Goal: Task Accomplishment & Management: Use online tool/utility

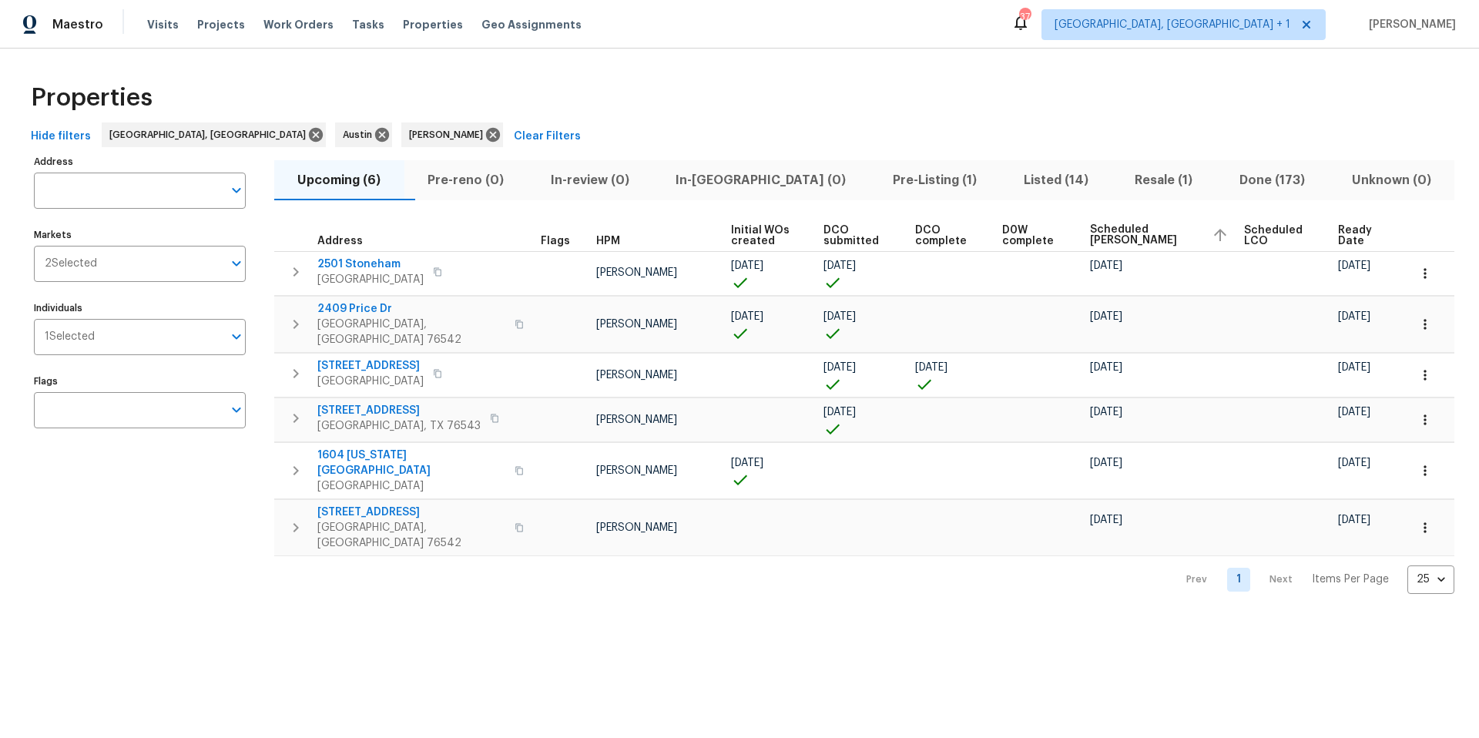
click at [1109, 234] on span "Ready Date" at bounding box center [1360, 236] width 44 height 22
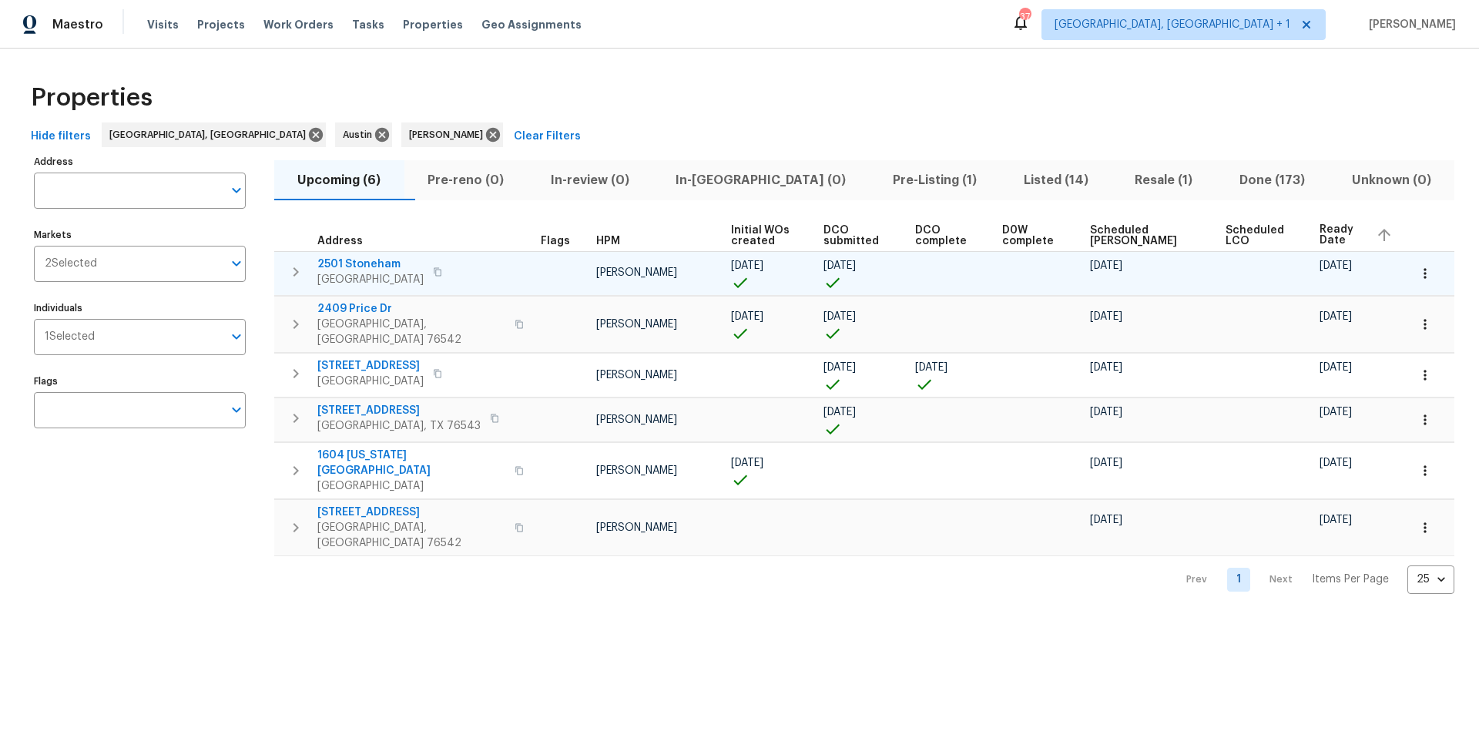
click at [1109, 274] on icon "button" at bounding box center [1425, 273] width 15 height 15
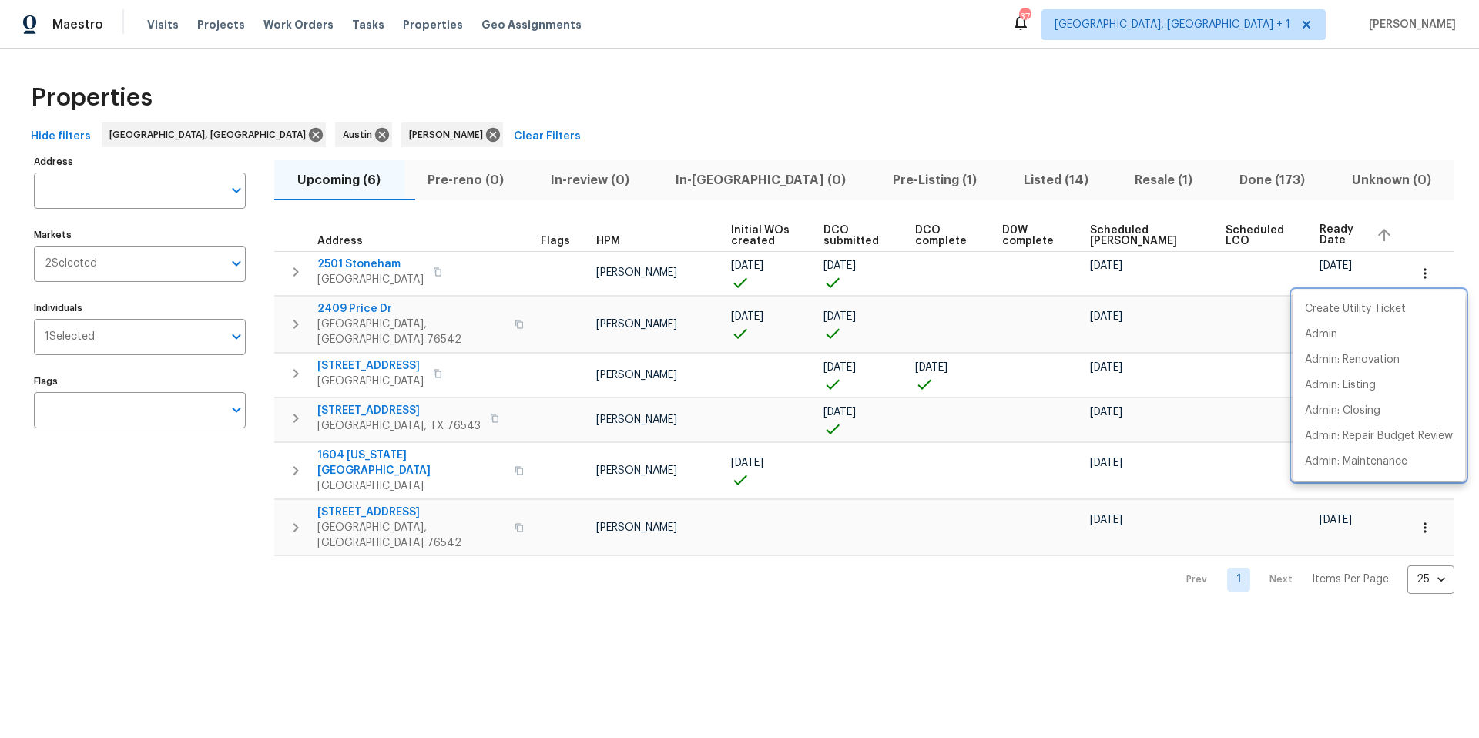
click at [142, 350] on div at bounding box center [739, 369] width 1479 height 738
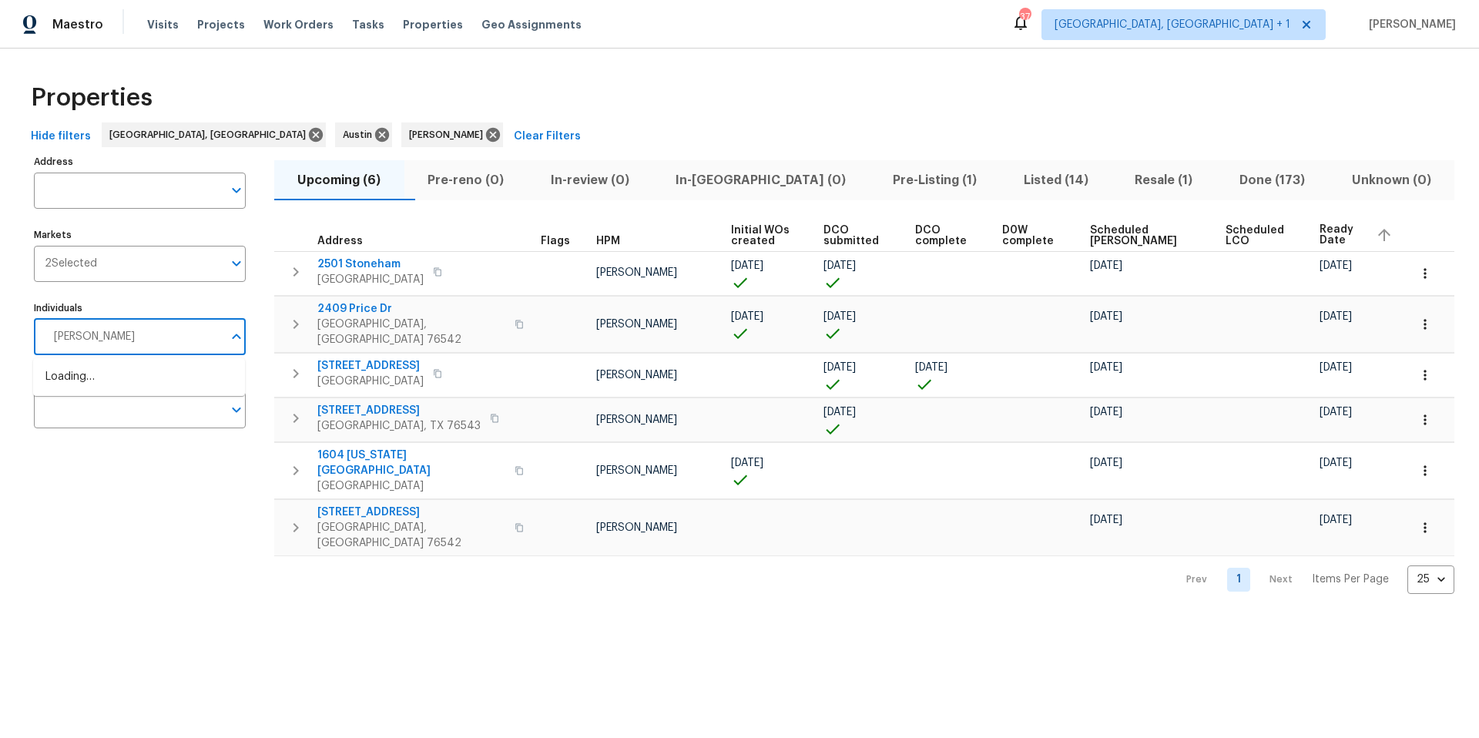
type input "martin chagolla"
click at [112, 391] on li "Martin Chagolla" at bounding box center [138, 385] width 187 height 32
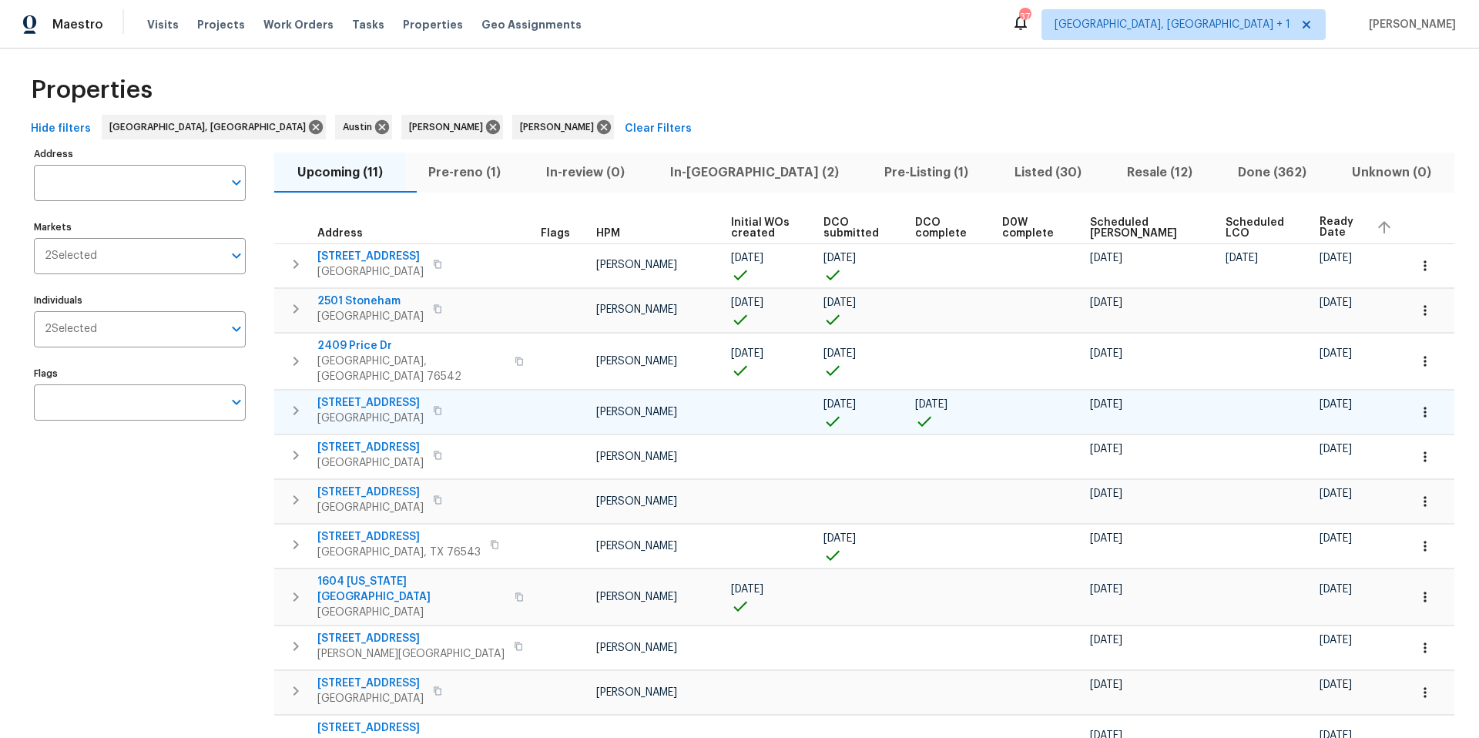
scroll to position [9, 0]
click at [597, 129] on icon at bounding box center [604, 126] width 14 height 14
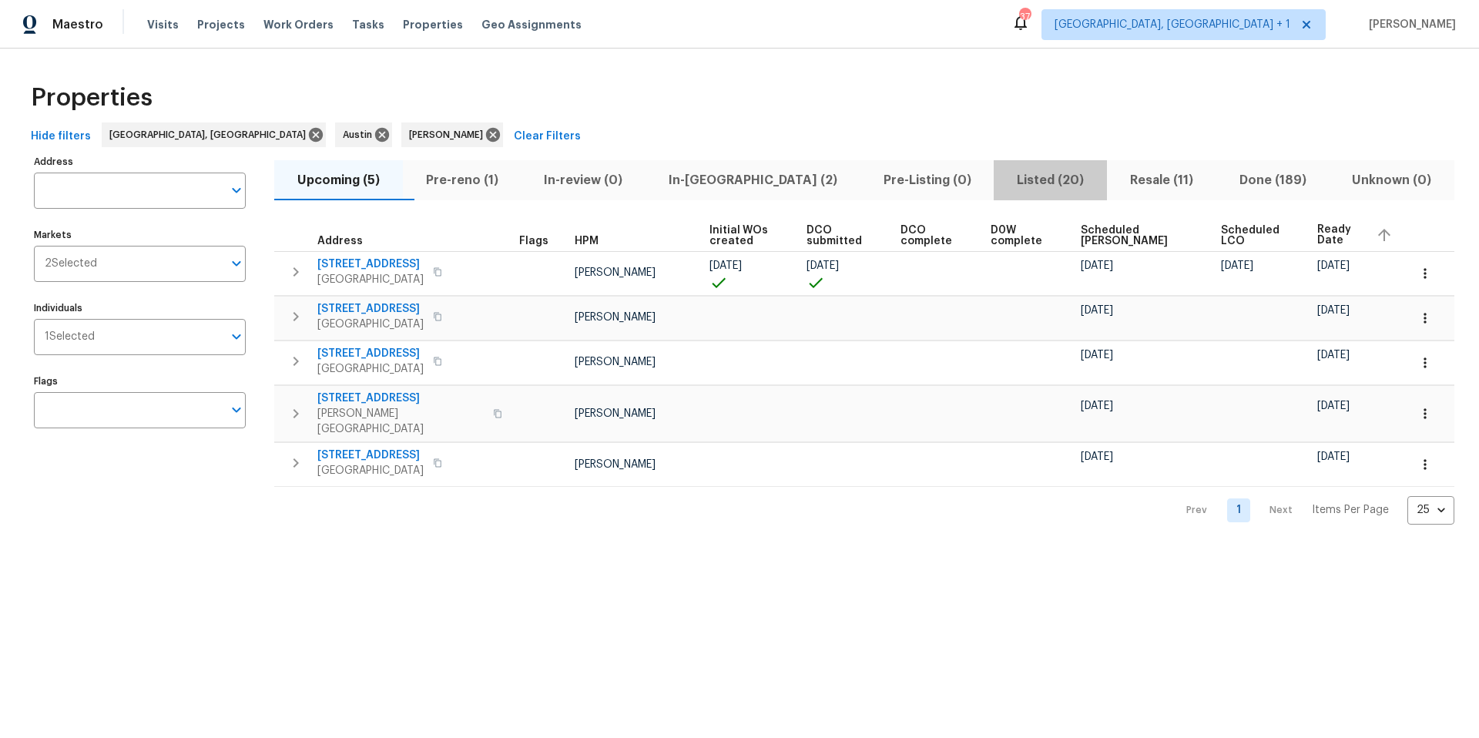
click at [1007, 180] on span "Listed (20)" at bounding box center [1050, 181] width 95 height 22
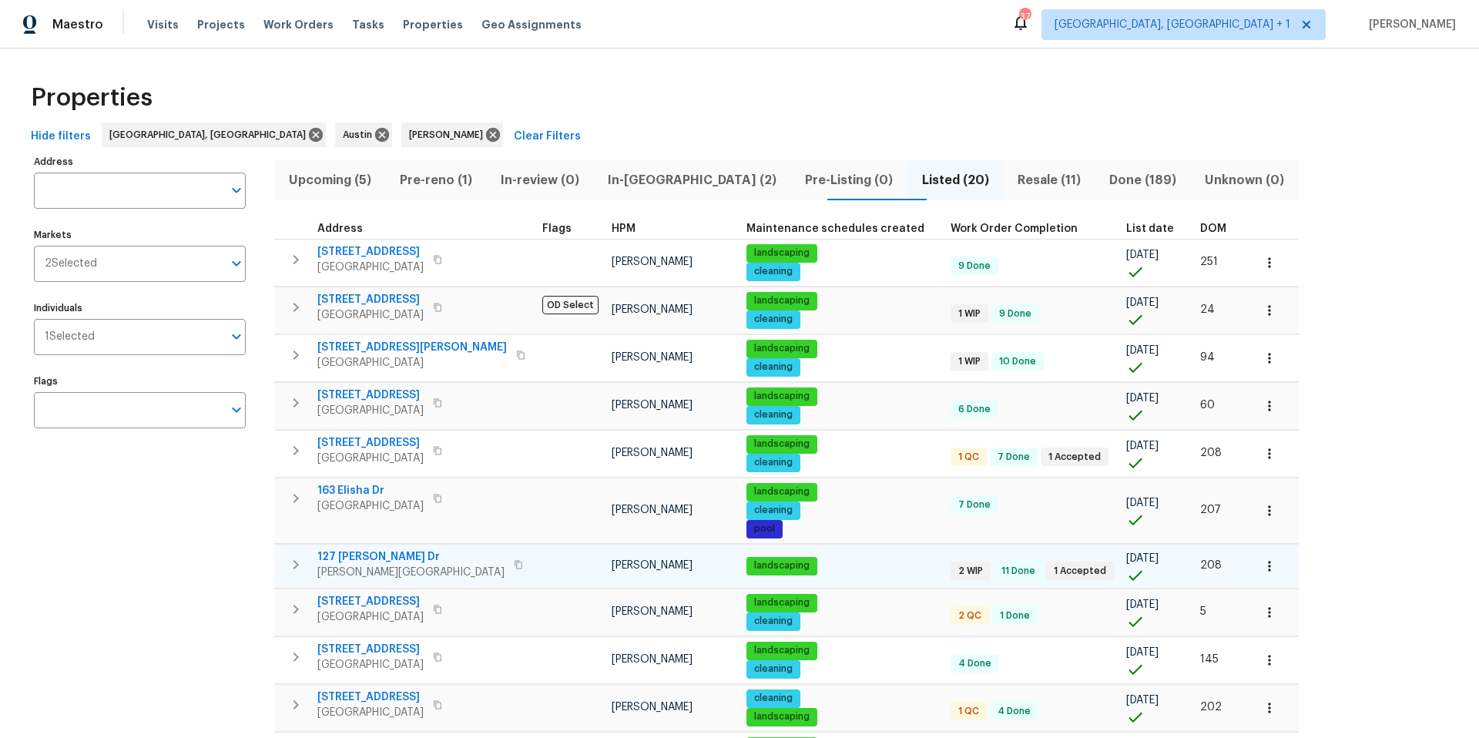
click at [1109, 465] on button "button" at bounding box center [1270, 566] width 34 height 34
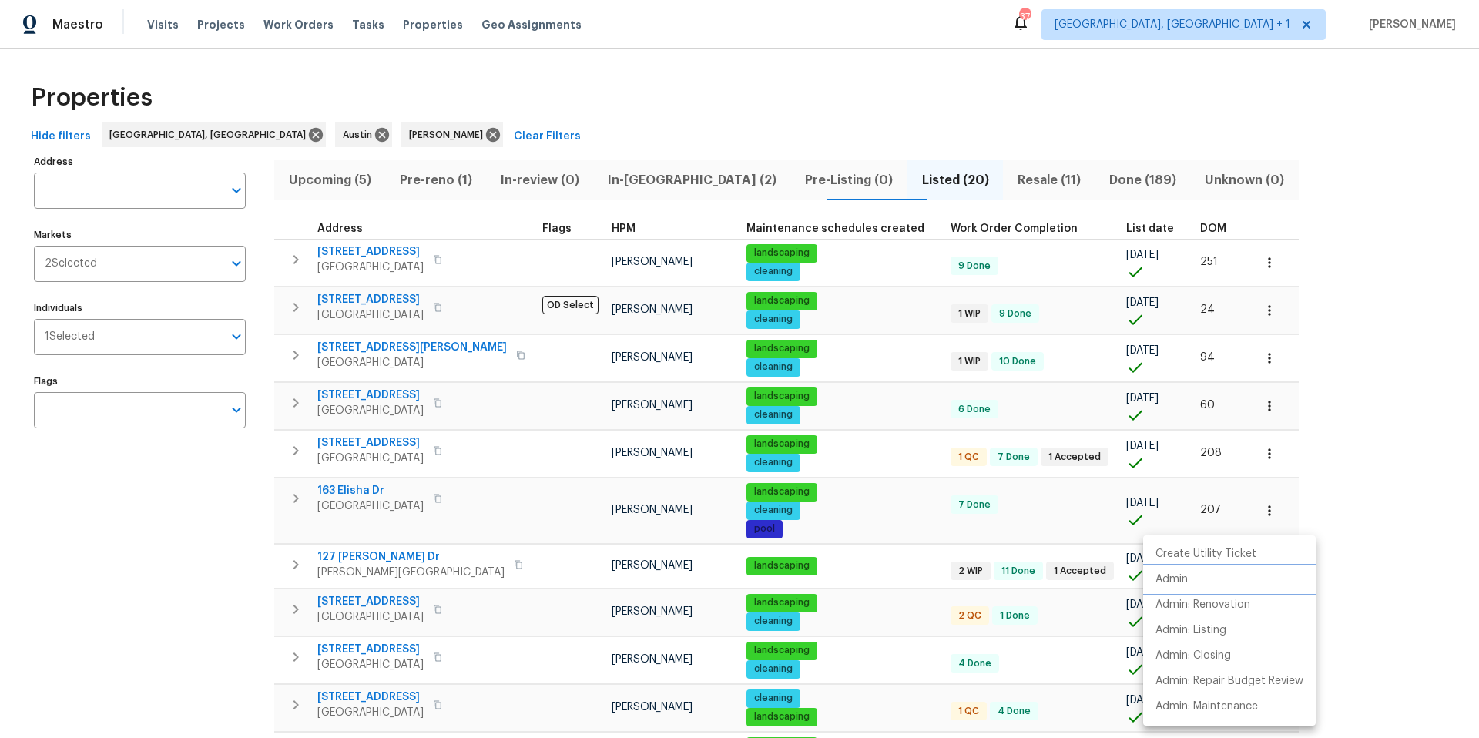
click at [1109, 465] on li "Admin" at bounding box center [1229, 579] width 173 height 25
click at [359, 465] on div at bounding box center [739, 369] width 1479 height 738
click at [359, 465] on span "127 Campos Dr" at bounding box center [410, 556] width 187 height 15
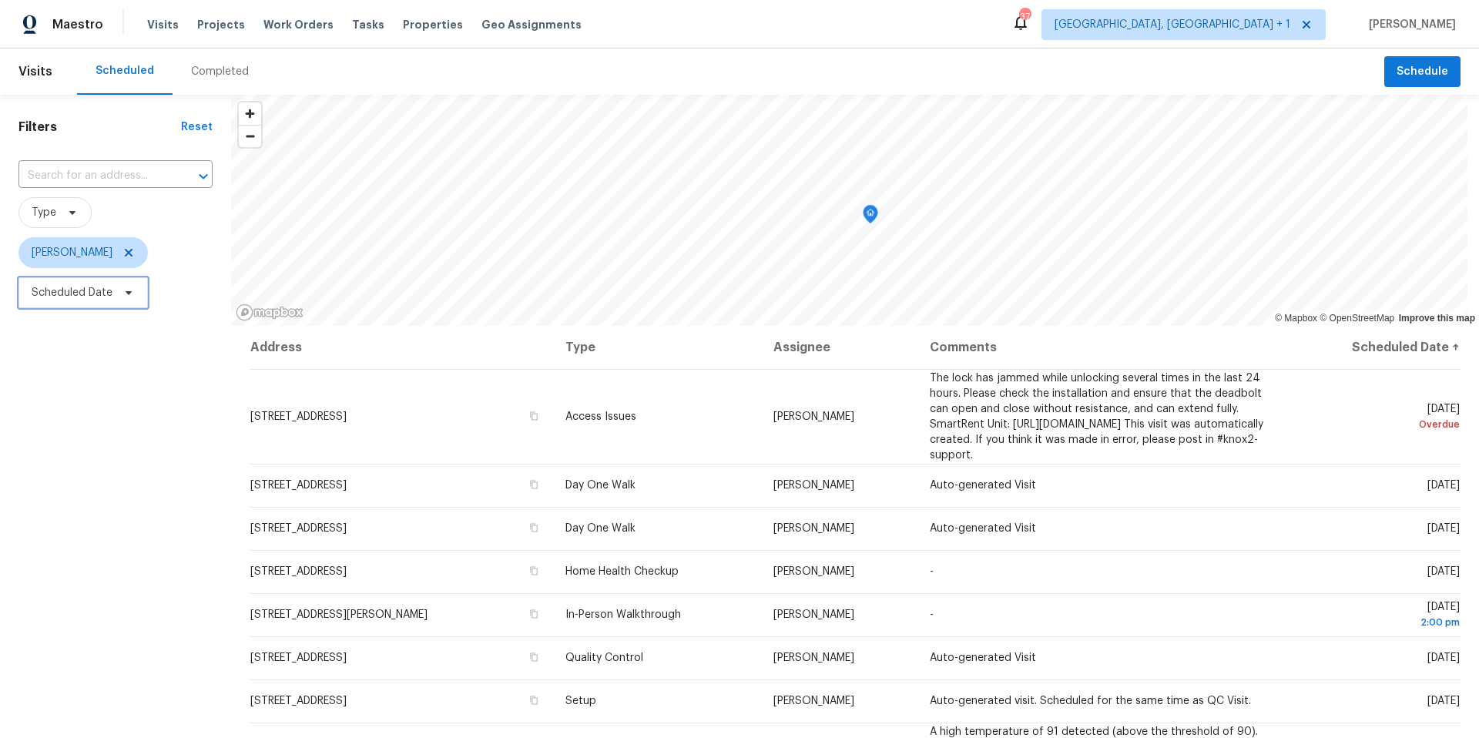
click at [112, 297] on span "Scheduled Date" at bounding box center [82, 292] width 129 height 31
click at [111, 357] on input "text" at bounding box center [104, 344] width 152 height 31
select select "8"
select select "2025"
select select "9"
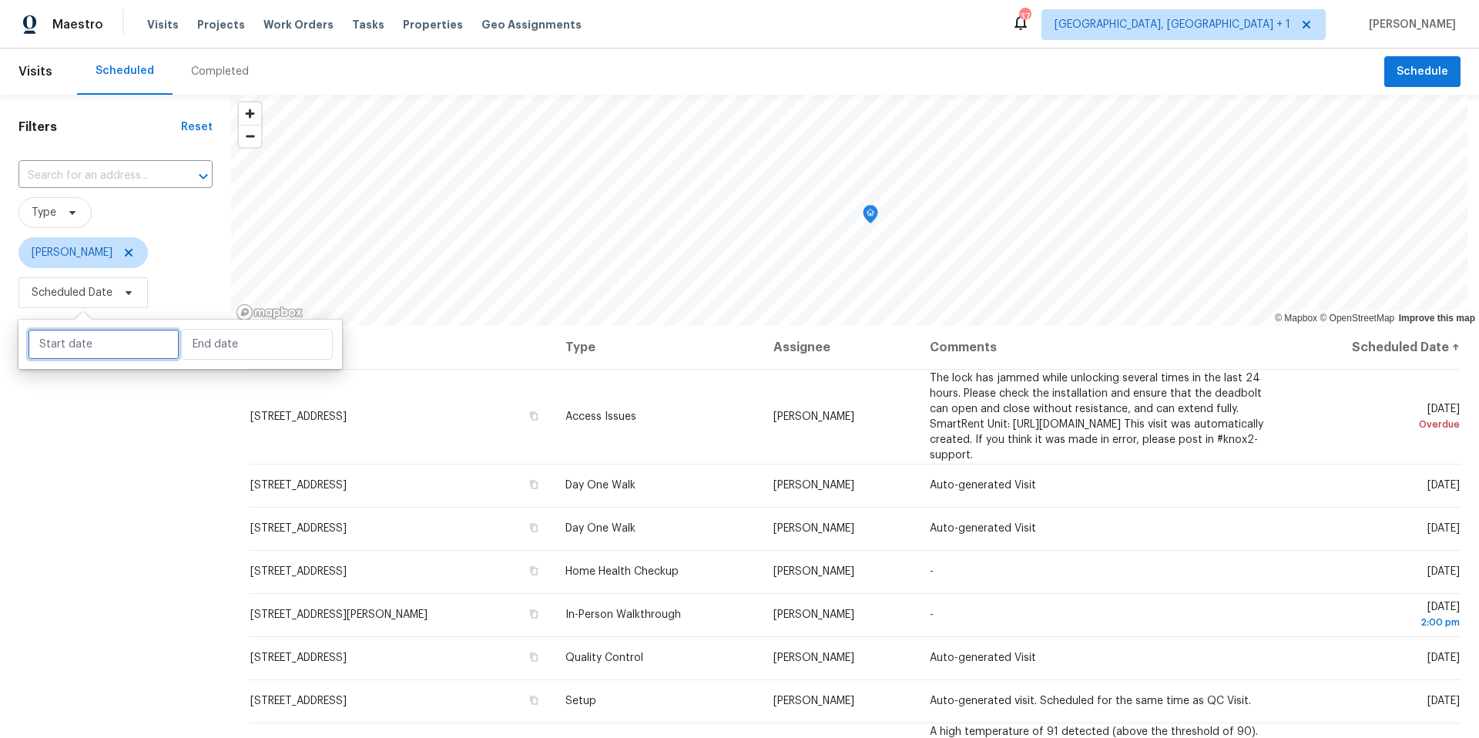
select select "2025"
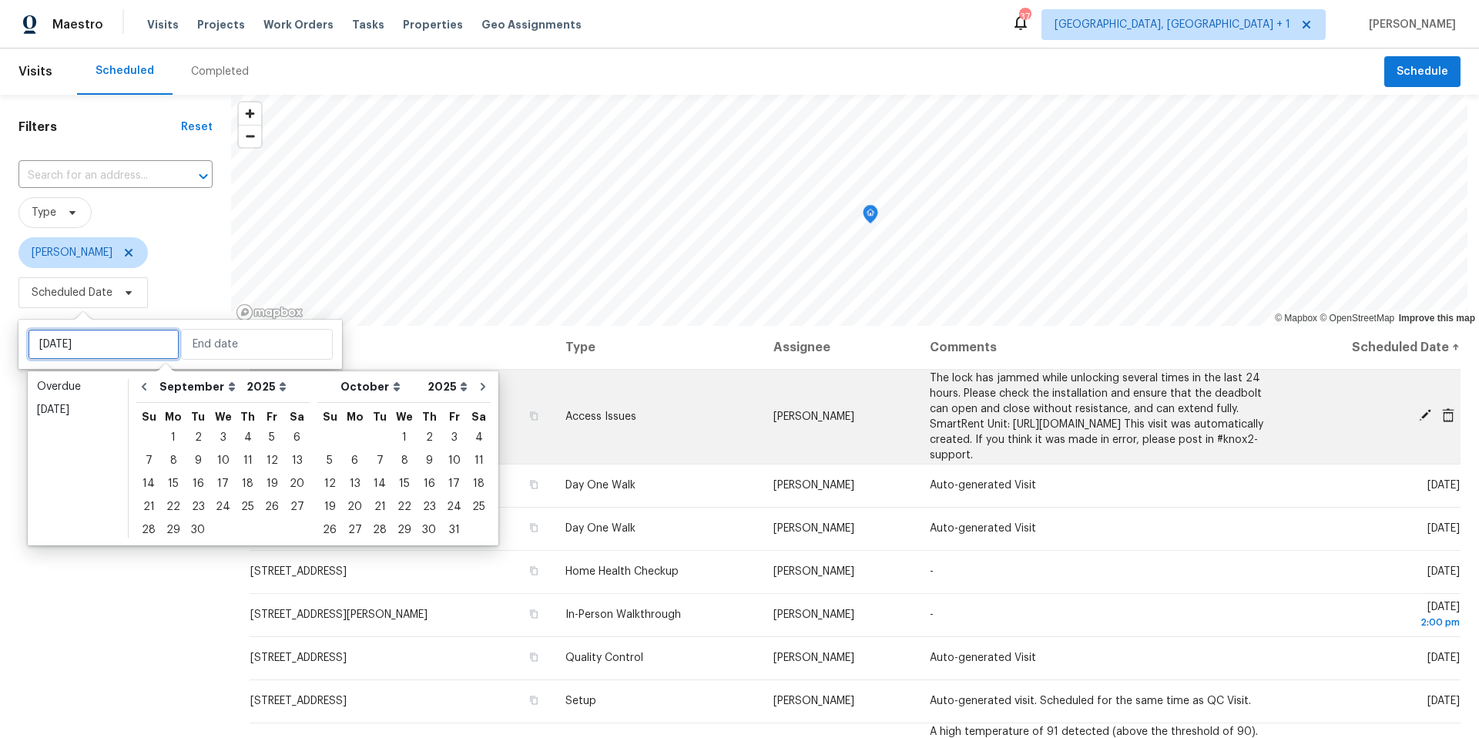
type input "Sun, Oct 05"
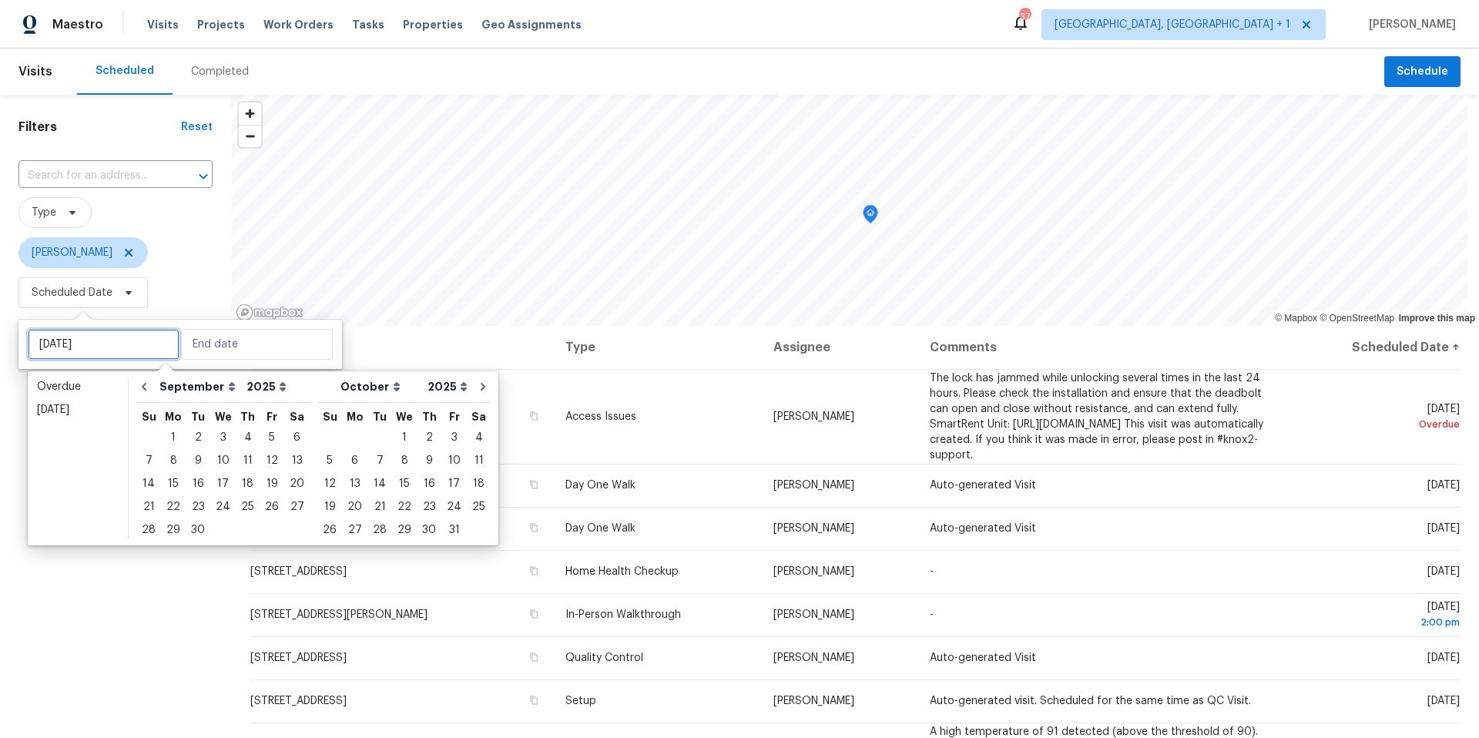
type input "Sun, Oct 26"
click at [176, 529] on div "29" at bounding box center [173, 530] width 25 height 22
type input "Mon, Sep 29"
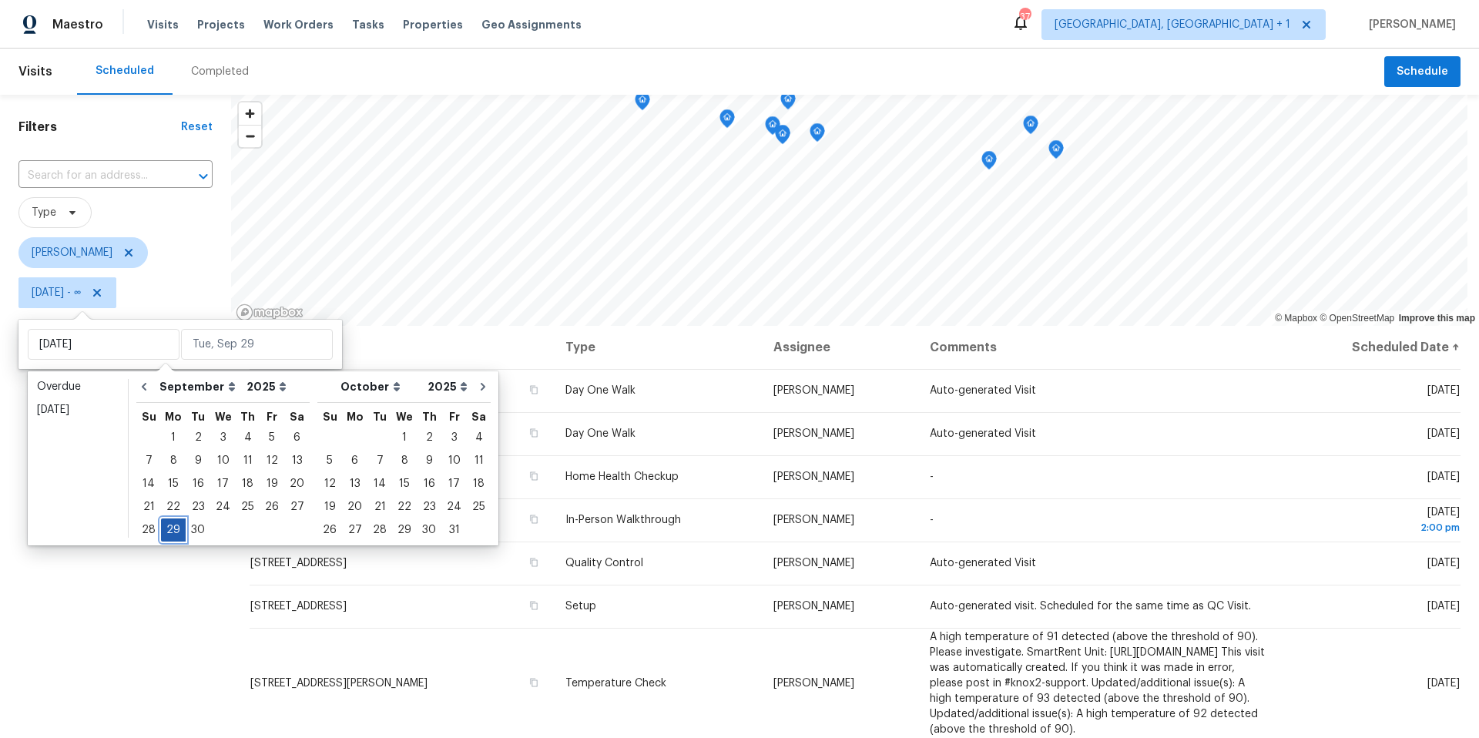
click at [176, 529] on div "29" at bounding box center [173, 530] width 25 height 22
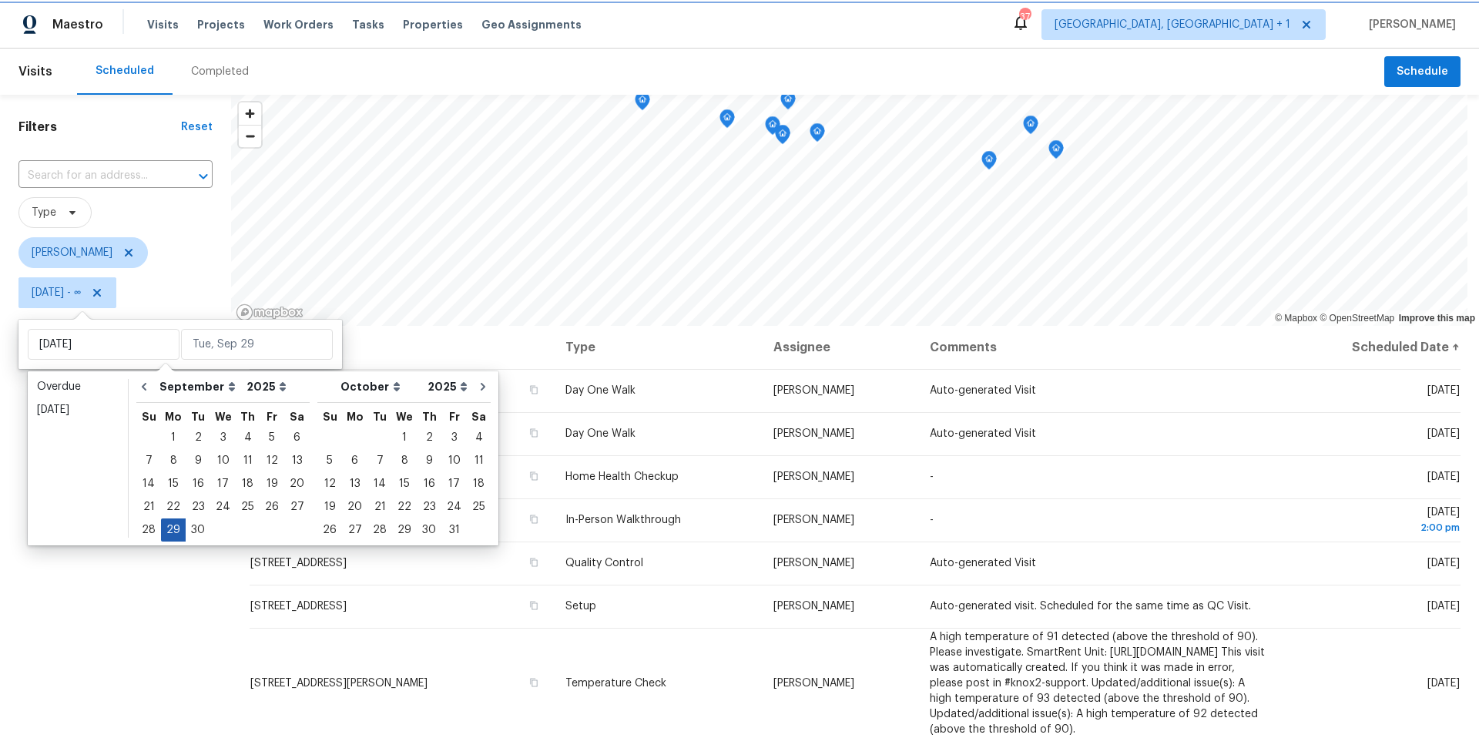
type input "Mon, Sep 29"
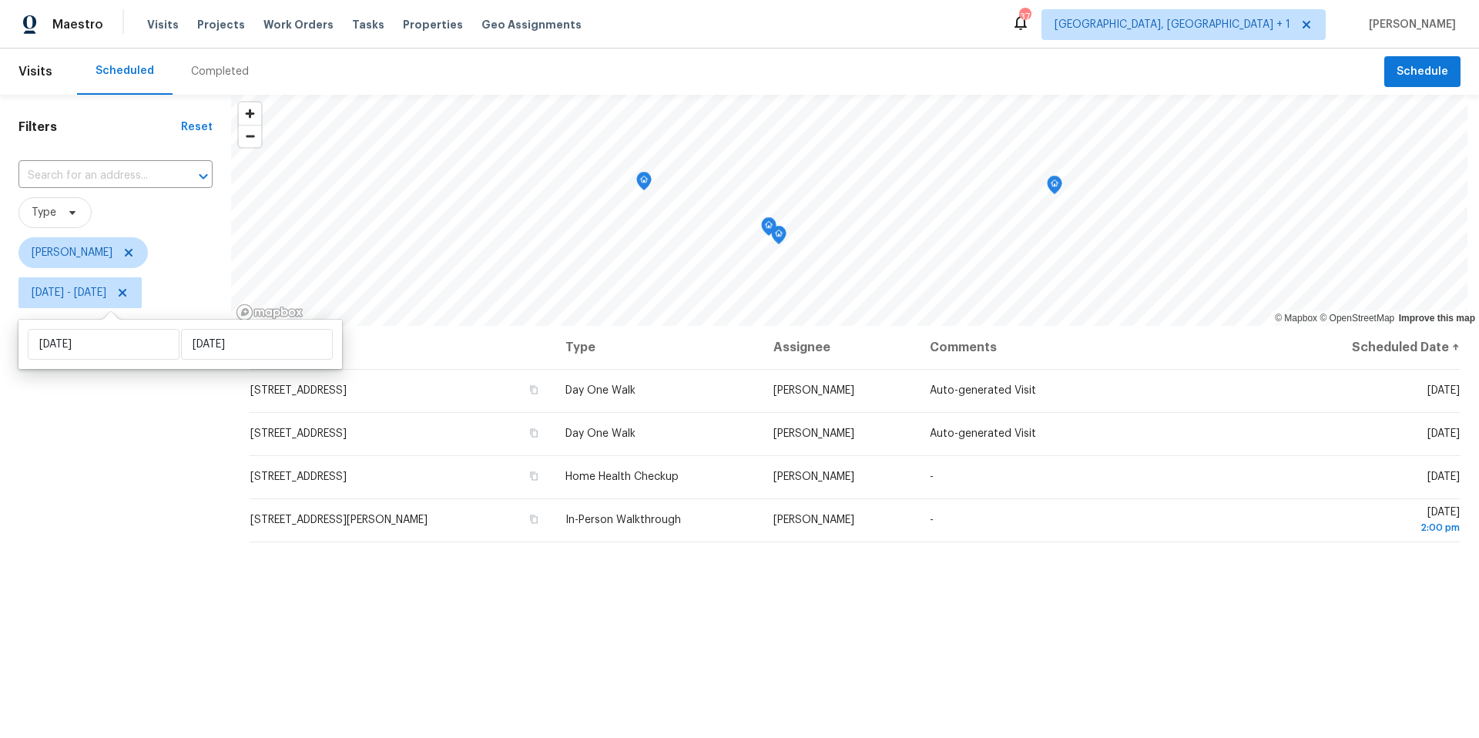
click at [176, 529] on div "Filters Reset ​ Type Nelson Figueroa Mon, Sep 29 - Mon, Sep 29" at bounding box center [115, 505] width 231 height 821
click at [779, 238] on icon "Map marker" at bounding box center [779, 236] width 14 height 18
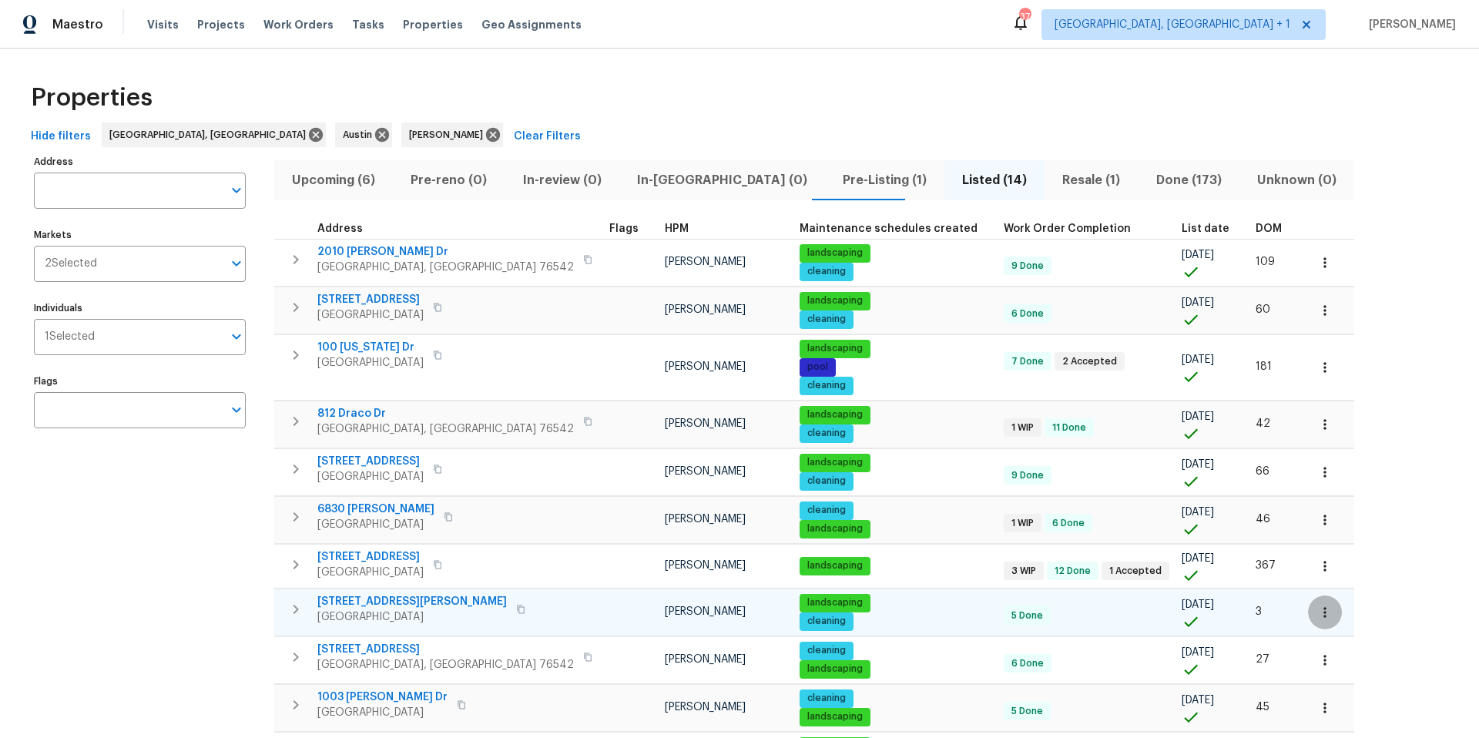
click at [1318, 608] on icon "button" at bounding box center [1325, 612] width 15 height 15
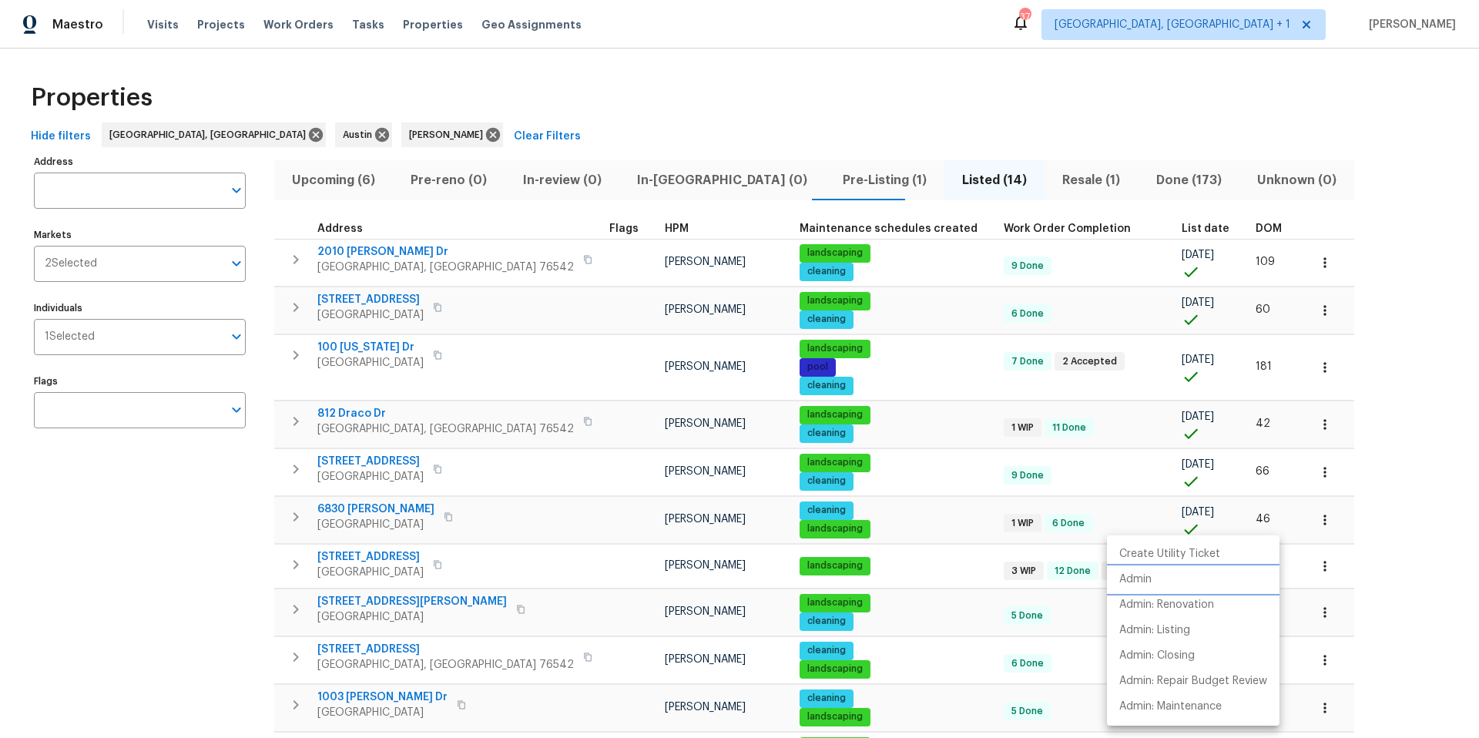
click at [1156, 583] on li "Admin" at bounding box center [1193, 579] width 173 height 25
click at [1194, 309] on div at bounding box center [739, 369] width 1479 height 738
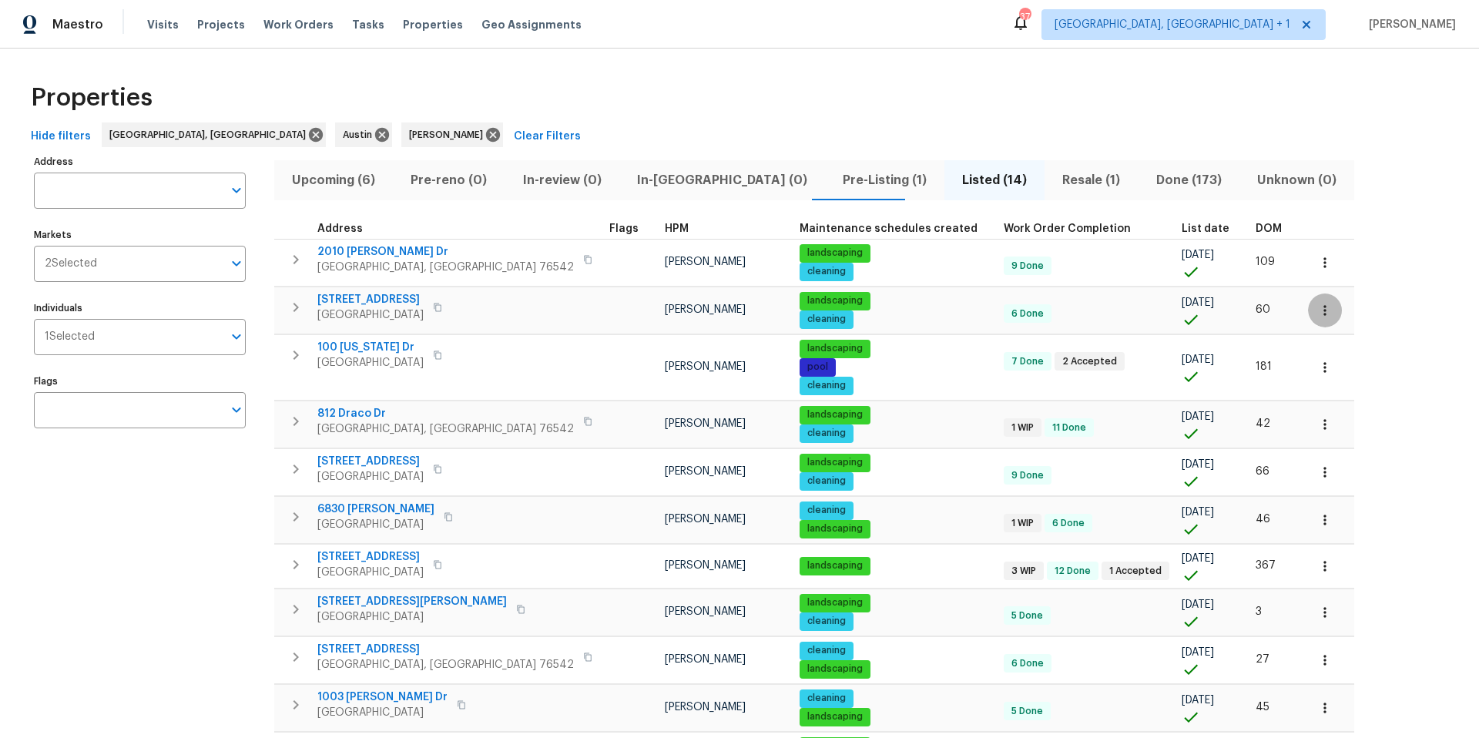
click at [1324, 309] on icon "button" at bounding box center [1325, 310] width 2 height 10
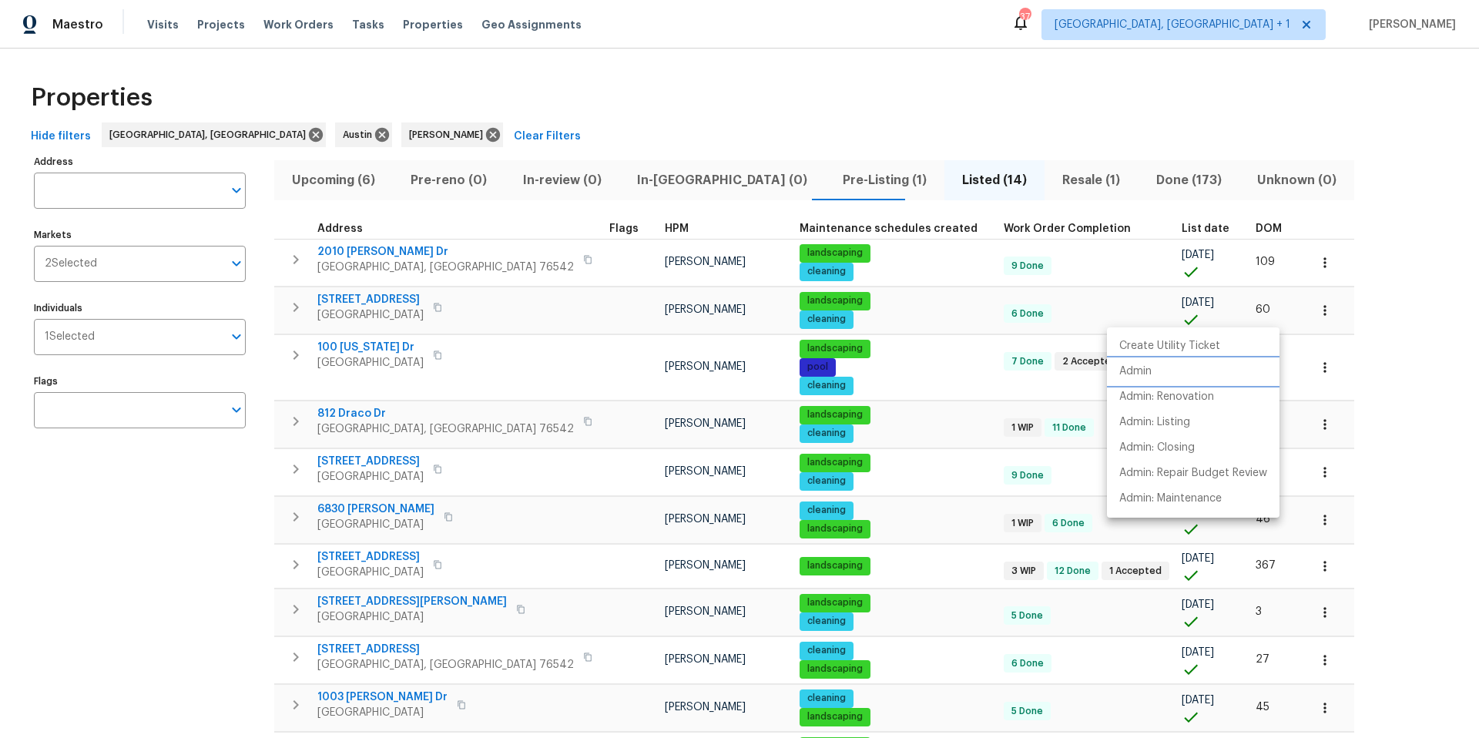
click at [1132, 374] on p "Admin" at bounding box center [1136, 372] width 32 height 16
click at [1198, 610] on div at bounding box center [739, 369] width 1479 height 738
click at [1318, 608] on icon "button" at bounding box center [1325, 612] width 15 height 15
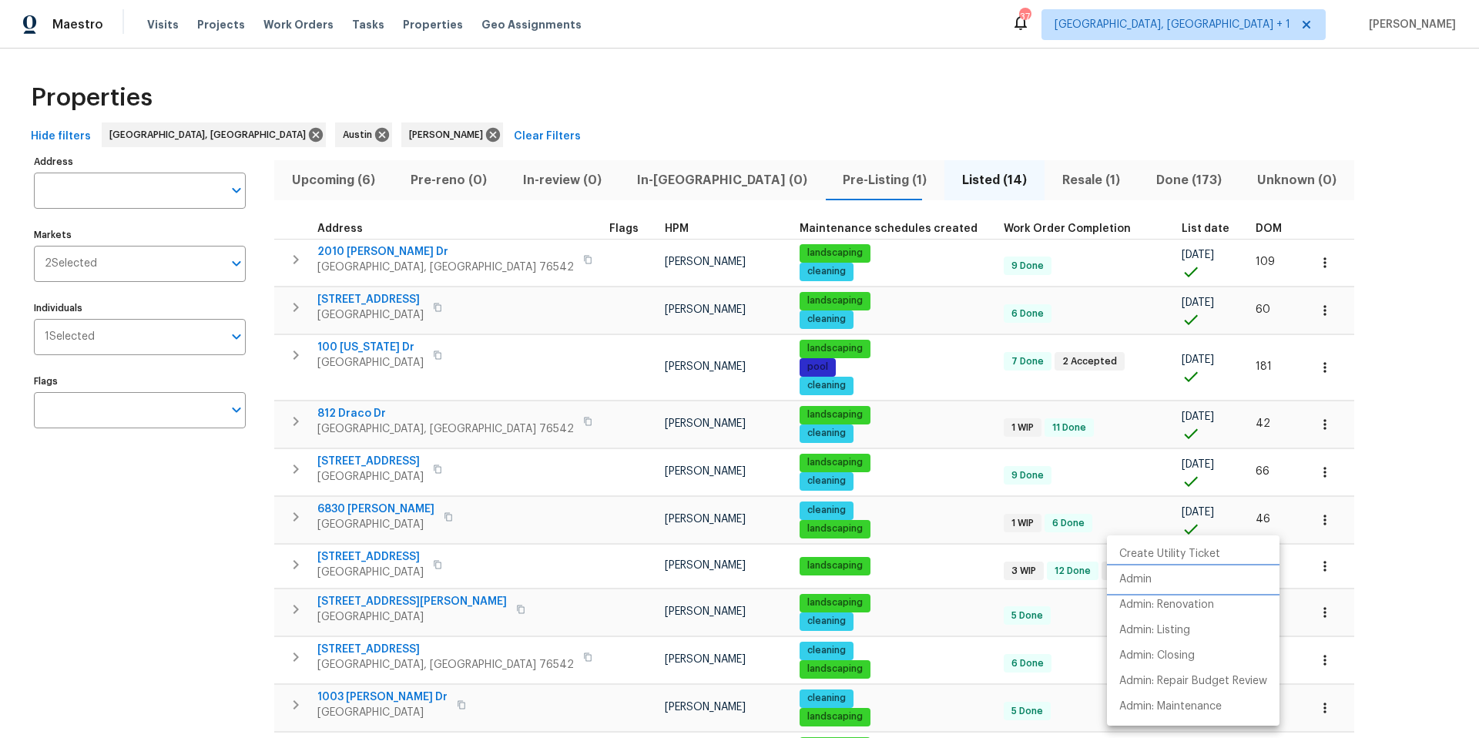
click at [1157, 576] on li "Admin" at bounding box center [1193, 579] width 173 height 25
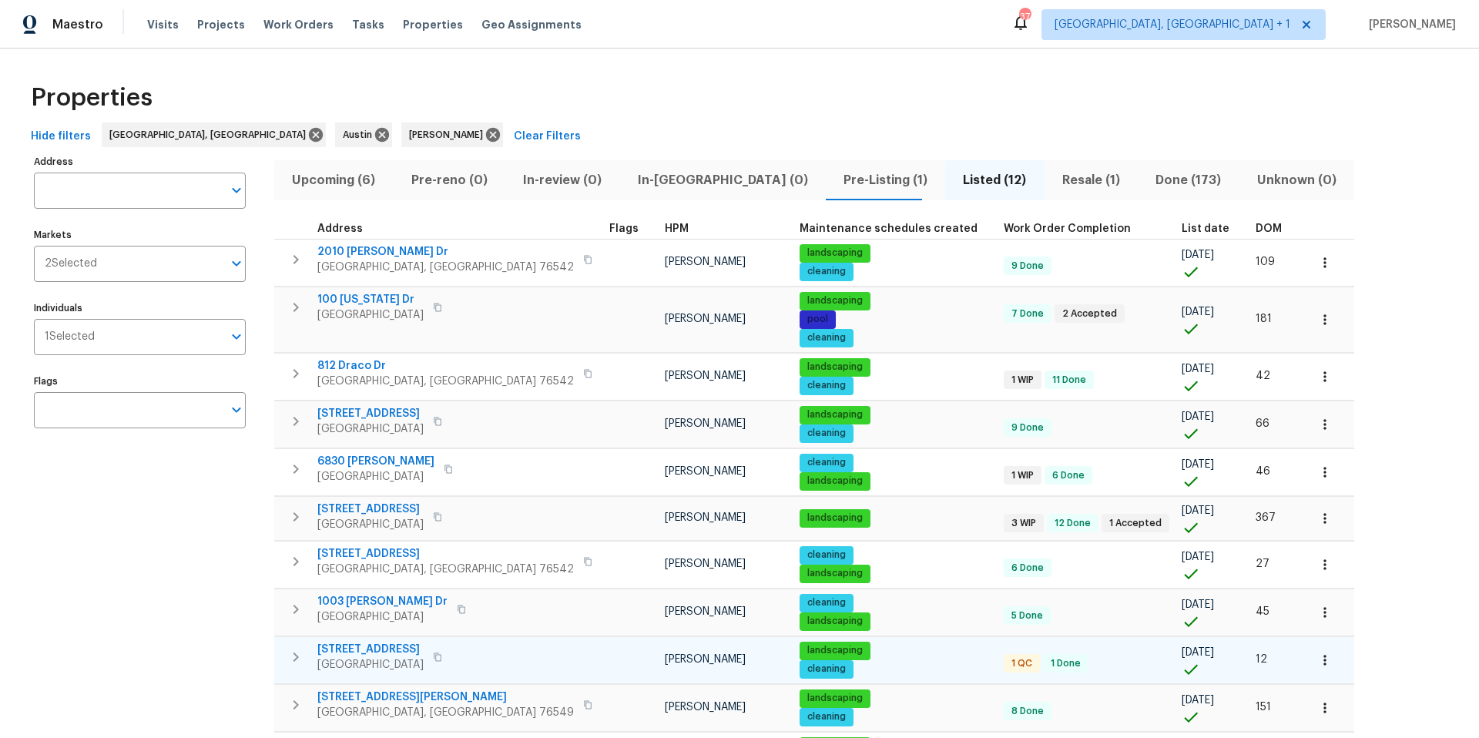
click at [486, 682] on tr "220 Sun Grove Trl Georgetown, TX 78628 Nelson Figueroa landscaping cleaning 1 Q…" at bounding box center [814, 659] width 1080 height 47
drag, startPoint x: 485, startPoint y: 673, endPoint x: 405, endPoint y: 650, distance: 84.1
click at [485, 673] on td "220 Sun Grove Trl Georgetown, TX 78628" at bounding box center [438, 657] width 329 height 40
click at [405, 650] on span "220 Sun Grove Trl" at bounding box center [370, 649] width 106 height 15
click at [1318, 659] on icon "button" at bounding box center [1325, 660] width 15 height 15
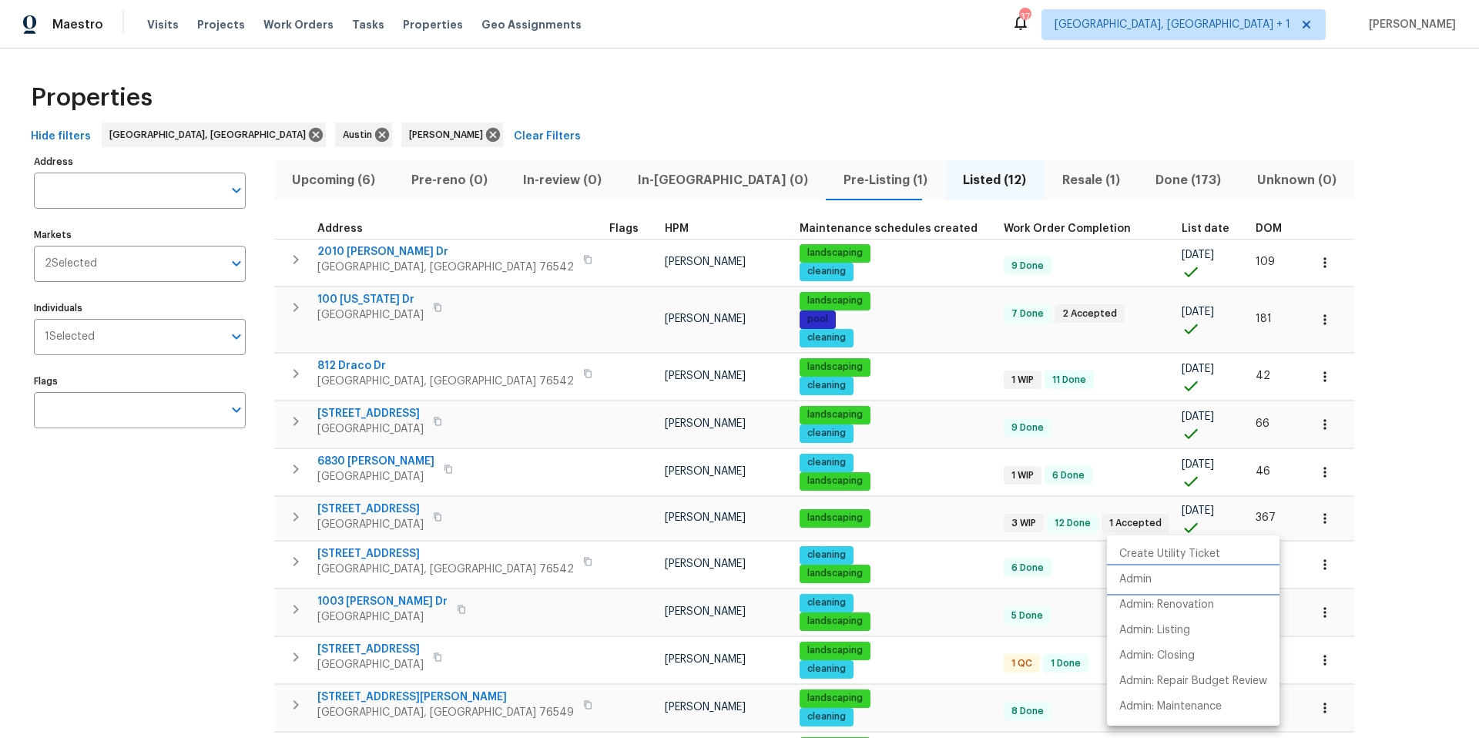
click at [1173, 587] on li "Admin" at bounding box center [1193, 579] width 173 height 25
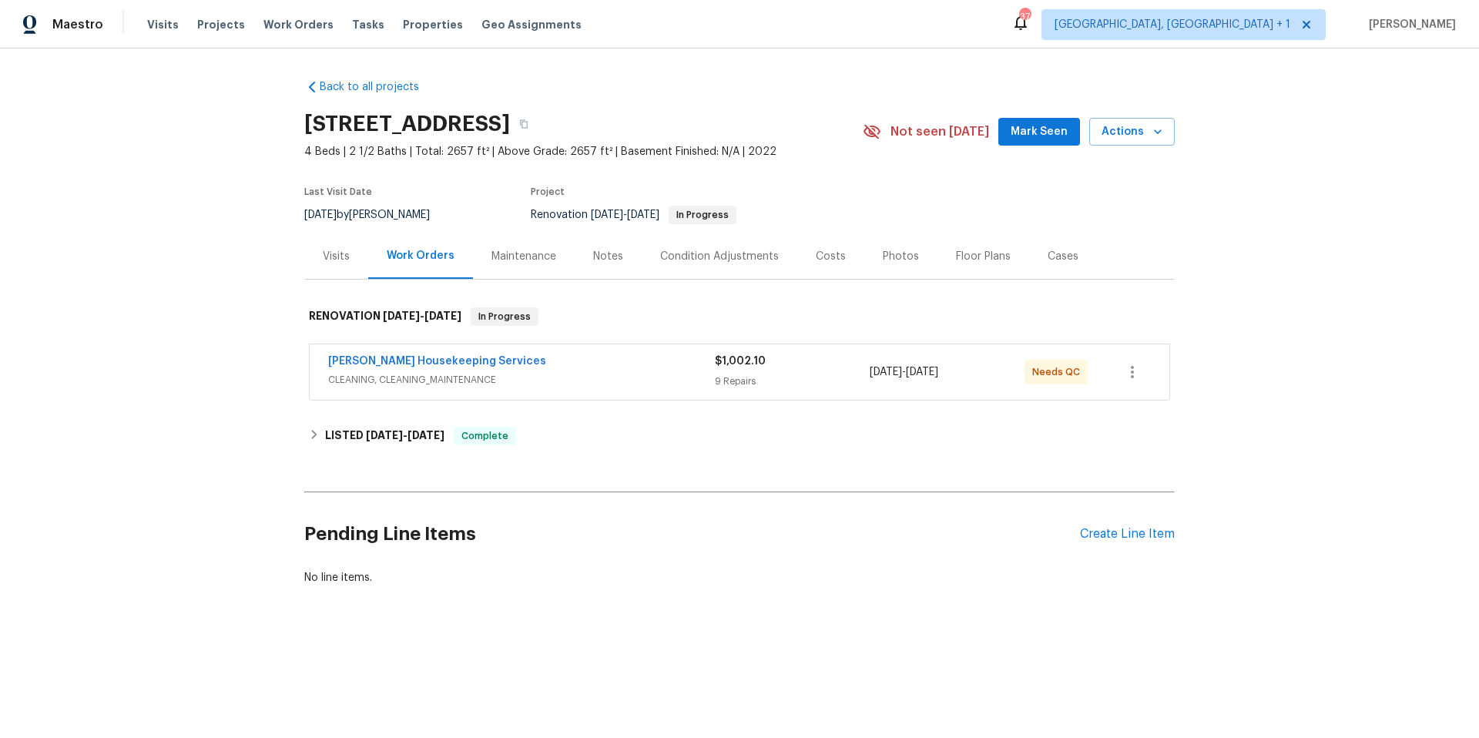
click at [673, 389] on div "[PERSON_NAME] Housekeeping Services CLEANING, CLEANING_MAINTENANCE" at bounding box center [521, 372] width 387 height 37
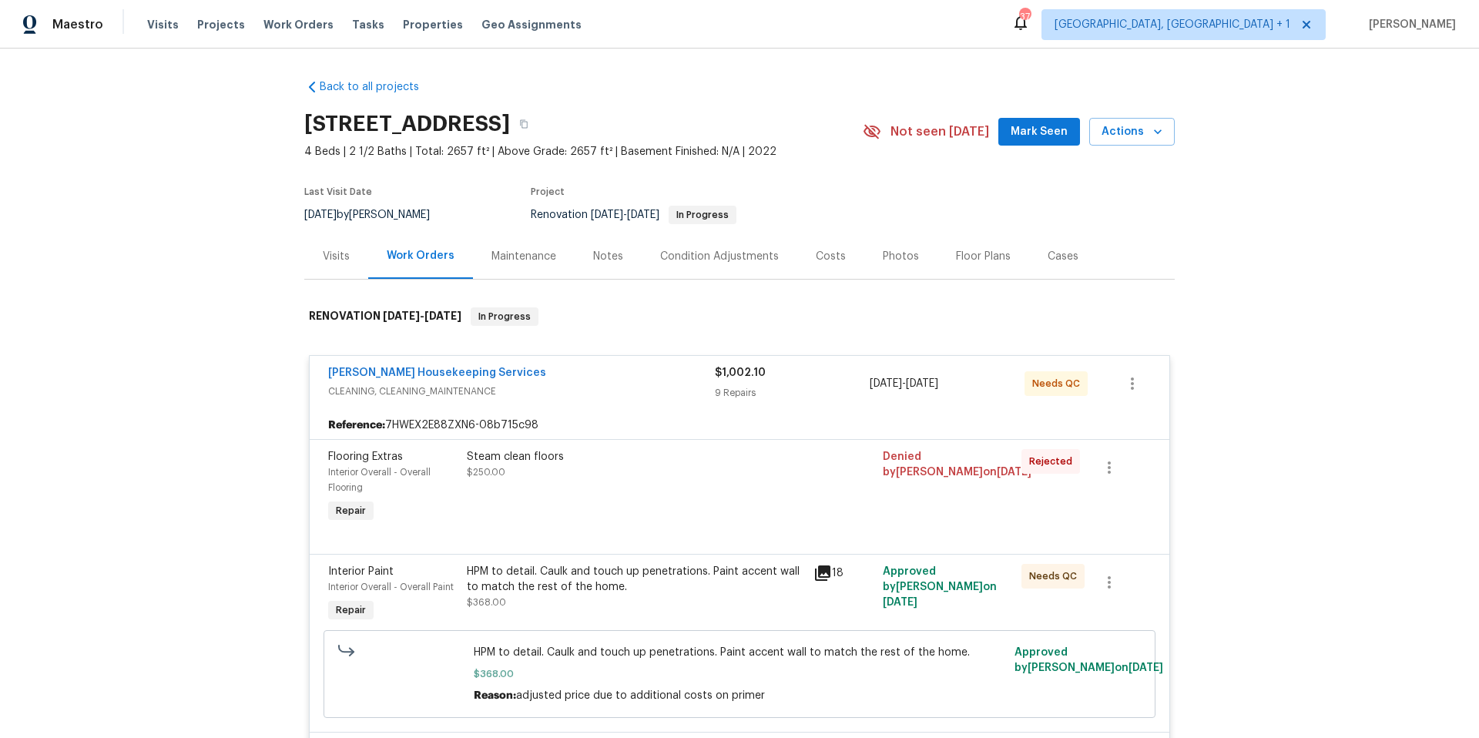
click at [681, 594] on div "HPM to detail. Caulk and touch up penetrations. Paint accent wall to match the …" at bounding box center [635, 587] width 337 height 46
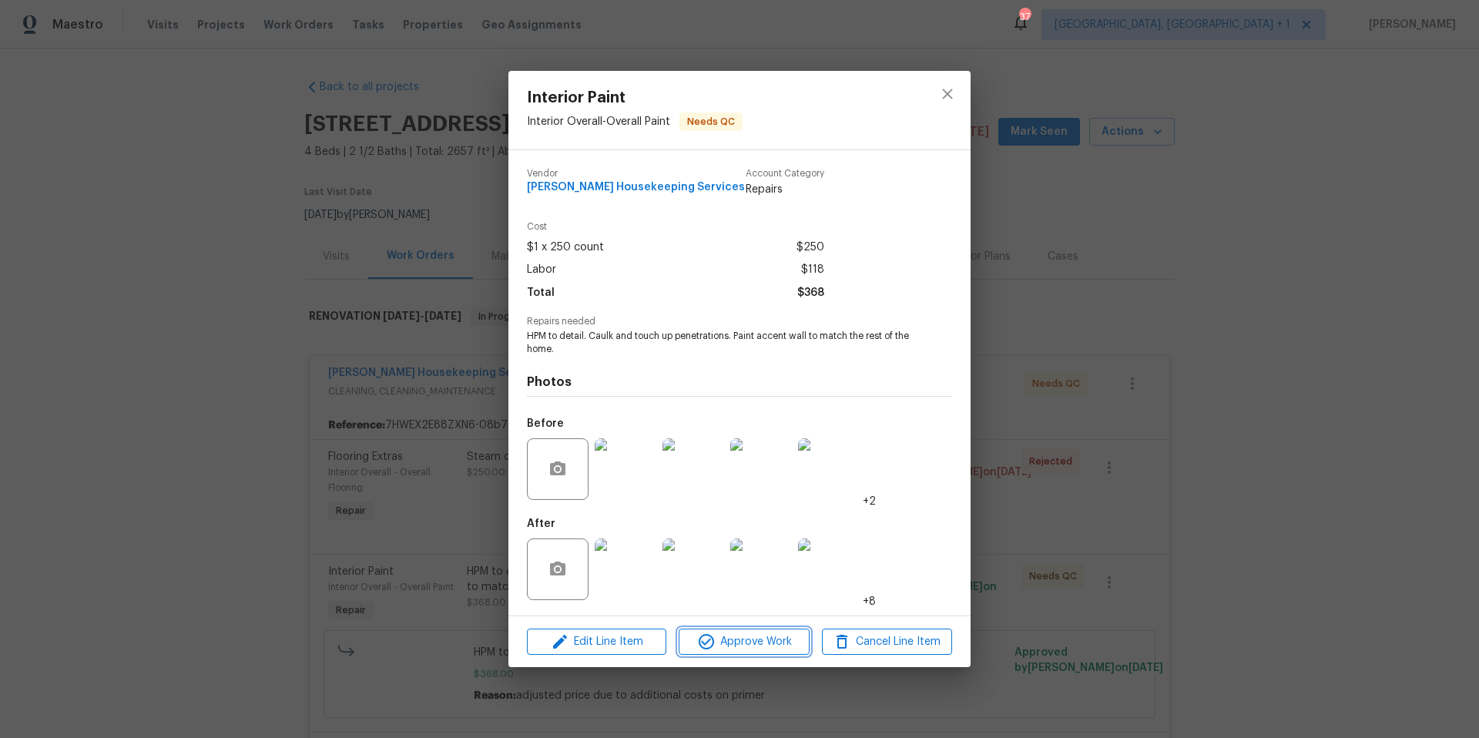
click at [720, 650] on span "Approve Work" at bounding box center [743, 642] width 121 height 19
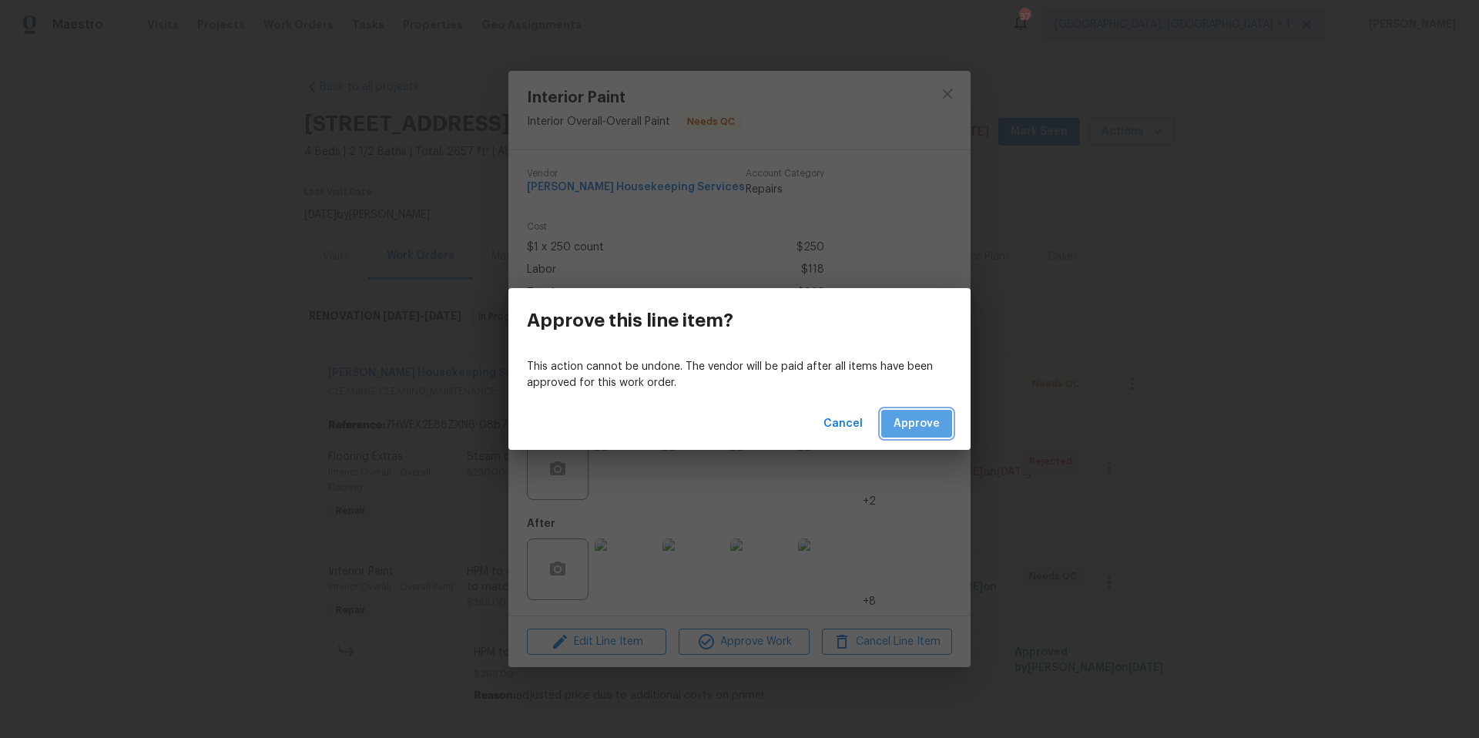
click at [931, 425] on span "Approve" at bounding box center [917, 424] width 46 height 19
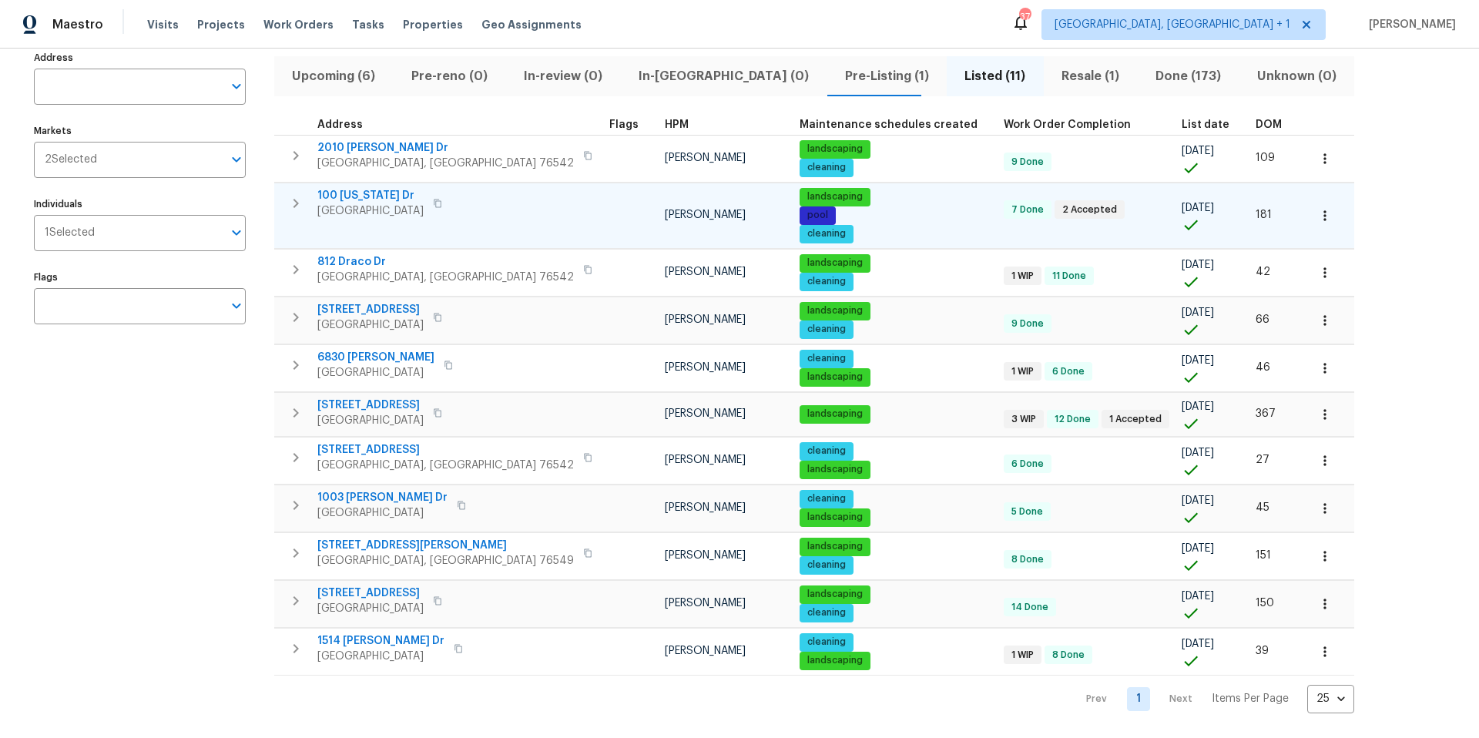
scroll to position [116, 0]
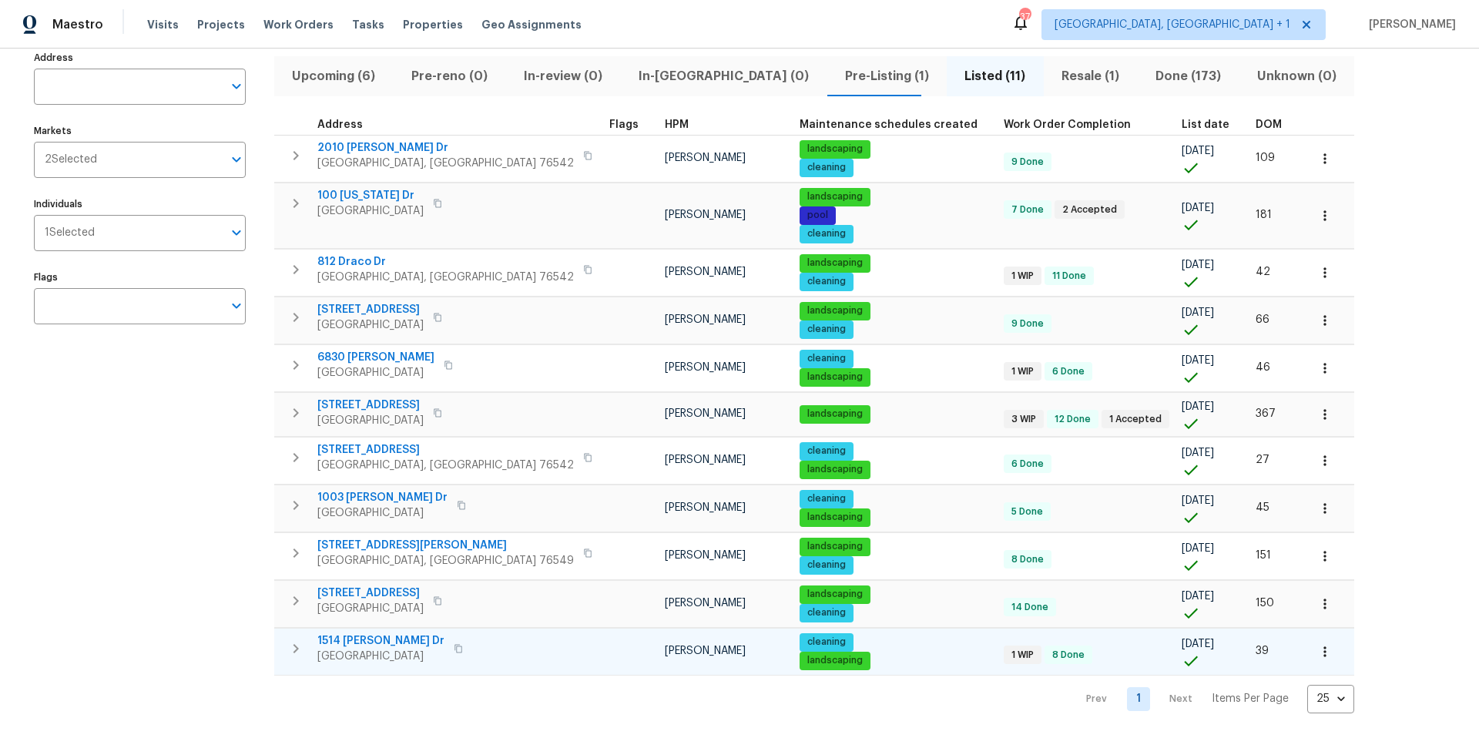
click at [1318, 644] on icon "button" at bounding box center [1325, 651] width 15 height 15
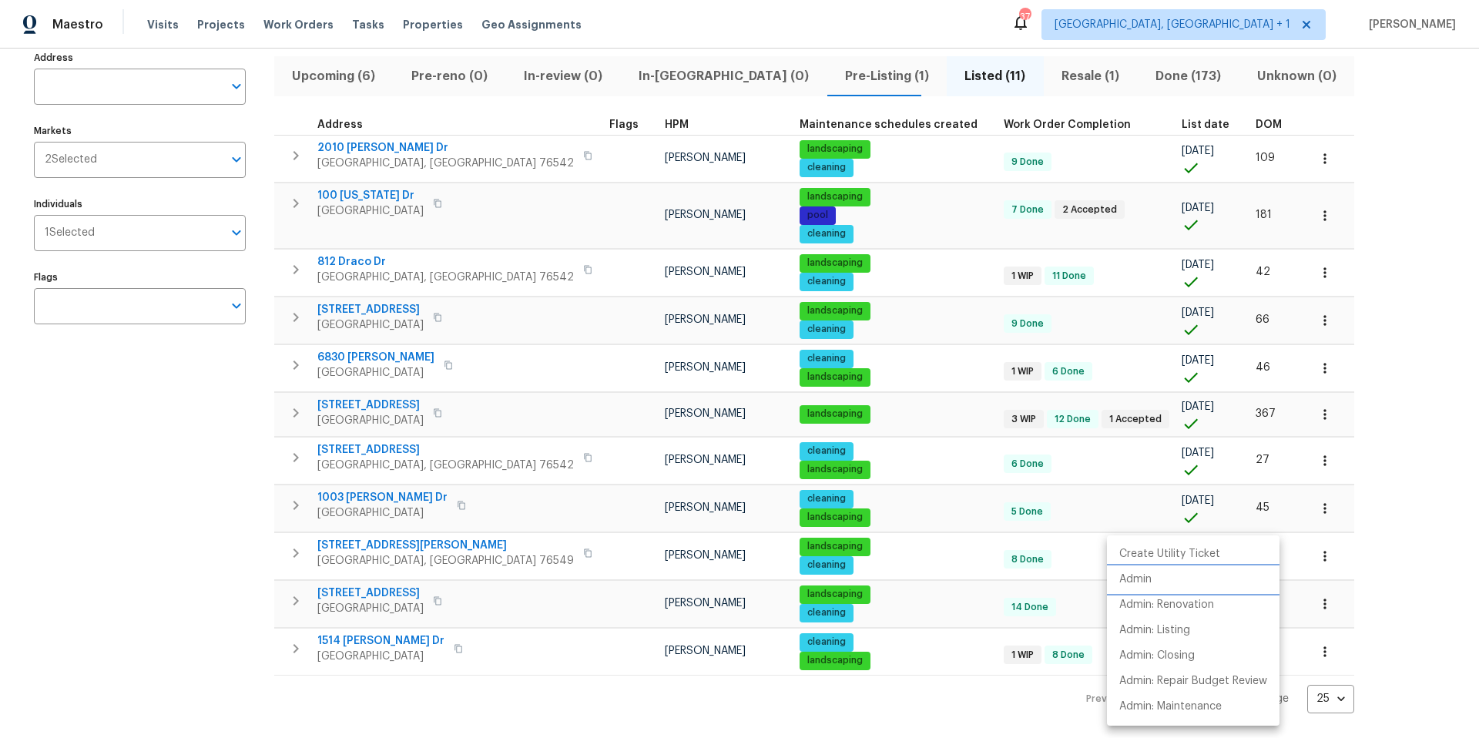
click at [1167, 580] on li "Admin" at bounding box center [1193, 579] width 173 height 25
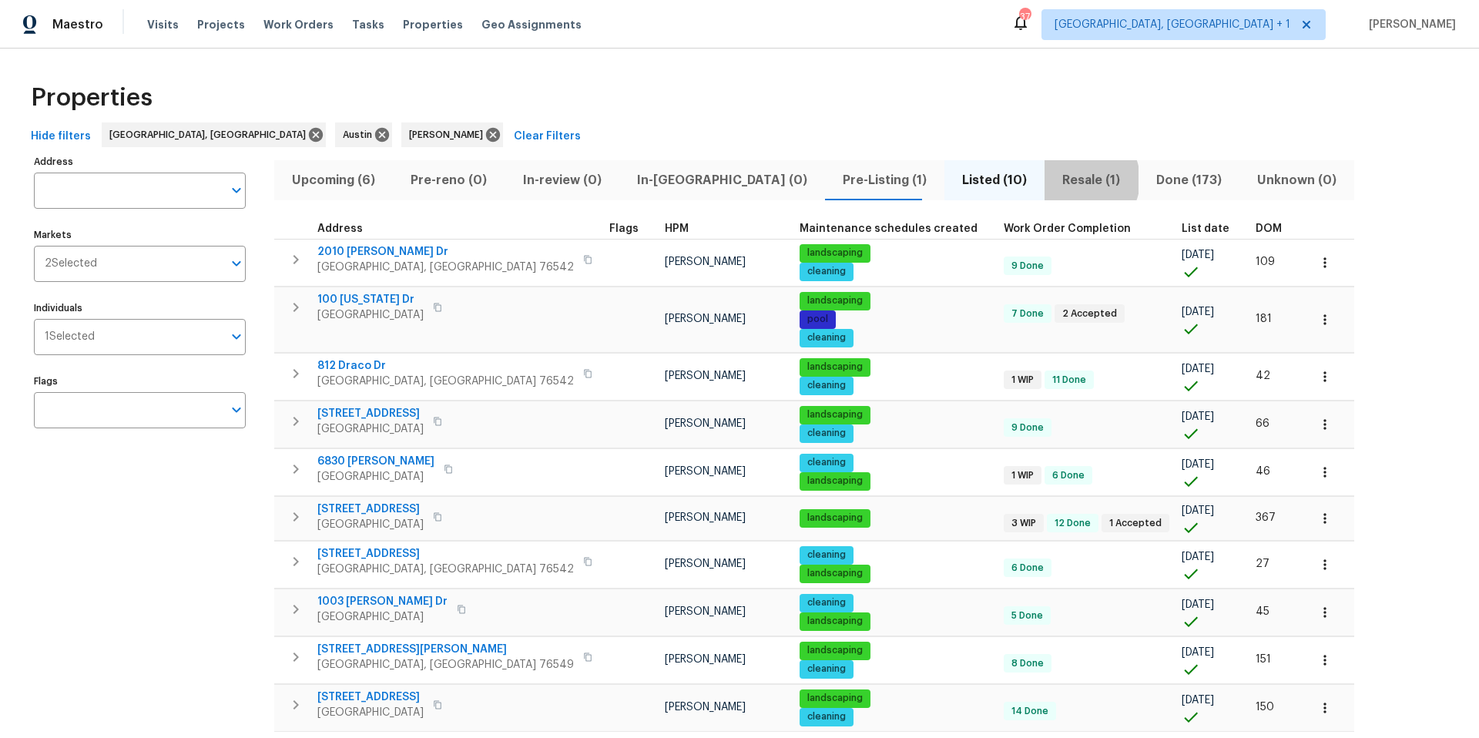
click at [1054, 180] on span "Resale (1)" at bounding box center [1091, 181] width 75 height 22
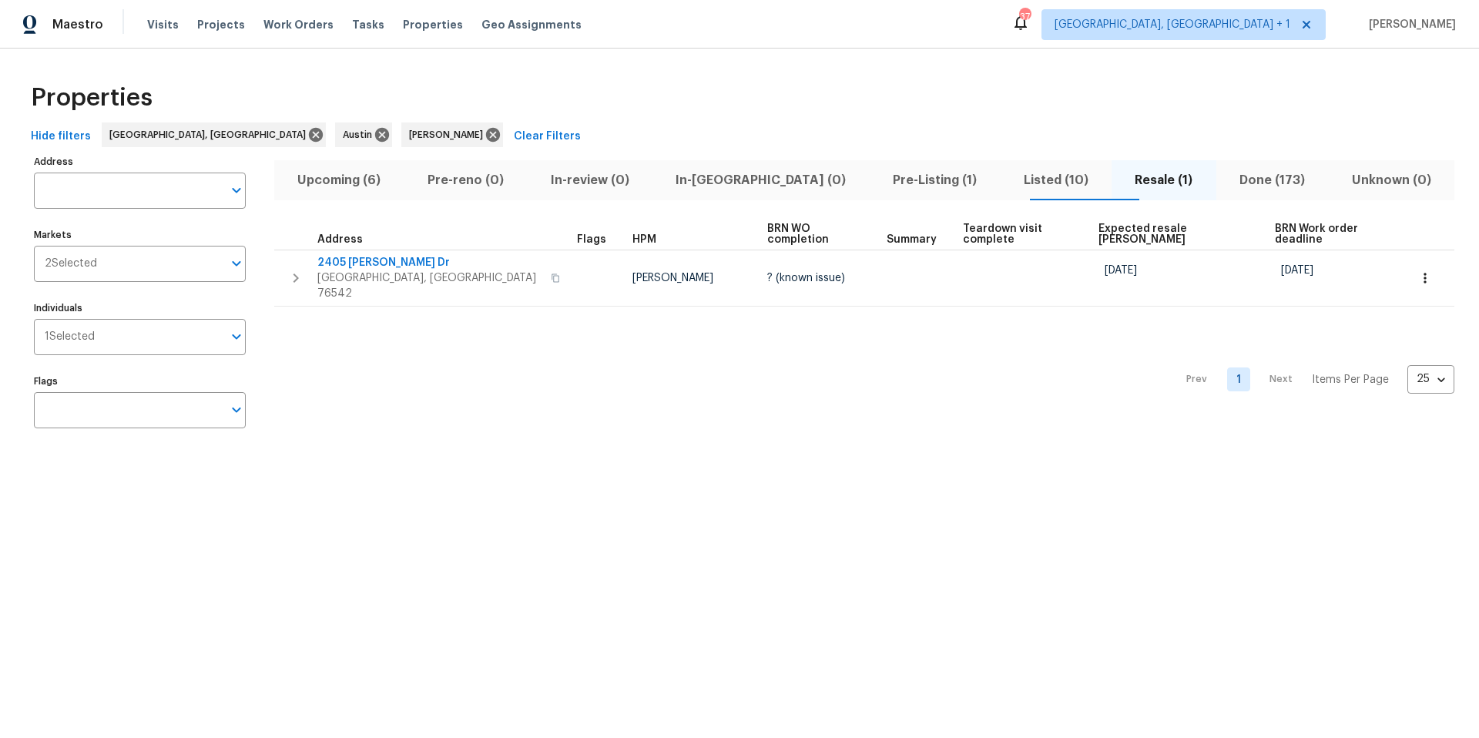
click at [1009, 188] on span "Listed (10)" at bounding box center [1055, 181] width 93 height 22
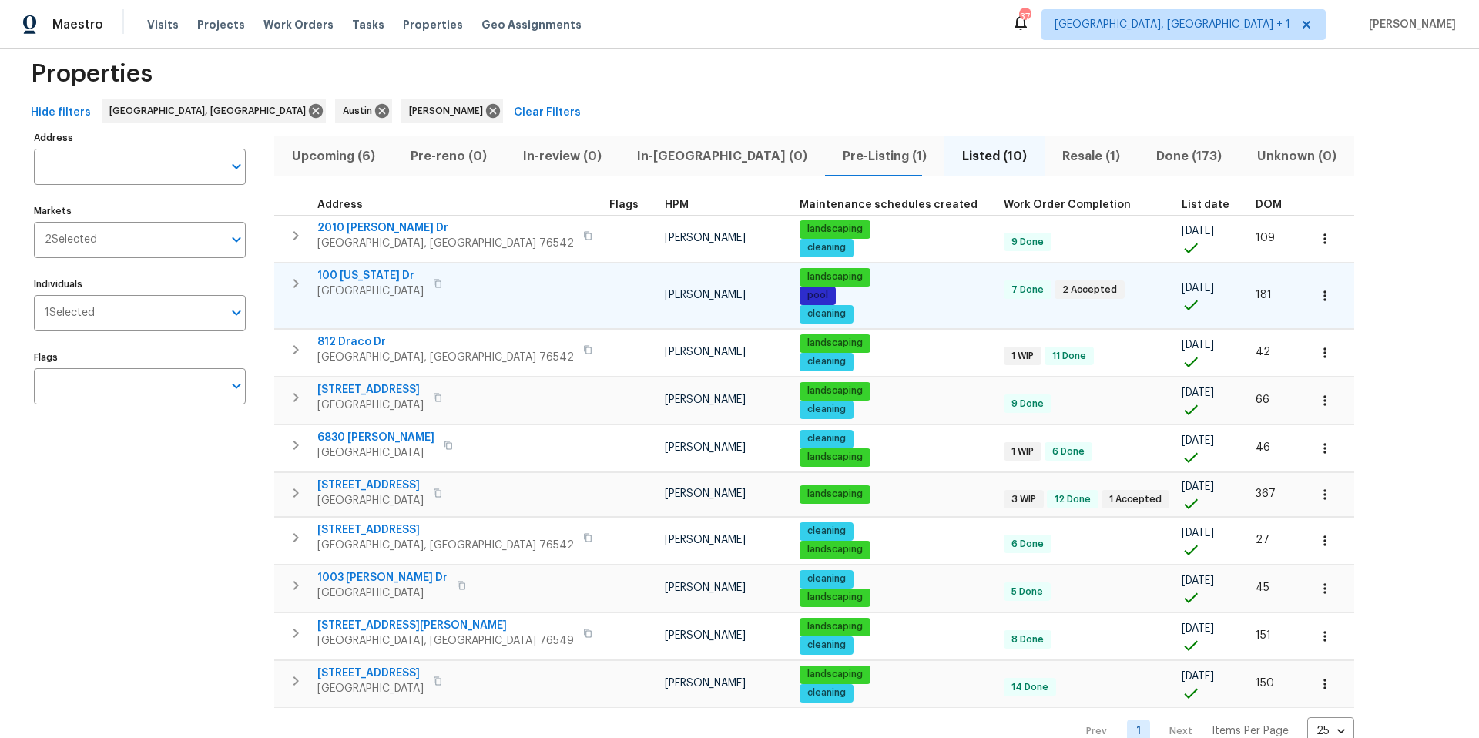
scroll to position [25, 0]
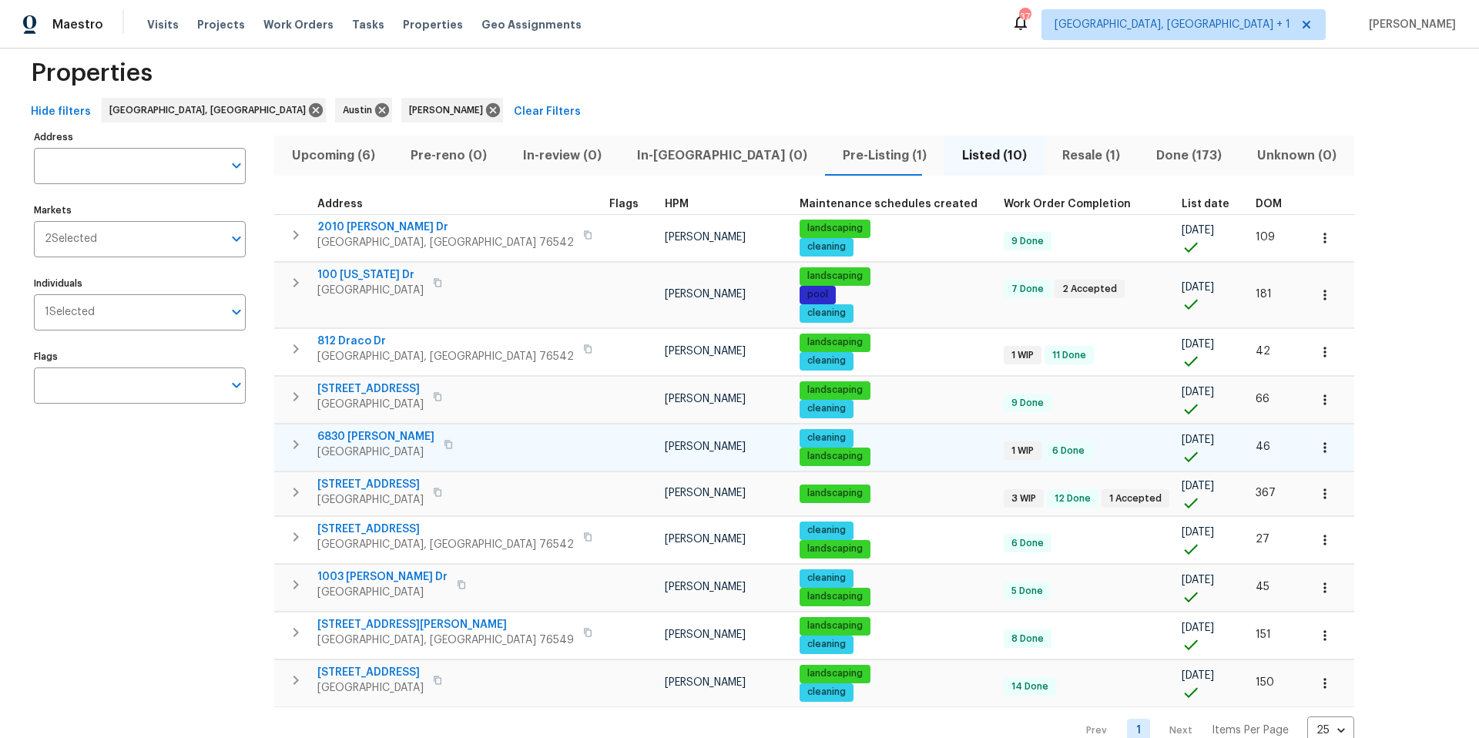
click at [495, 442] on td "6830 Ambrose Cir Temple, TX 76502" at bounding box center [438, 445] width 329 height 40
click at [341, 435] on span "6830 Ambrose Cir" at bounding box center [375, 436] width 117 height 15
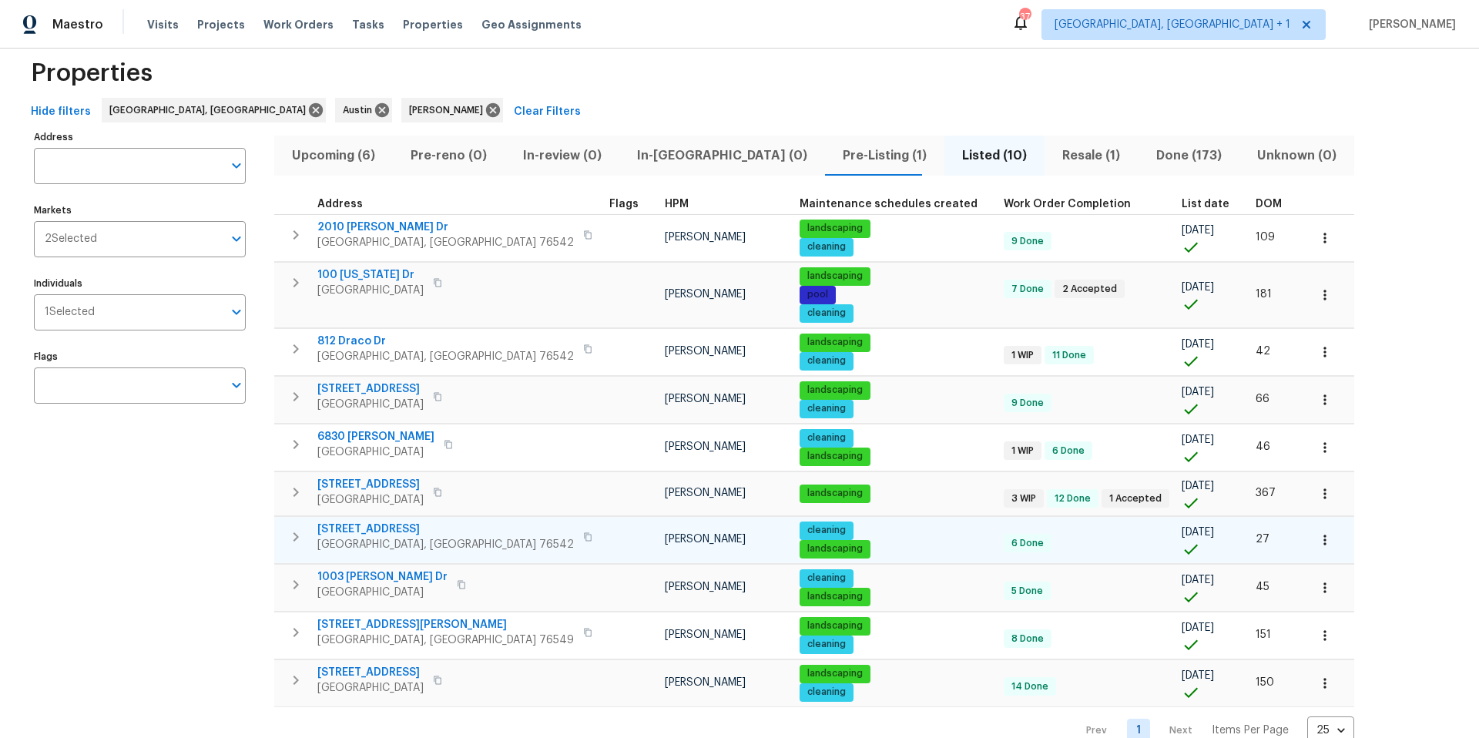
click at [377, 526] on span "5705 Southern Belle Dr" at bounding box center [445, 529] width 257 height 15
click at [391, 528] on span "5705 Southern Belle Dr" at bounding box center [445, 529] width 257 height 15
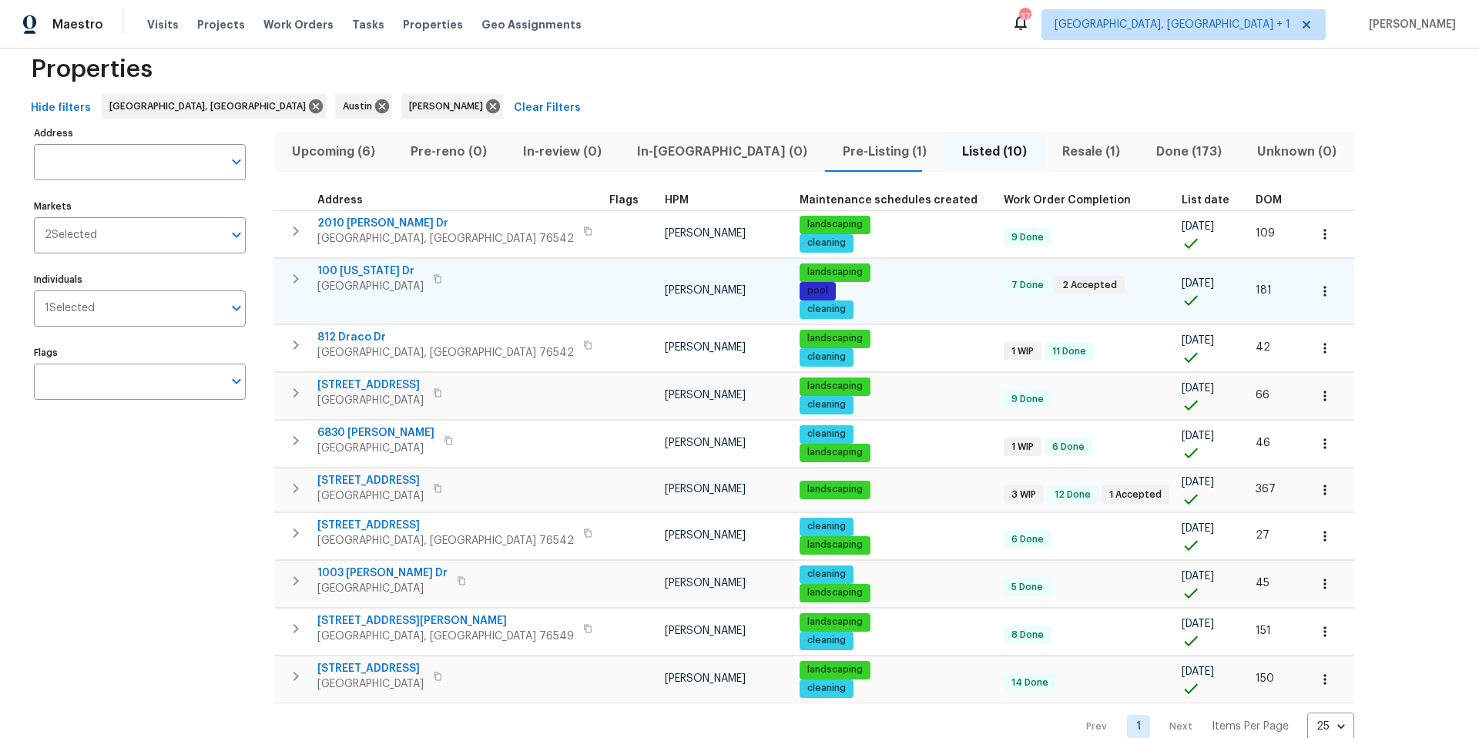
scroll to position [68, 0]
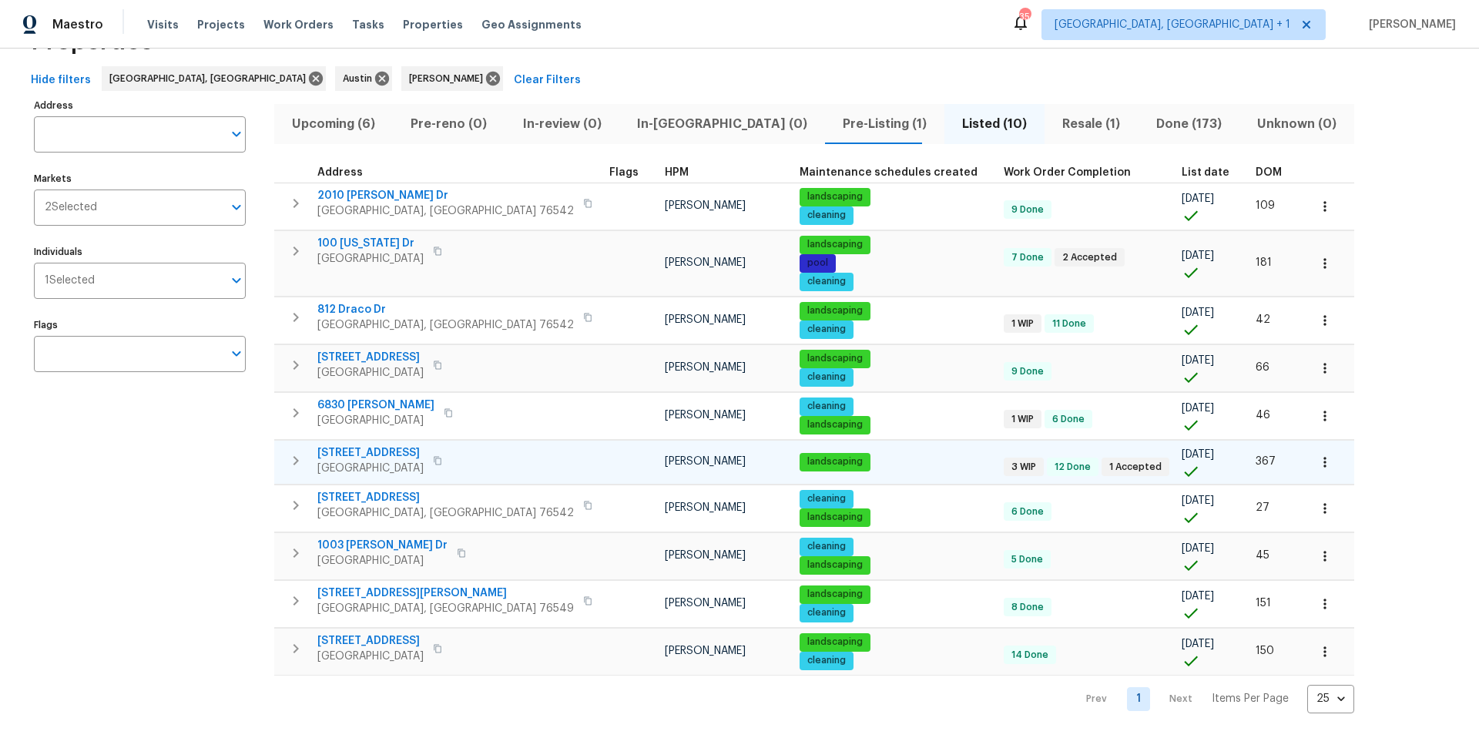
click at [383, 445] on span "1009 N 4th St" at bounding box center [370, 452] width 106 height 15
click at [1318, 455] on icon "button" at bounding box center [1325, 462] width 15 height 15
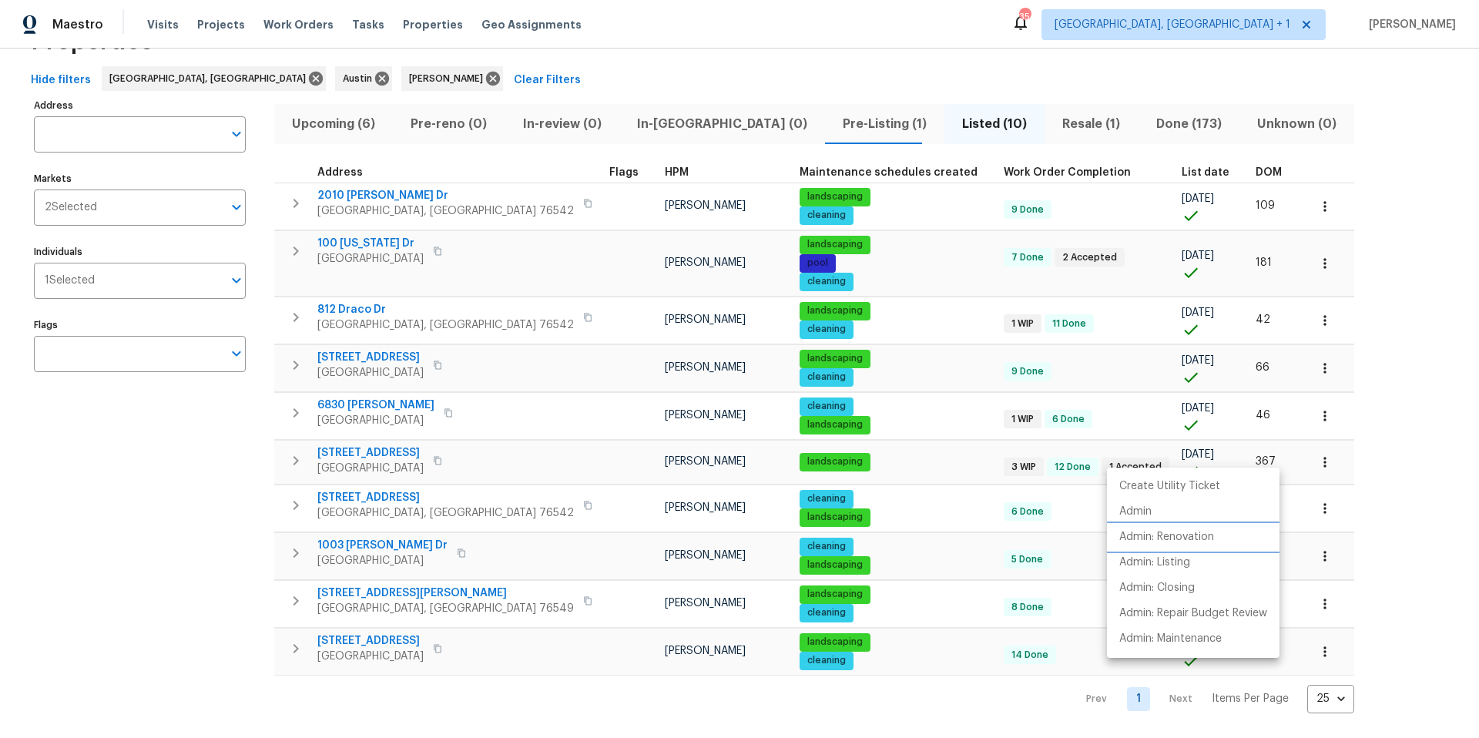
click at [1170, 533] on p "Admin: Renovation" at bounding box center [1167, 537] width 95 height 16
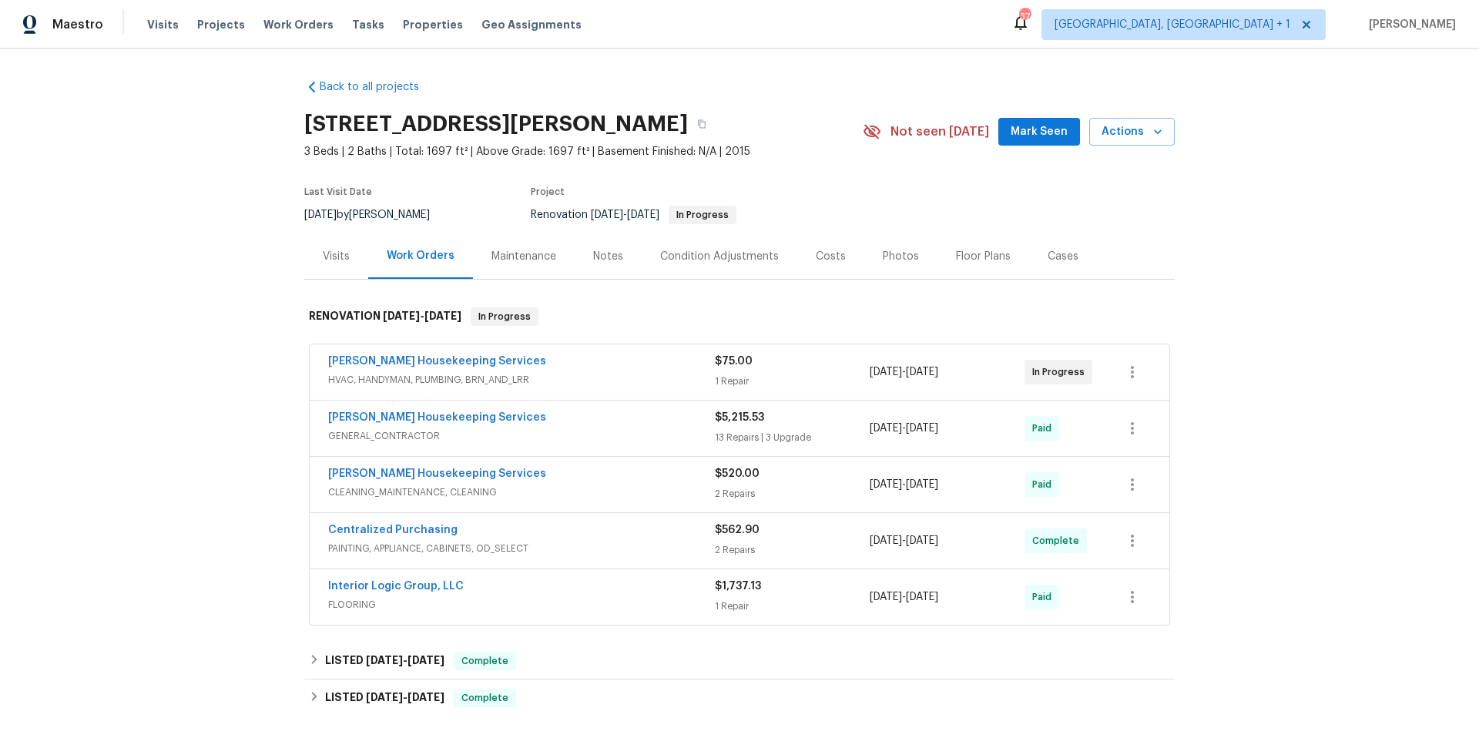
click at [323, 259] on div "Visits" at bounding box center [336, 256] width 27 height 15
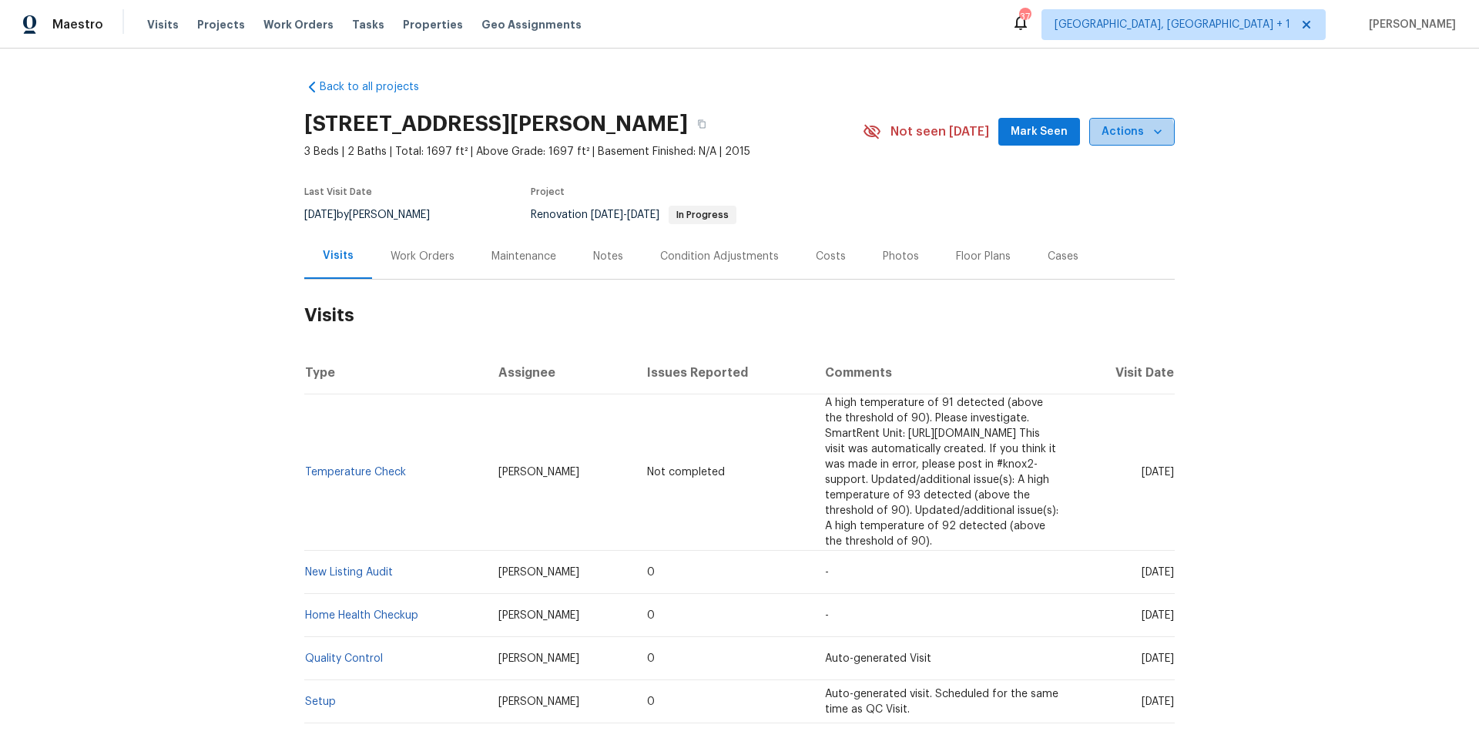
click at [1112, 139] on span "Actions" at bounding box center [1132, 132] width 61 height 19
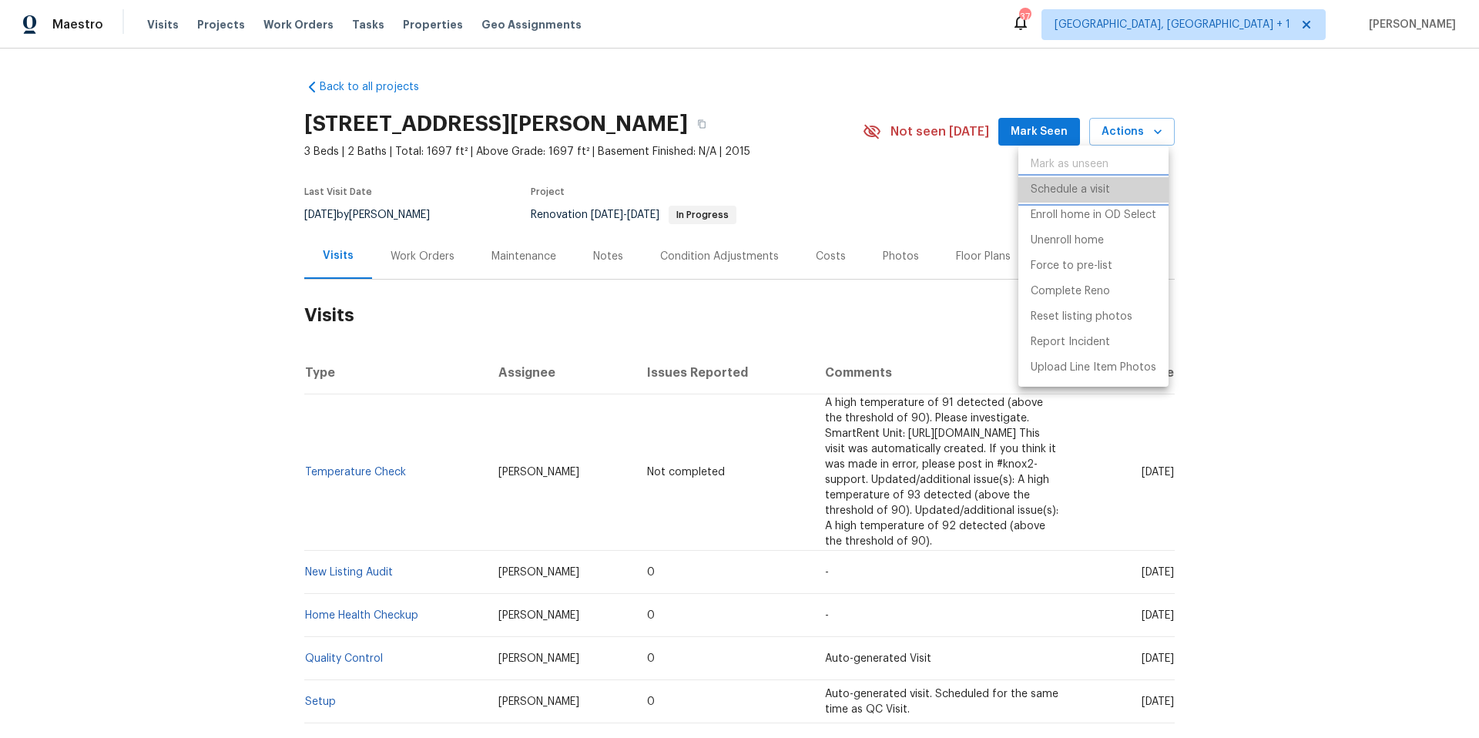
click at [1079, 192] on p "Schedule a visit" at bounding box center [1070, 190] width 79 height 16
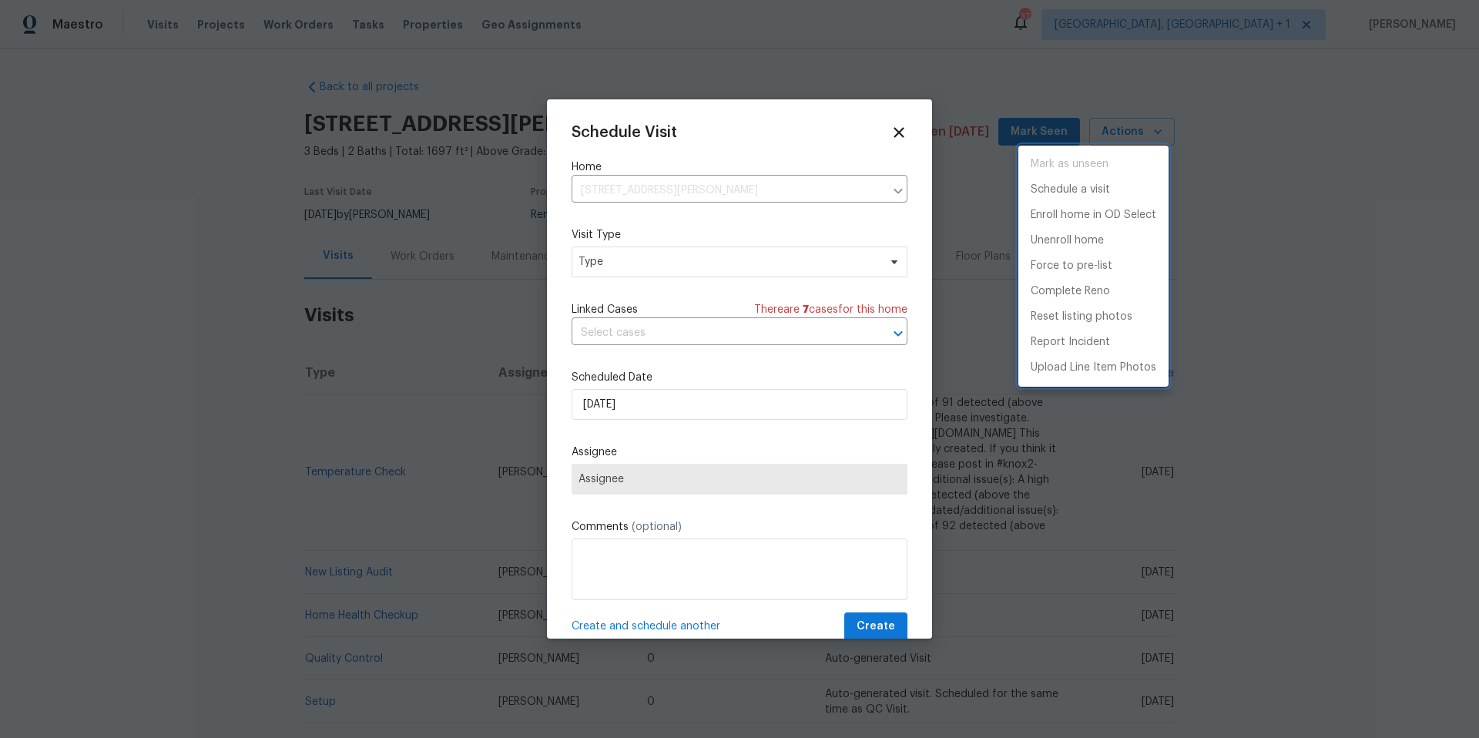
click at [639, 271] on div at bounding box center [739, 369] width 1479 height 738
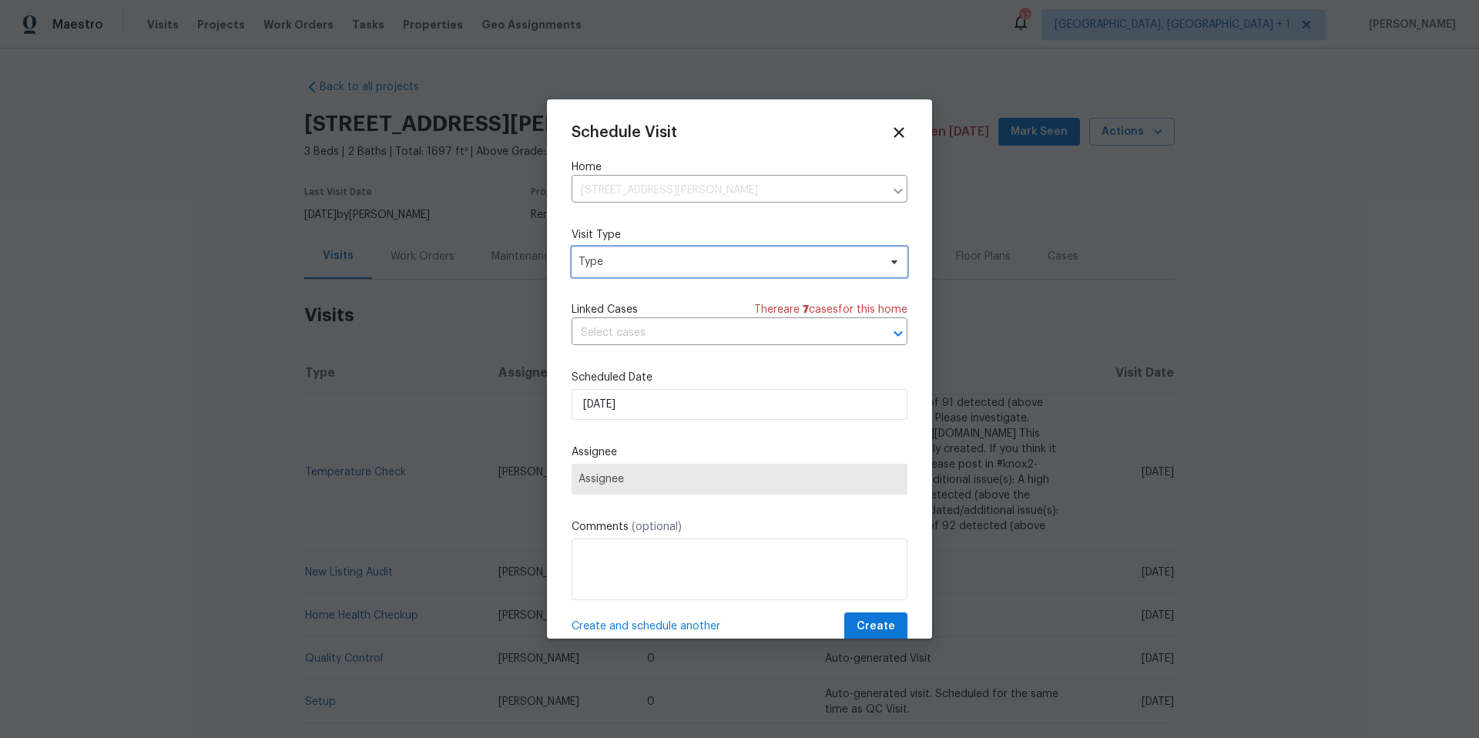
click at [639, 270] on span "Type" at bounding box center [740, 262] width 336 height 31
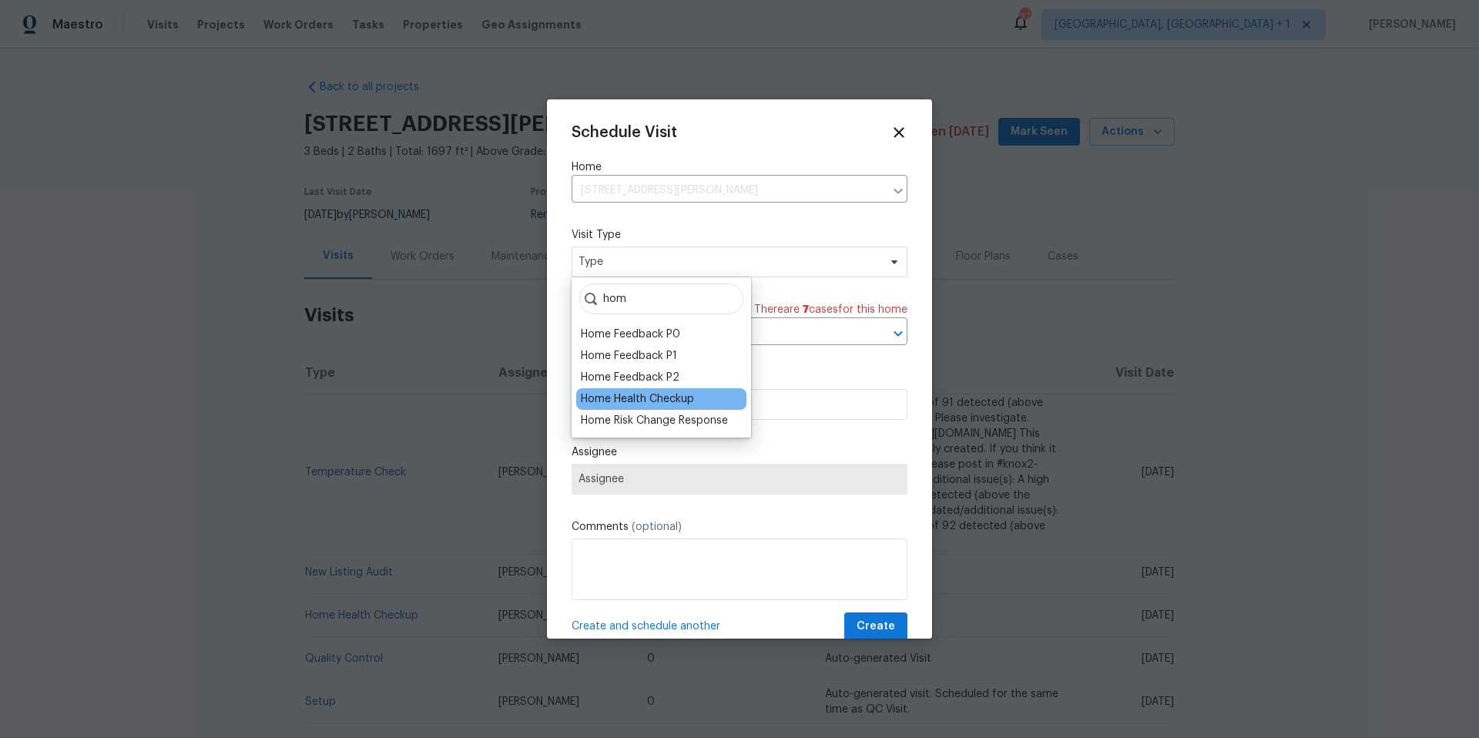
type input "hom"
click at [663, 401] on div "Home Health Checkup" at bounding box center [637, 398] width 113 height 15
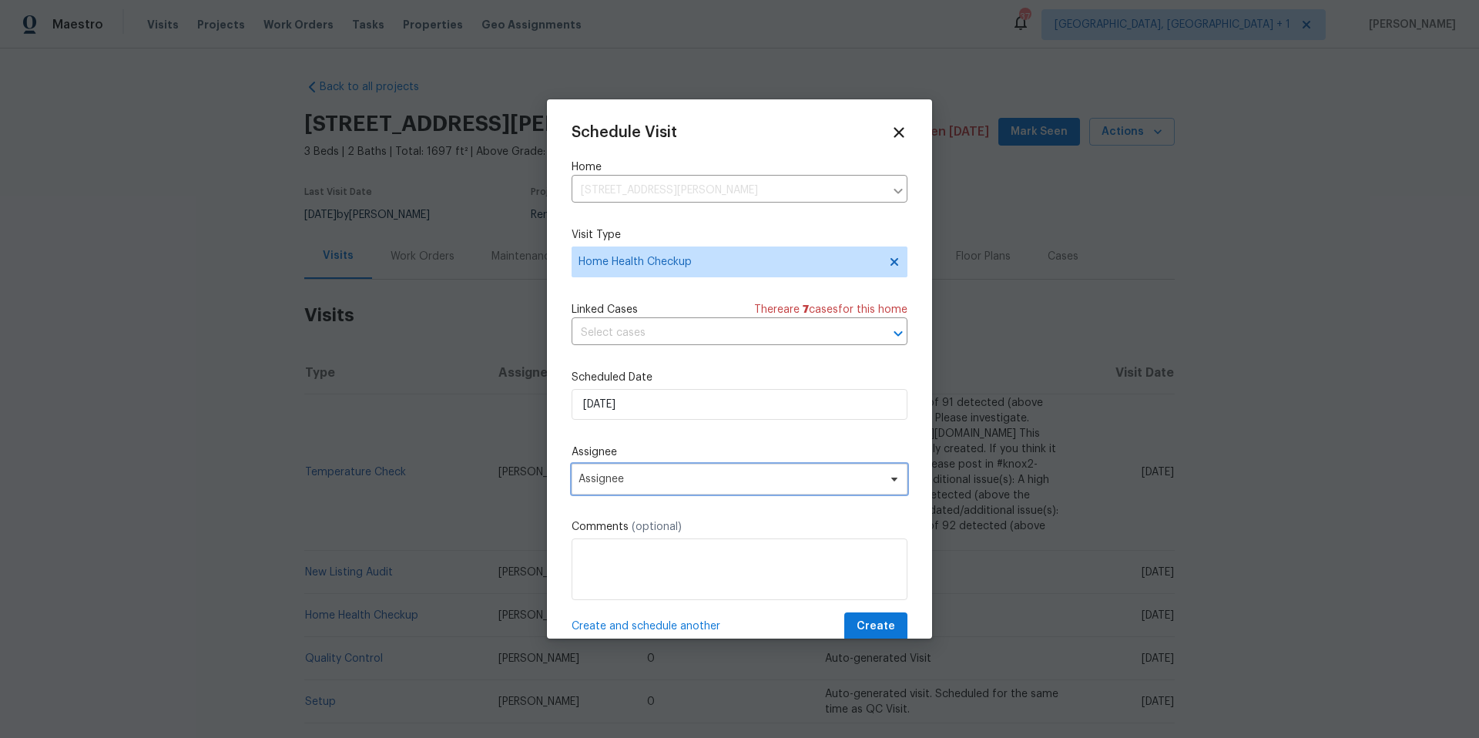
click at [689, 493] on span "Assignee" at bounding box center [740, 479] width 336 height 31
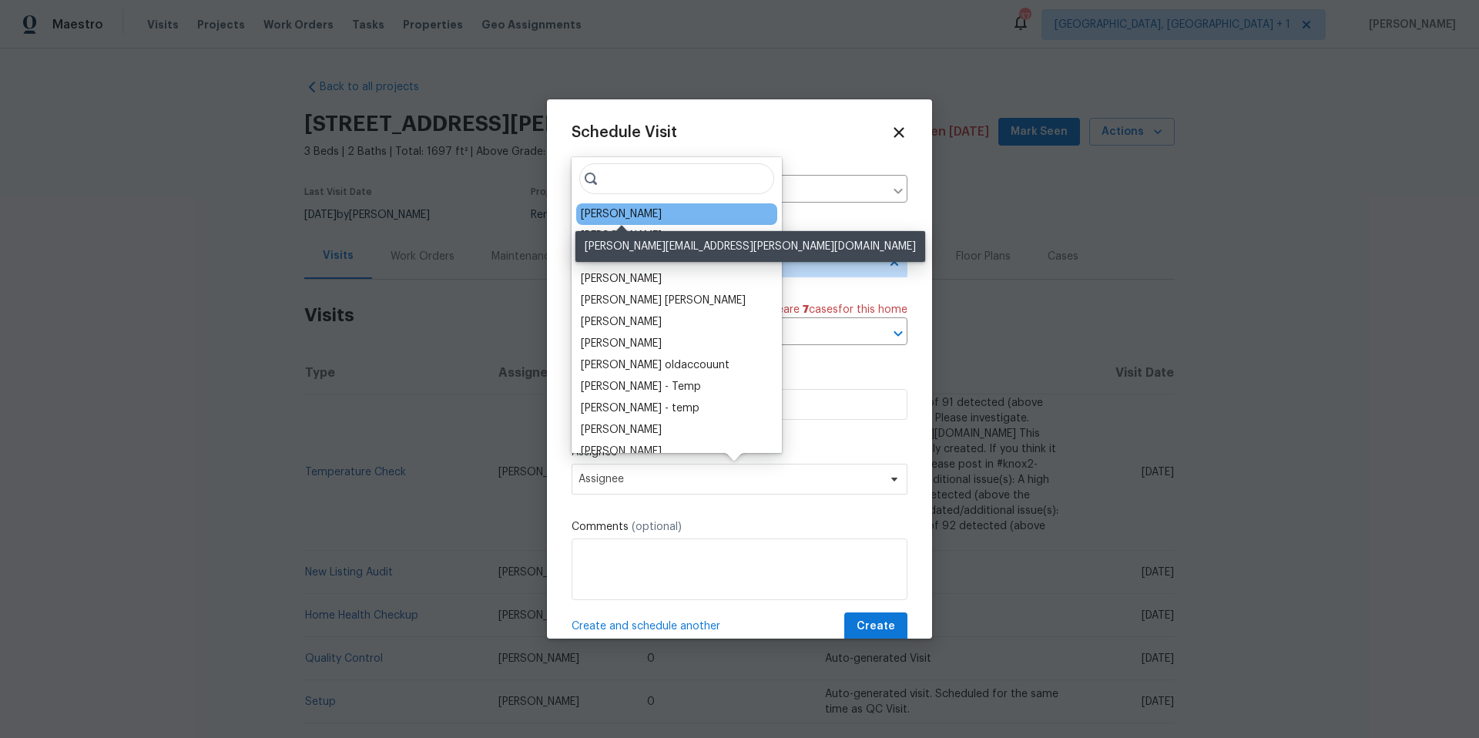
click at [634, 214] on div "[PERSON_NAME]" at bounding box center [621, 213] width 81 height 15
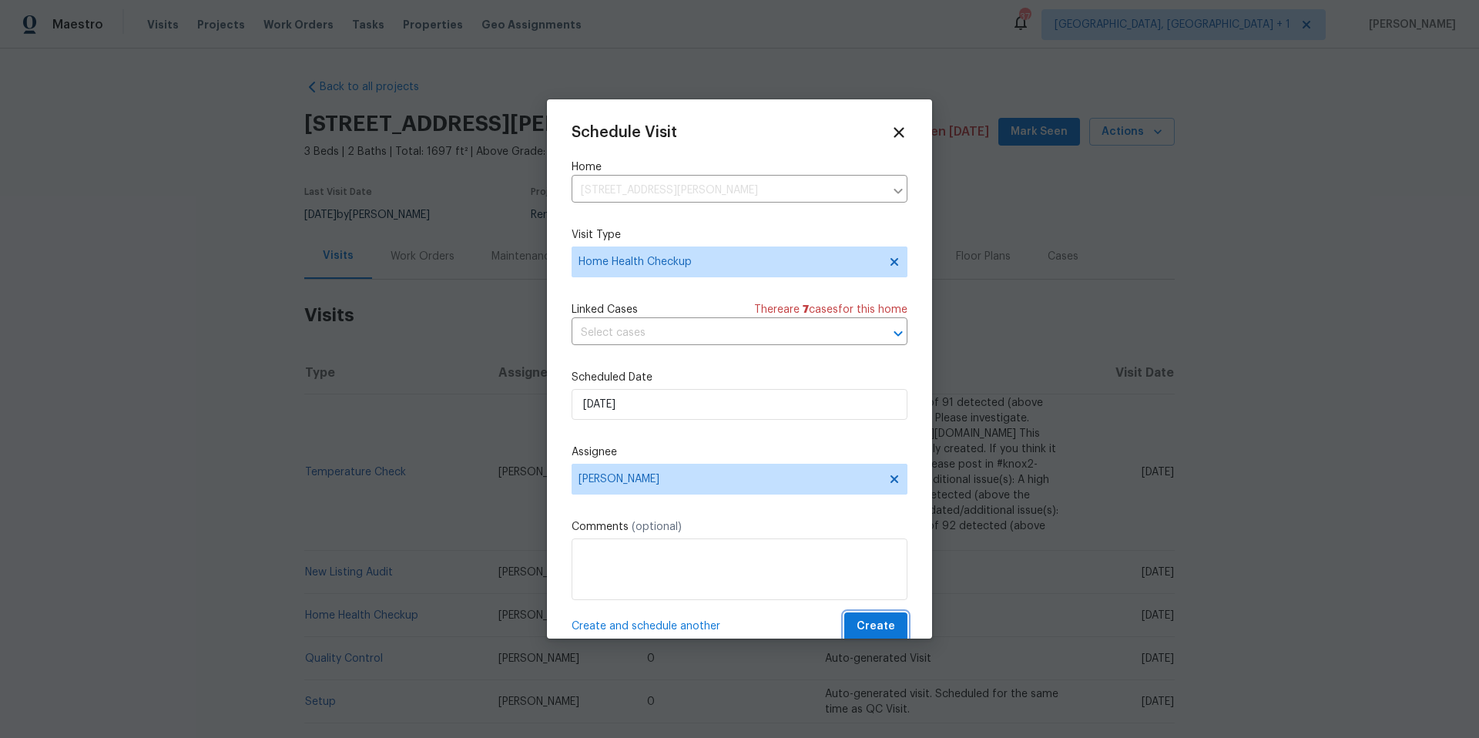
click at [857, 589] on span "Create" at bounding box center [876, 626] width 39 height 19
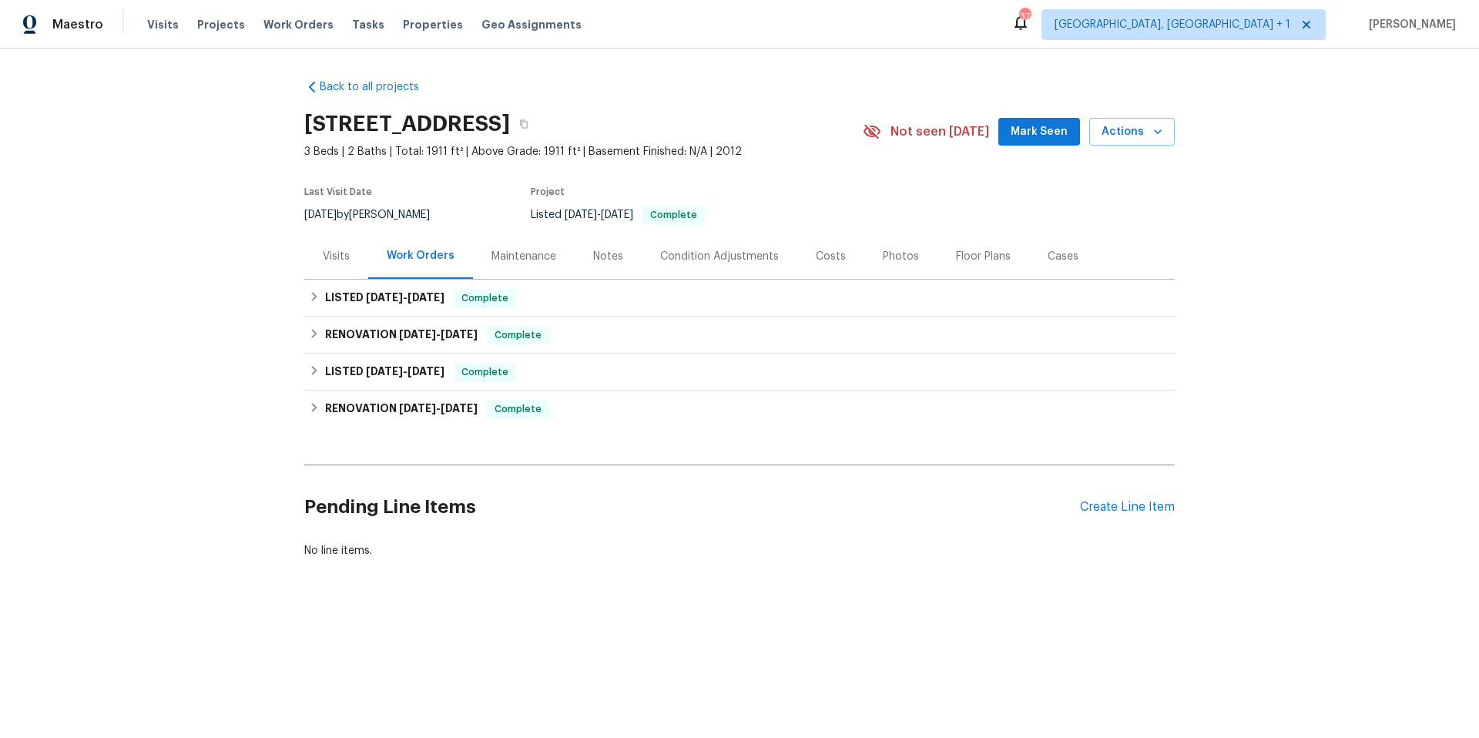
click at [334, 257] on div "Visits" at bounding box center [336, 256] width 27 height 15
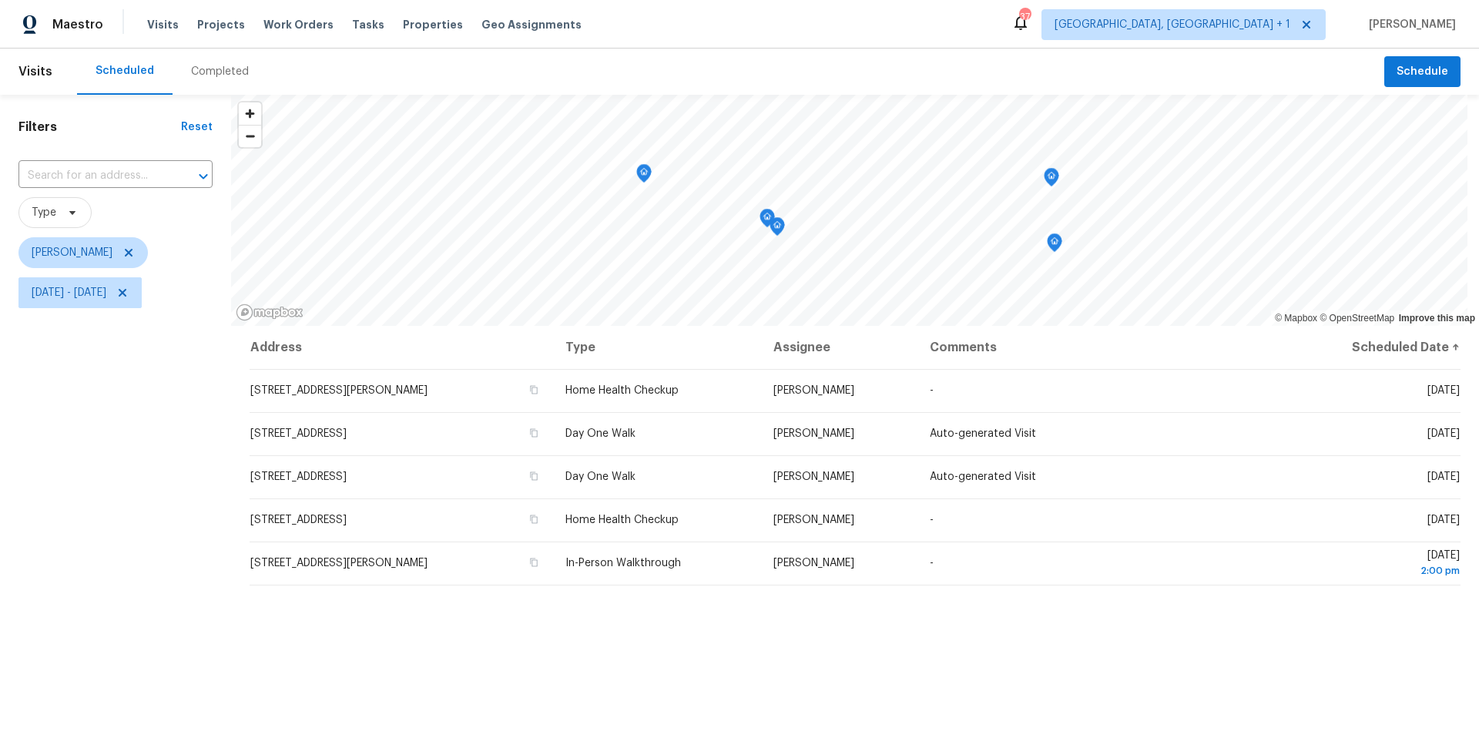
click at [1053, 246] on icon "Map marker" at bounding box center [1055, 243] width 14 height 18
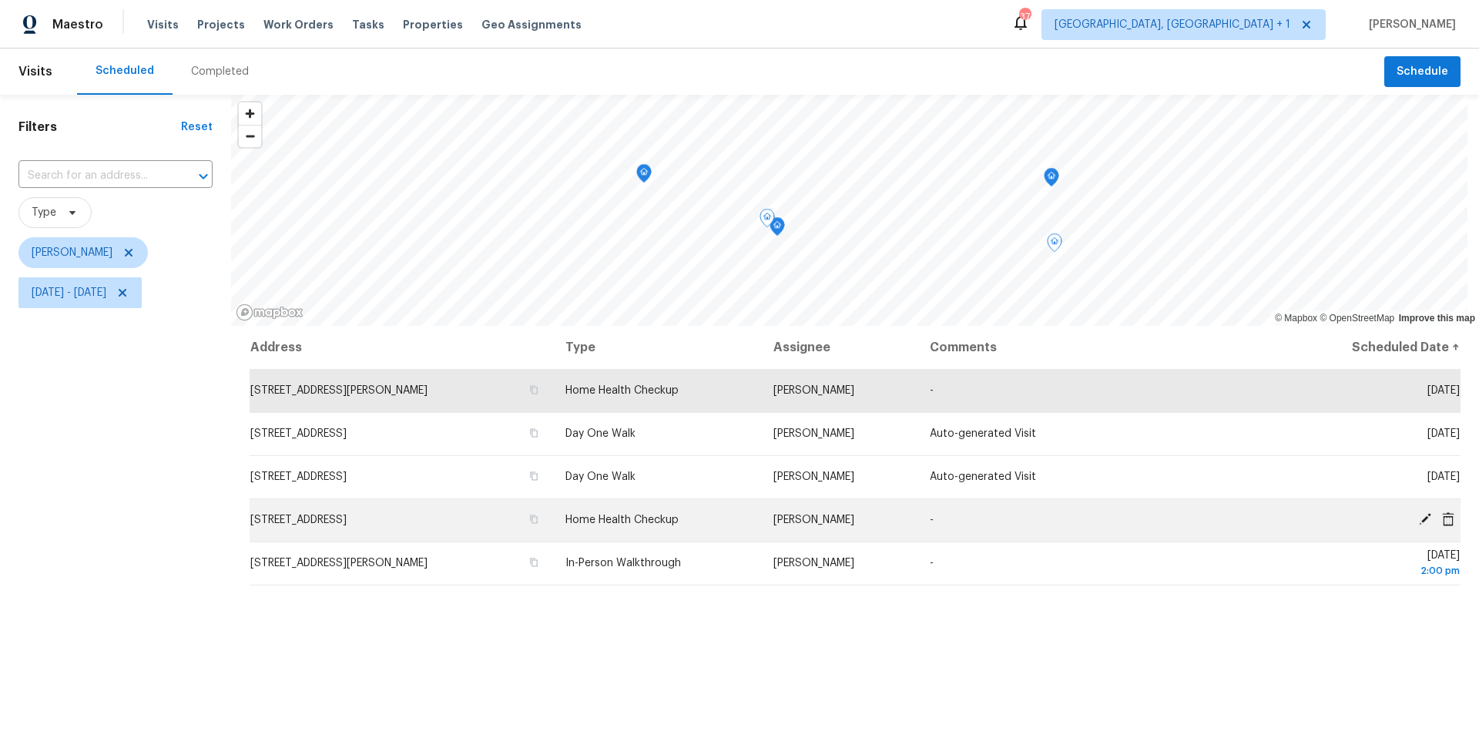
click at [1419, 519] on icon at bounding box center [1426, 519] width 14 height 14
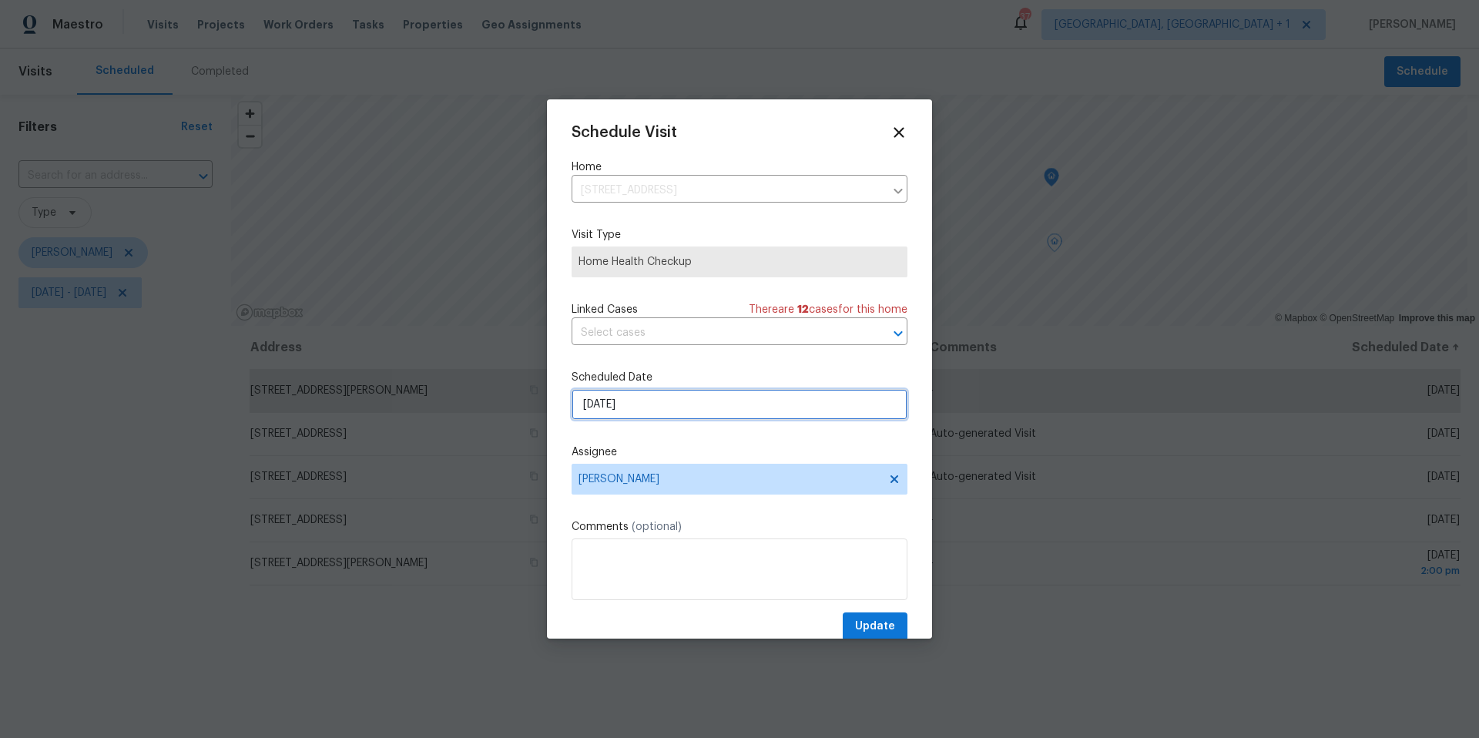
click at [675, 408] on input "[DATE]" at bounding box center [740, 404] width 336 height 31
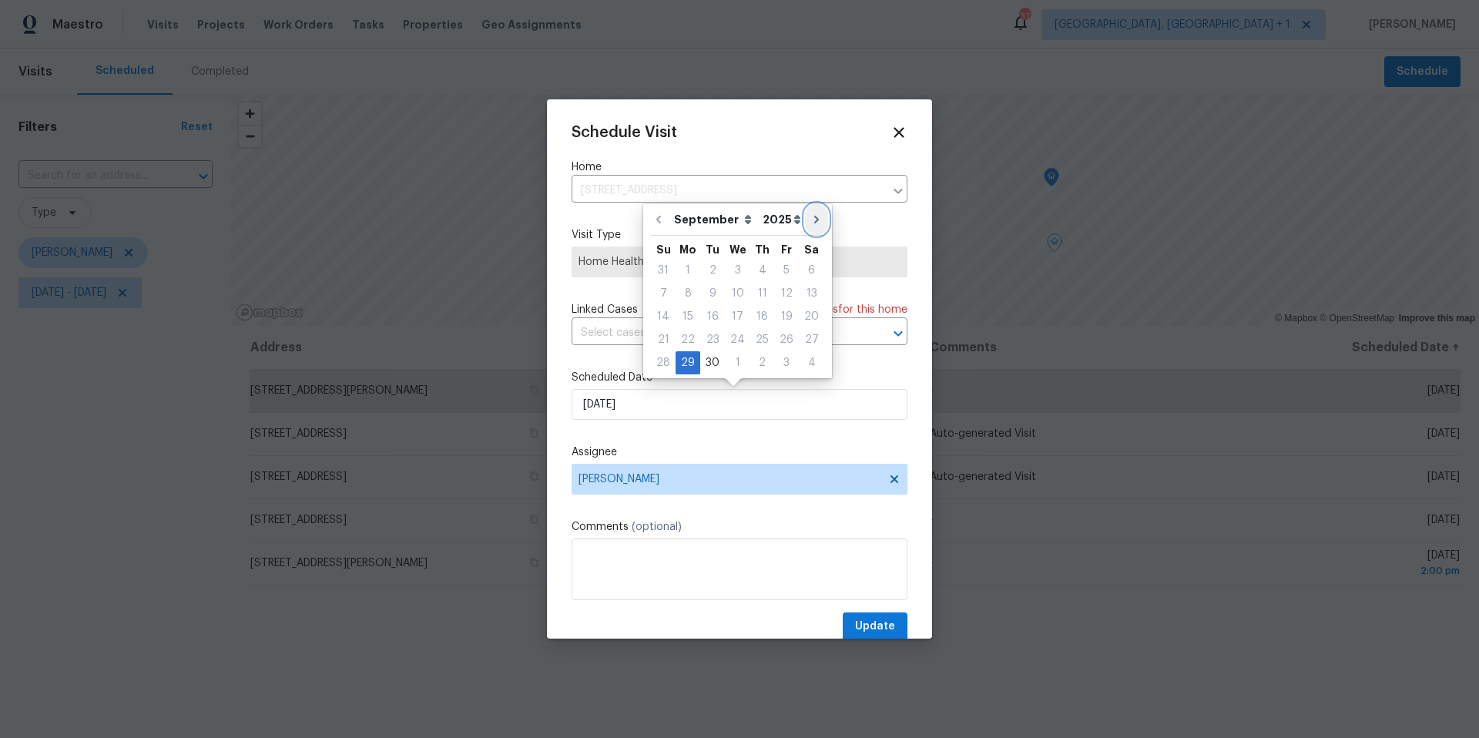
click at [811, 225] on icon "Go to next month" at bounding box center [817, 219] width 12 height 12
type input "[DATE]"
select select "9"
click at [739, 294] on div "8" at bounding box center [737, 294] width 25 height 22
type input "[DATE]"
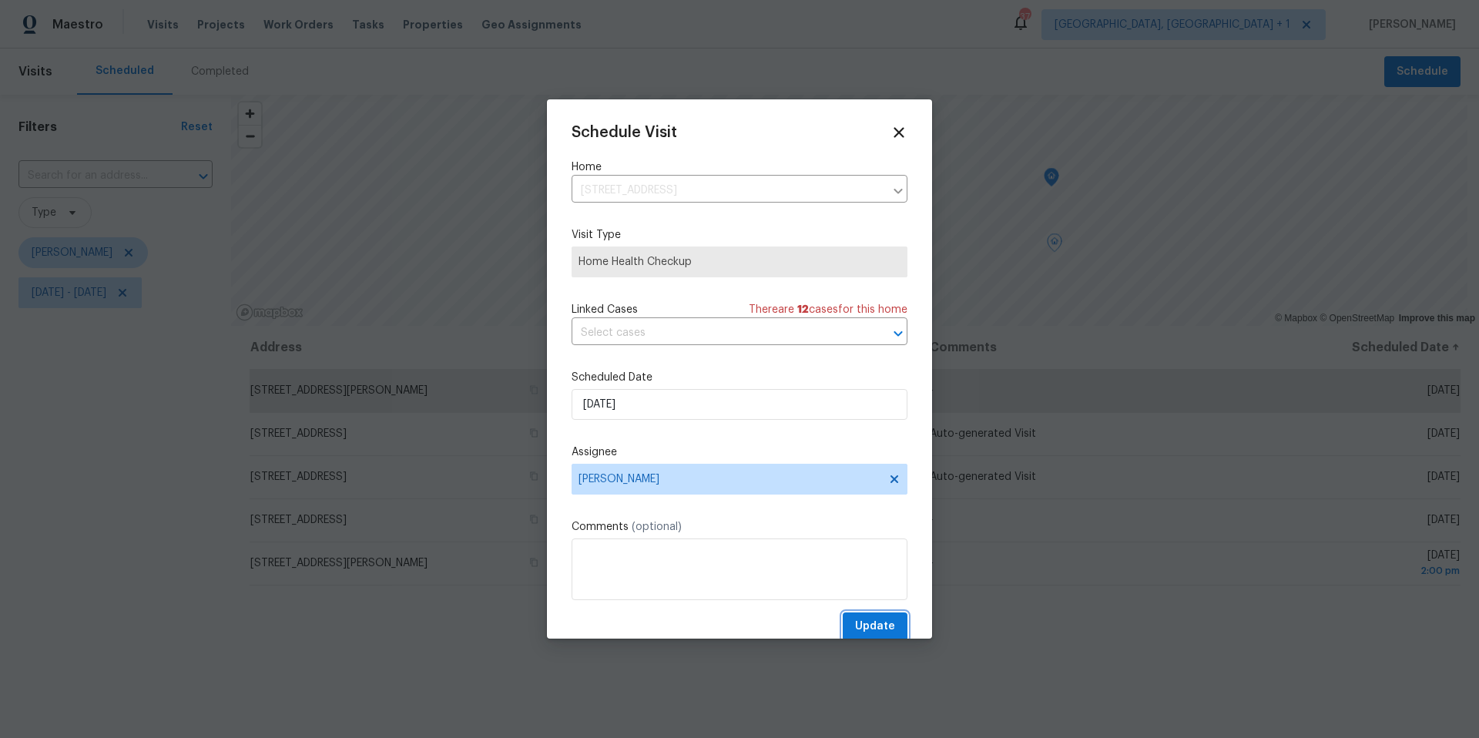
click at [875, 628] on span "Update" at bounding box center [875, 626] width 40 height 19
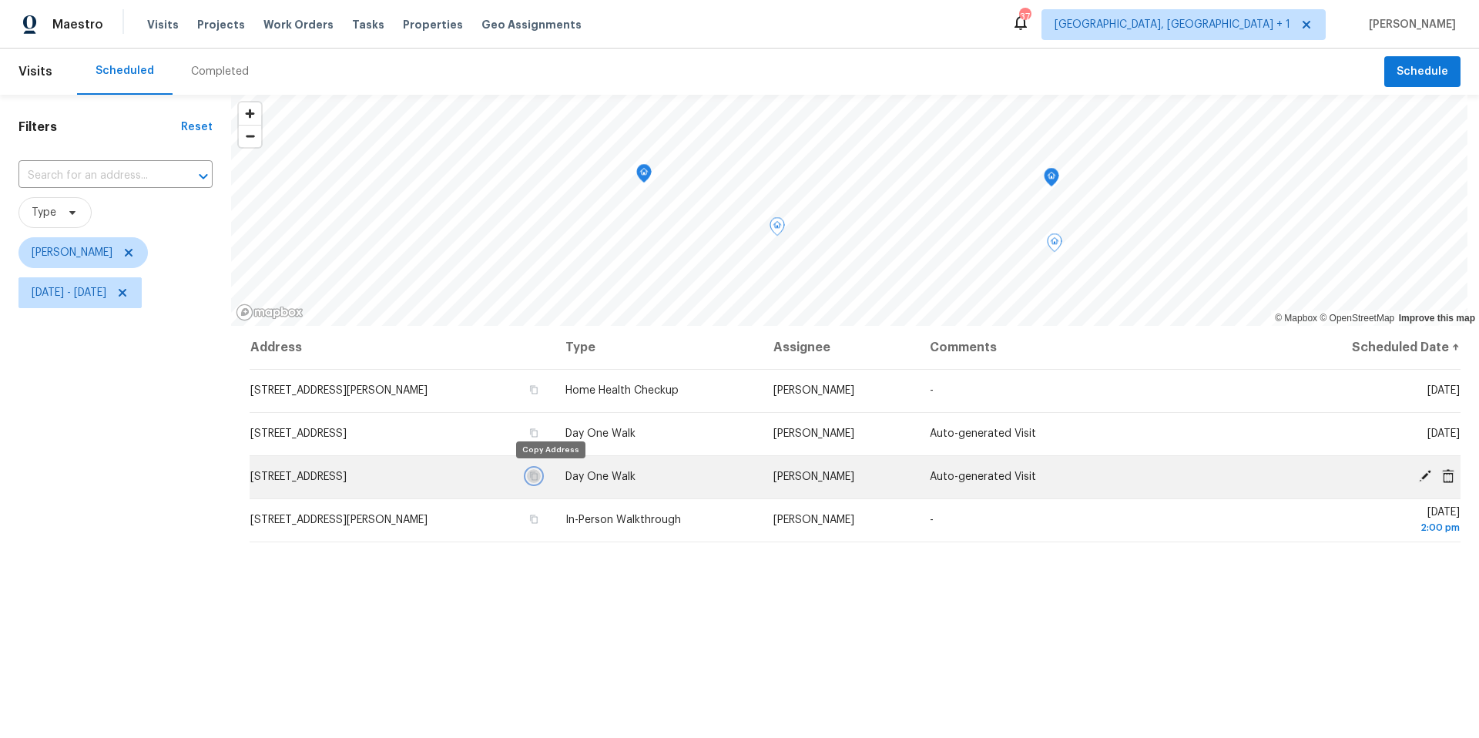
click at [539, 475] on icon "button" at bounding box center [533, 476] width 9 height 9
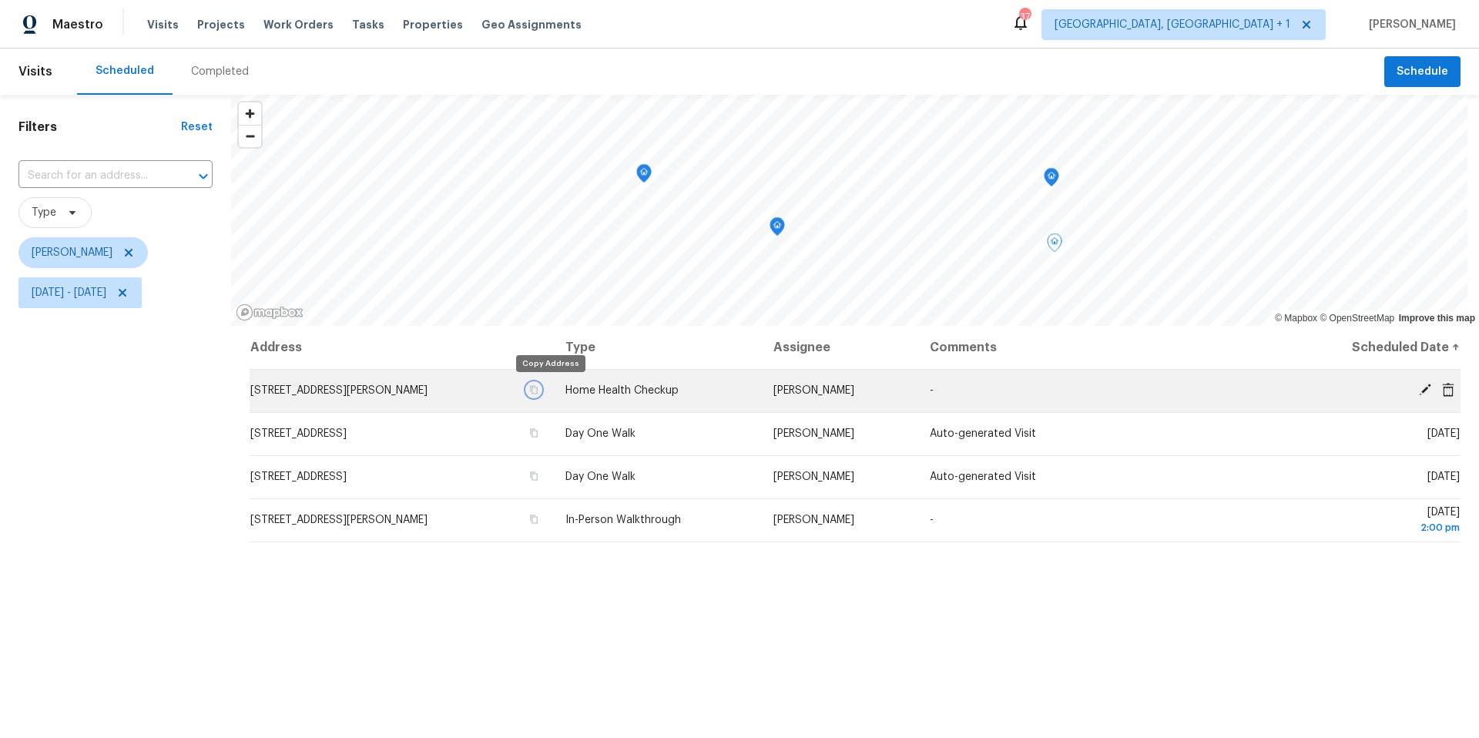
click at [539, 390] on icon "button" at bounding box center [533, 389] width 9 height 9
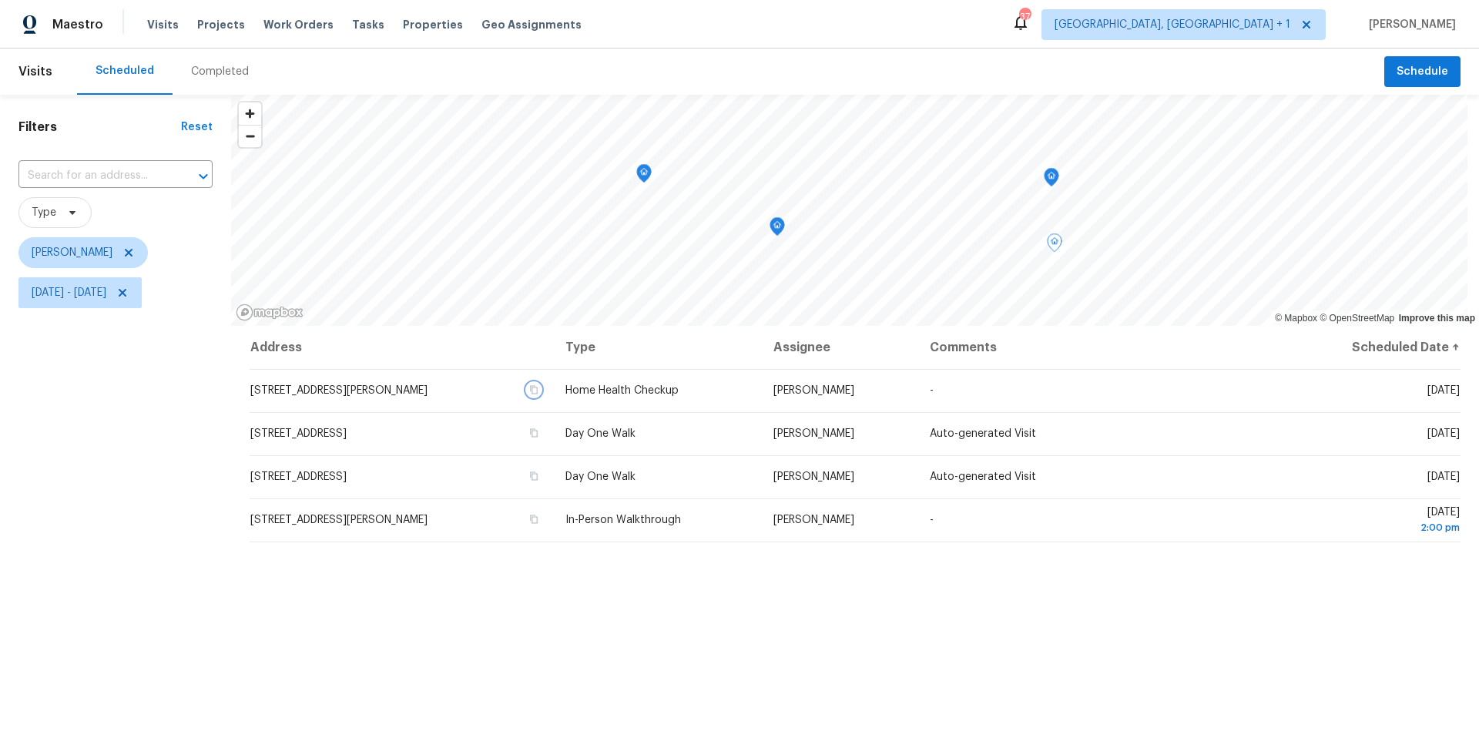
click at [1051, 180] on icon "Map marker" at bounding box center [1052, 178] width 14 height 18
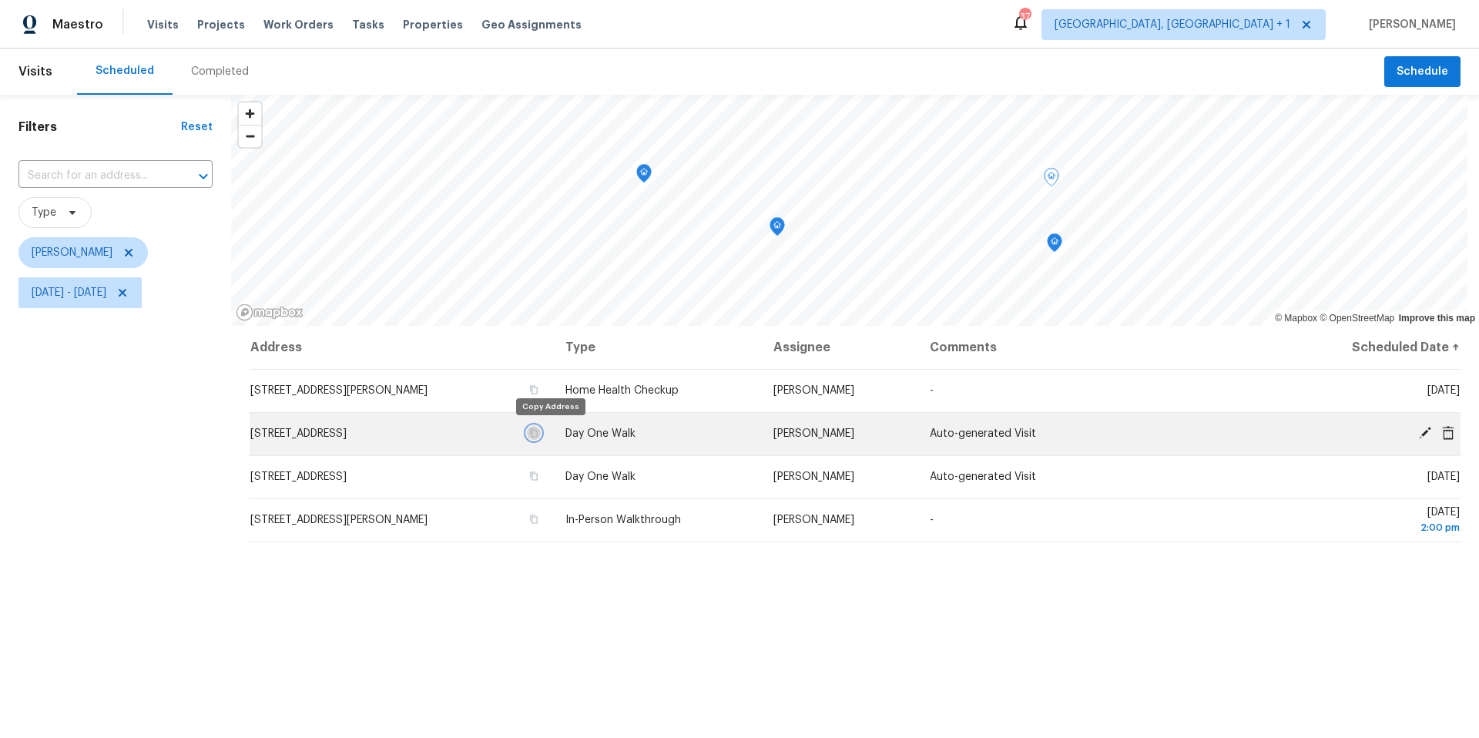
click at [539, 434] on icon "button" at bounding box center [533, 432] width 9 height 9
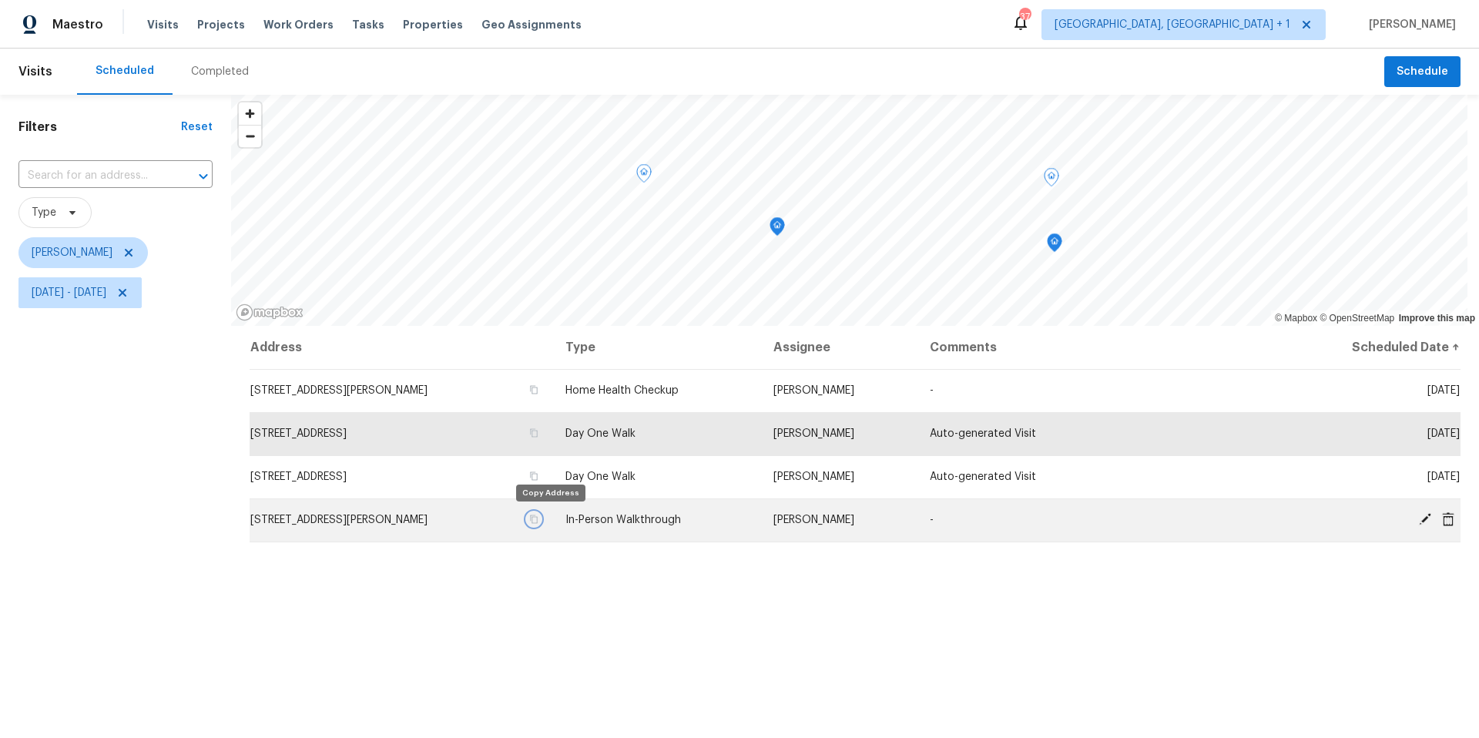
click at [539, 519] on icon "button" at bounding box center [533, 519] width 9 height 9
click at [465, 523] on td "[STREET_ADDRESS][PERSON_NAME]" at bounding box center [402, 520] width 304 height 43
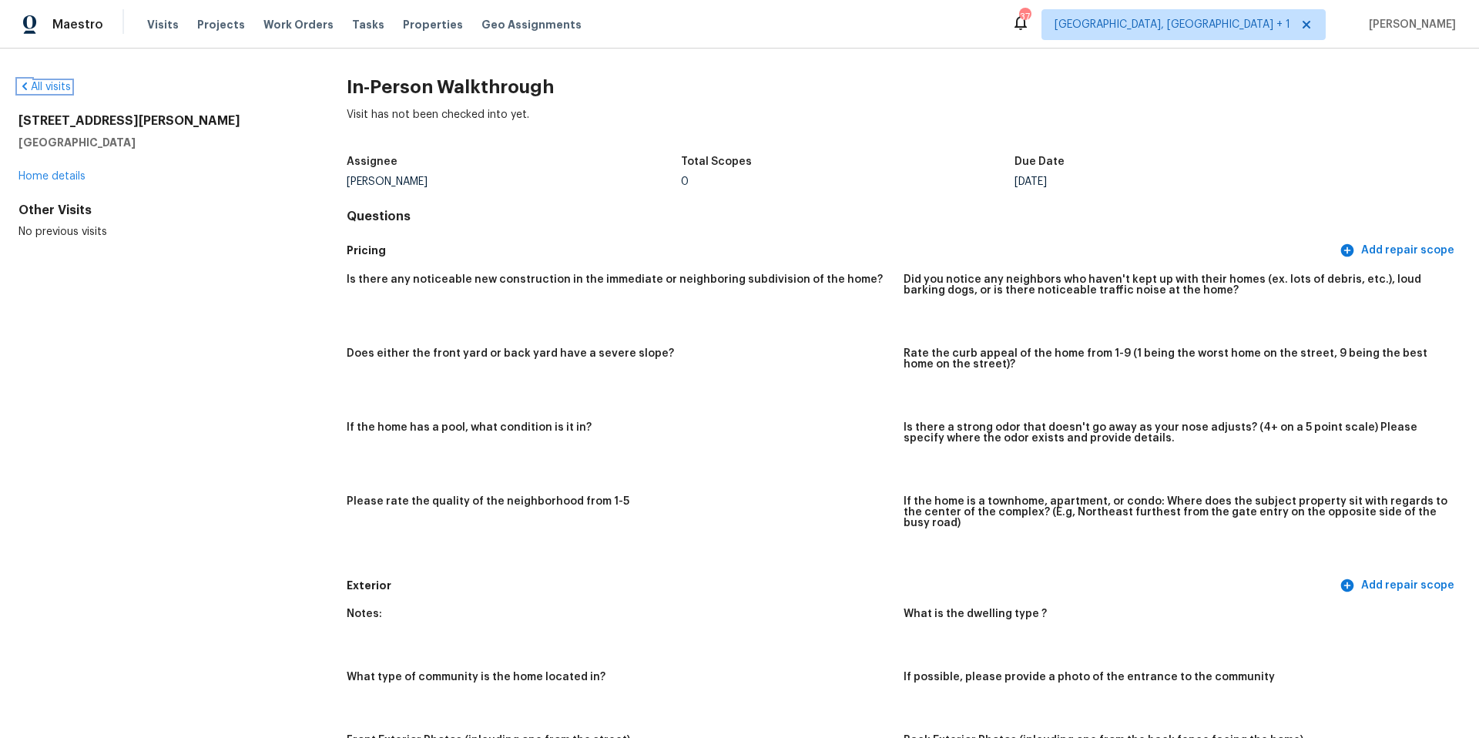
drag, startPoint x: 48, startPoint y: 81, endPoint x: 158, endPoint y: 52, distance: 113.8
click at [159, 61] on div "All visits [STREET_ADDRESS][PERSON_NAME] Home details Other Visits No previous …" at bounding box center [739, 394] width 1479 height 690
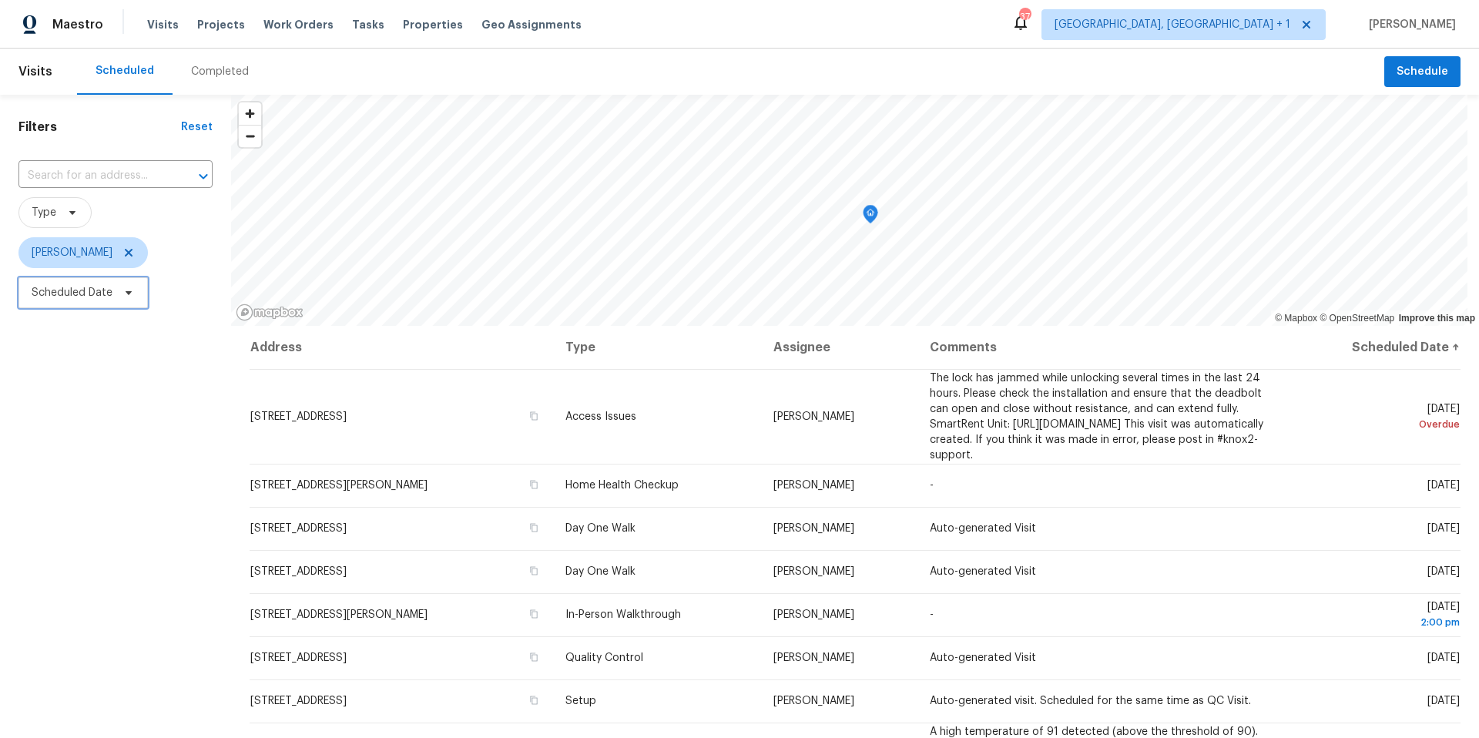
click at [128, 294] on icon at bounding box center [129, 293] width 6 height 4
click at [132, 329] on input "text" at bounding box center [104, 344] width 152 height 31
select select "8"
select select "2025"
select select "9"
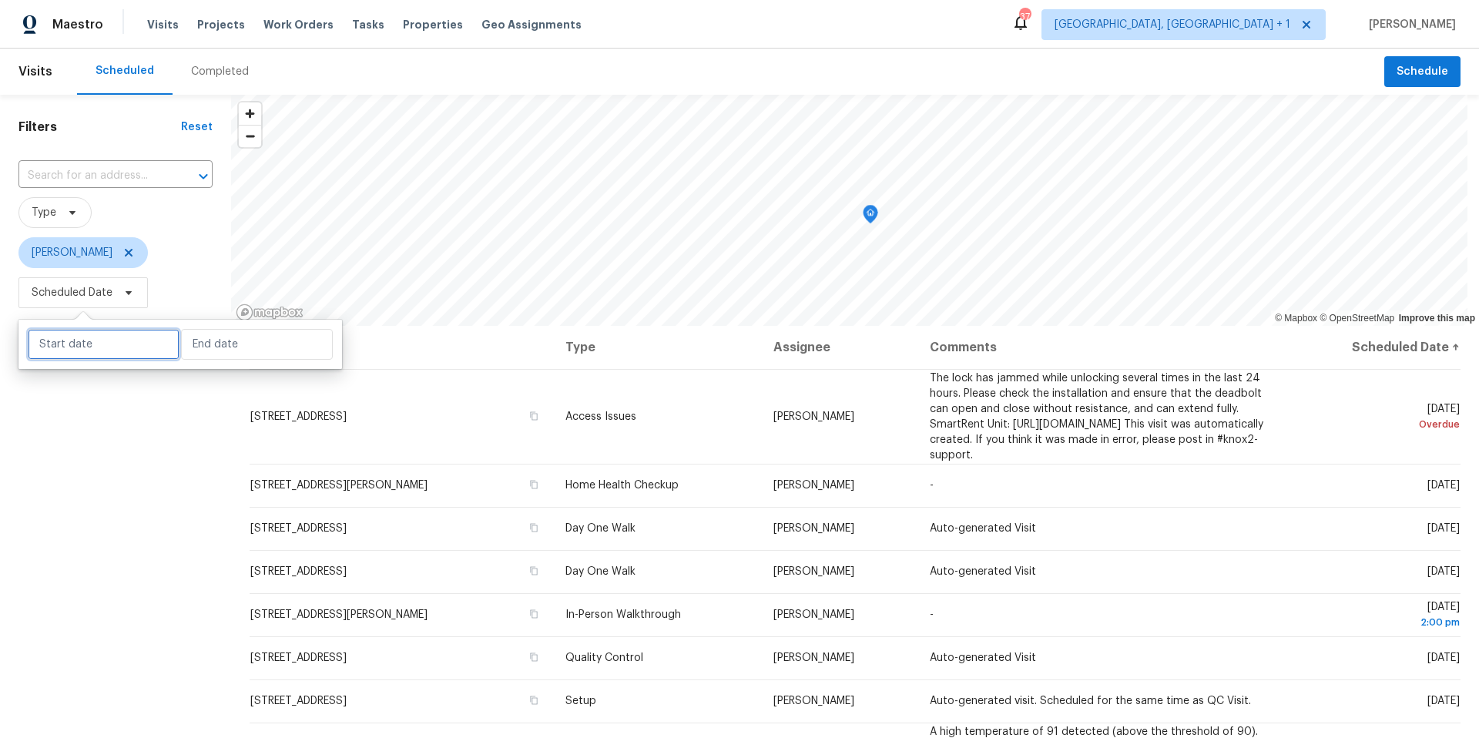
select select "2025"
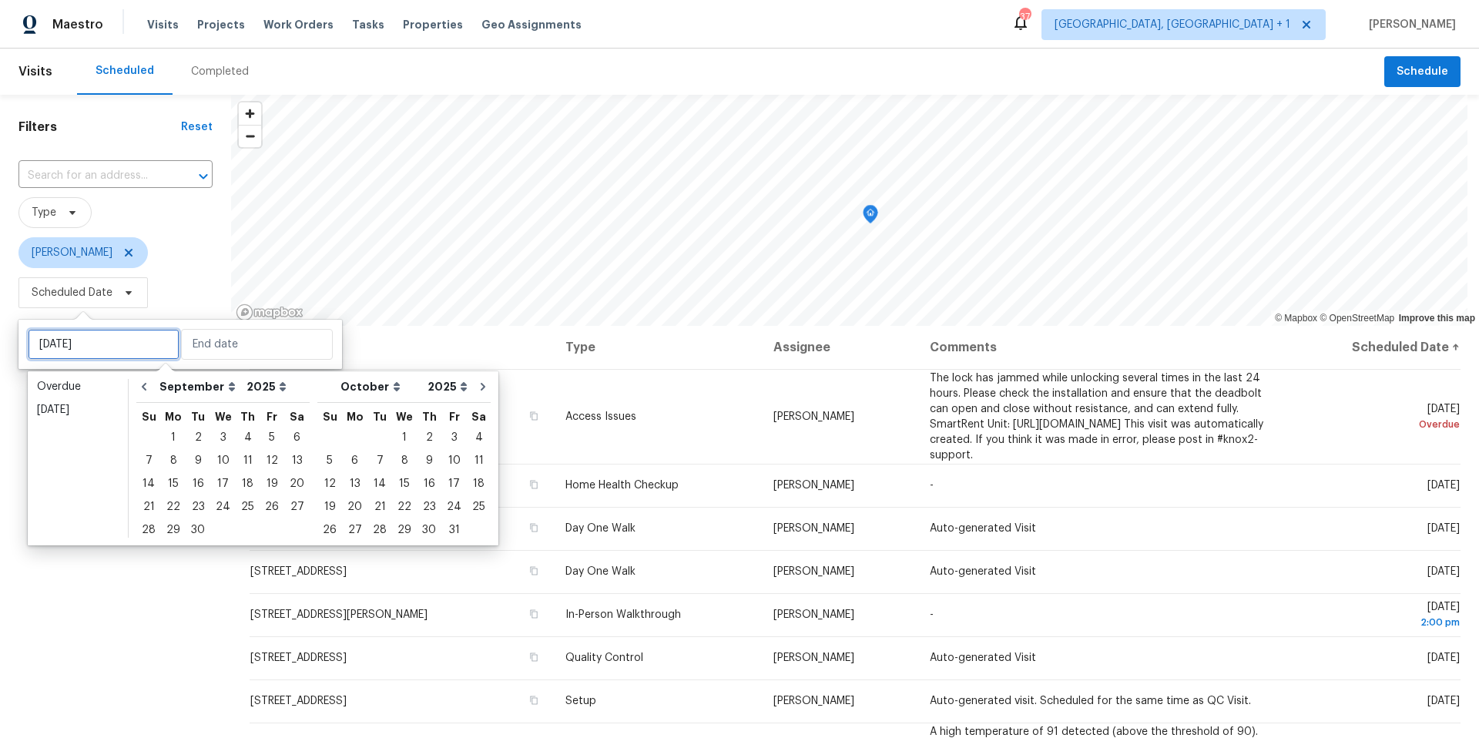
type input "[DATE]"
click at [176, 529] on div "29" at bounding box center [173, 530] width 25 height 22
type input "[DATE]"
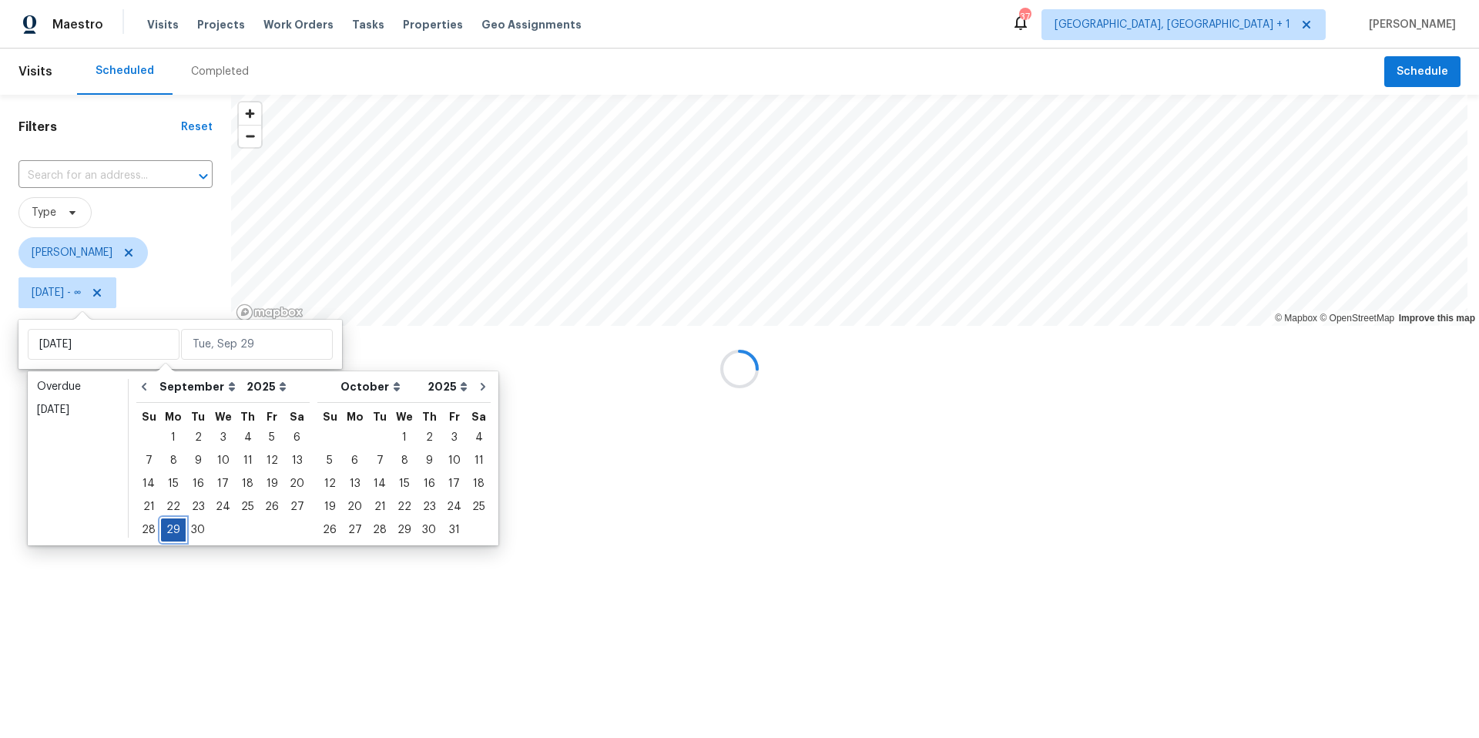
click at [176, 529] on div "29" at bounding box center [173, 530] width 25 height 22
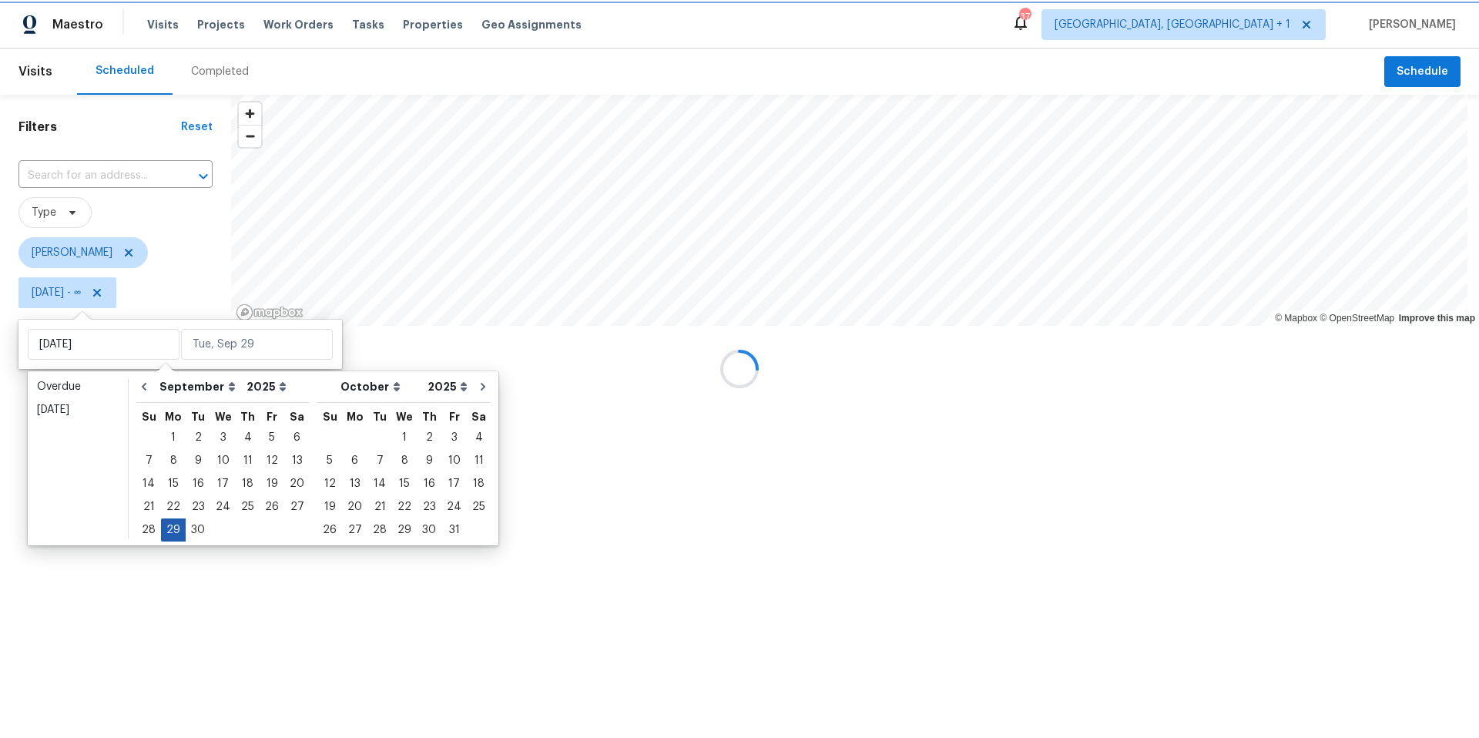
type input "[DATE]"
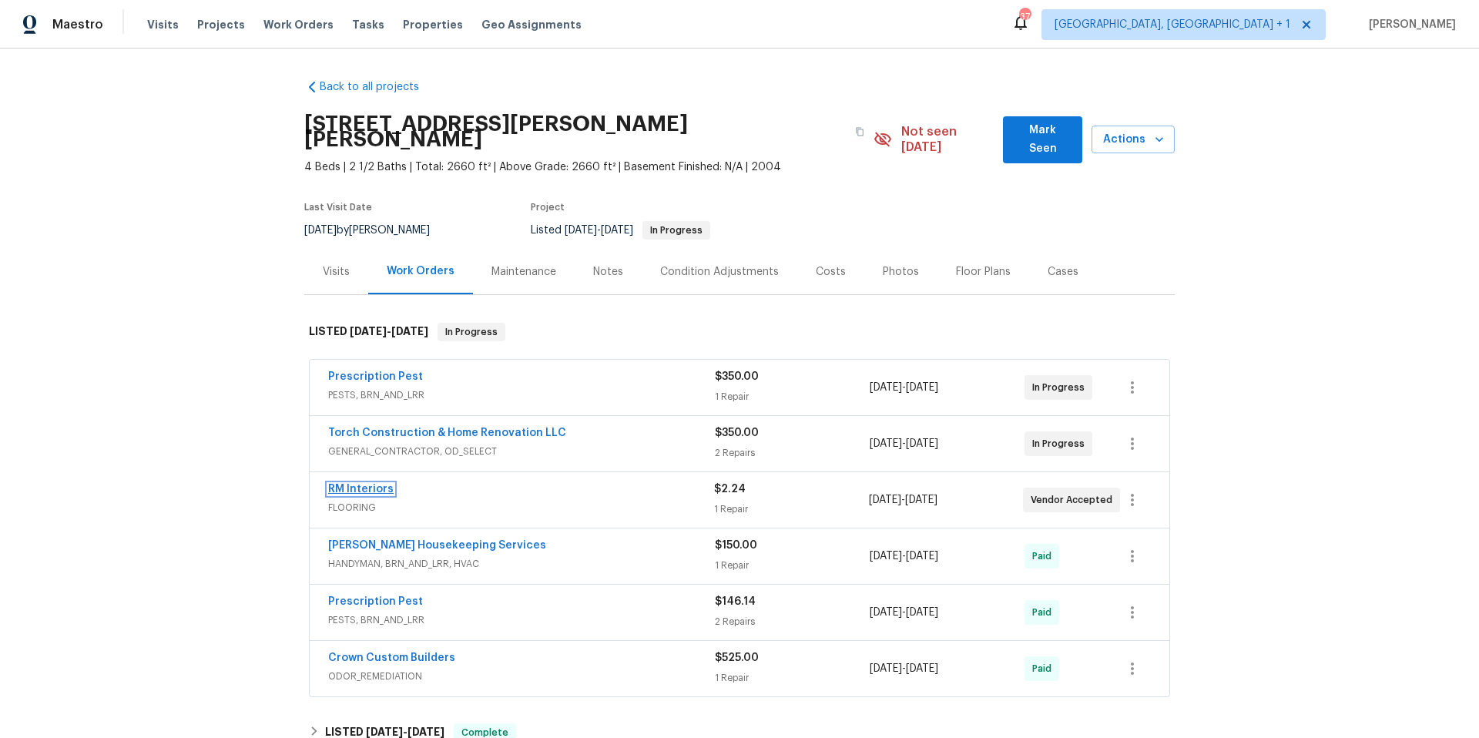
click at [378, 484] on link "RM Interiors" at bounding box center [360, 489] width 65 height 11
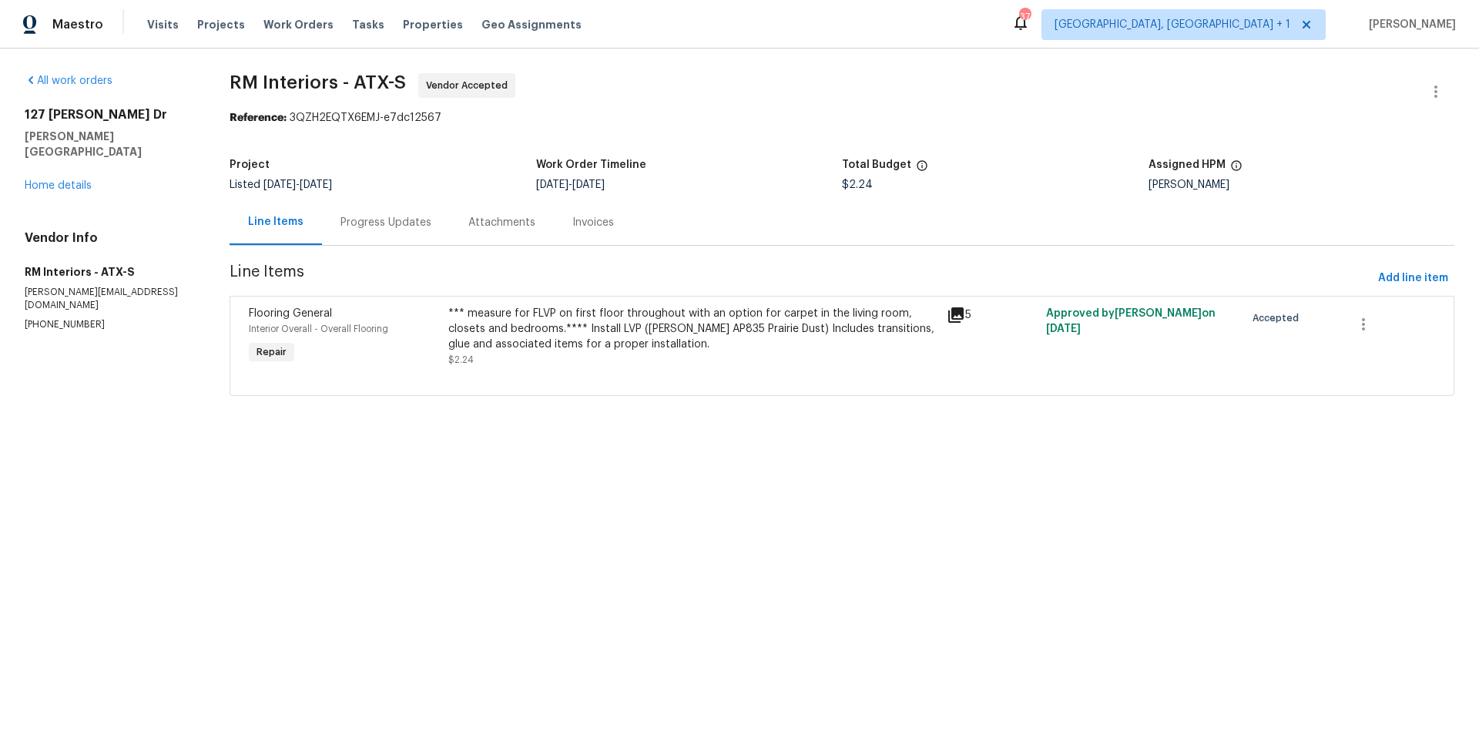
click at [373, 226] on div "Progress Updates" at bounding box center [386, 222] width 91 height 15
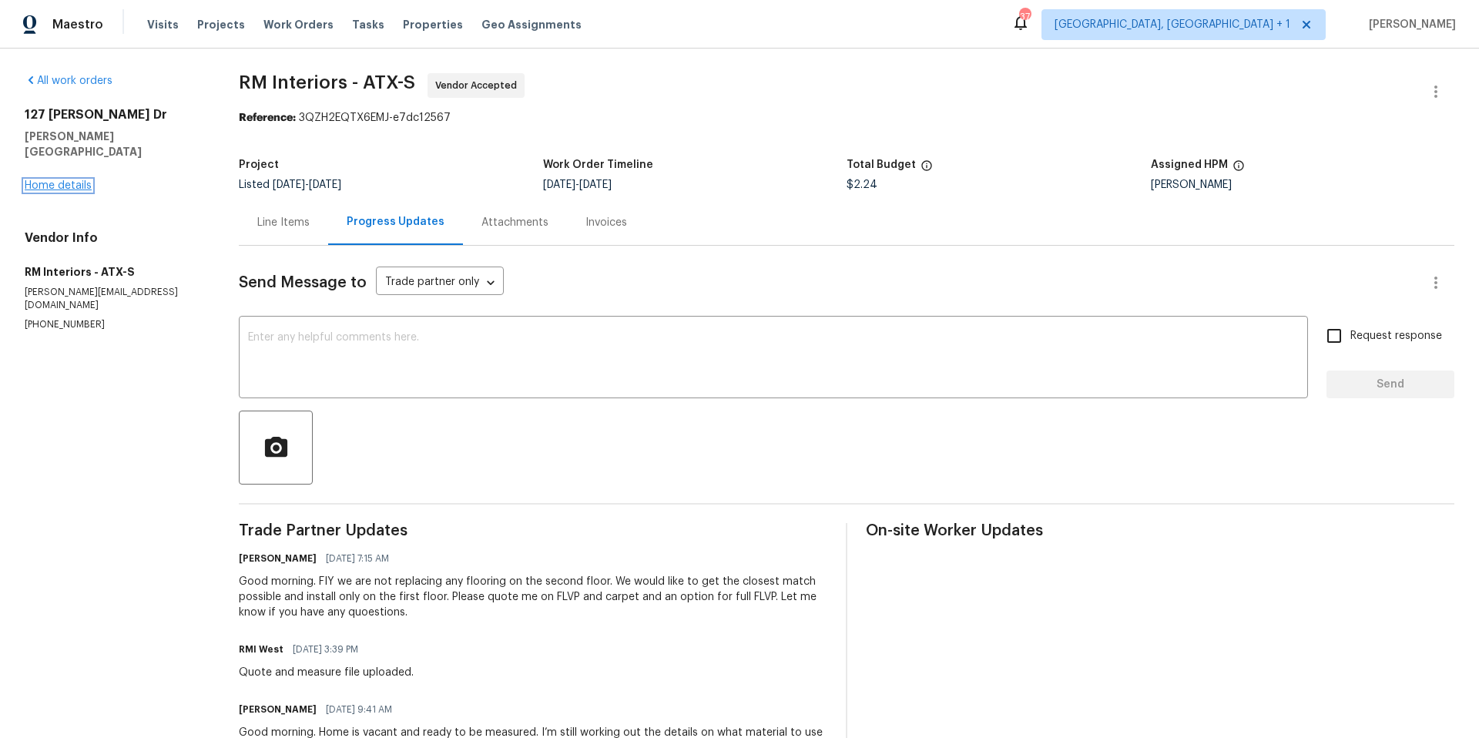
click at [67, 180] on link "Home details" at bounding box center [58, 185] width 67 height 11
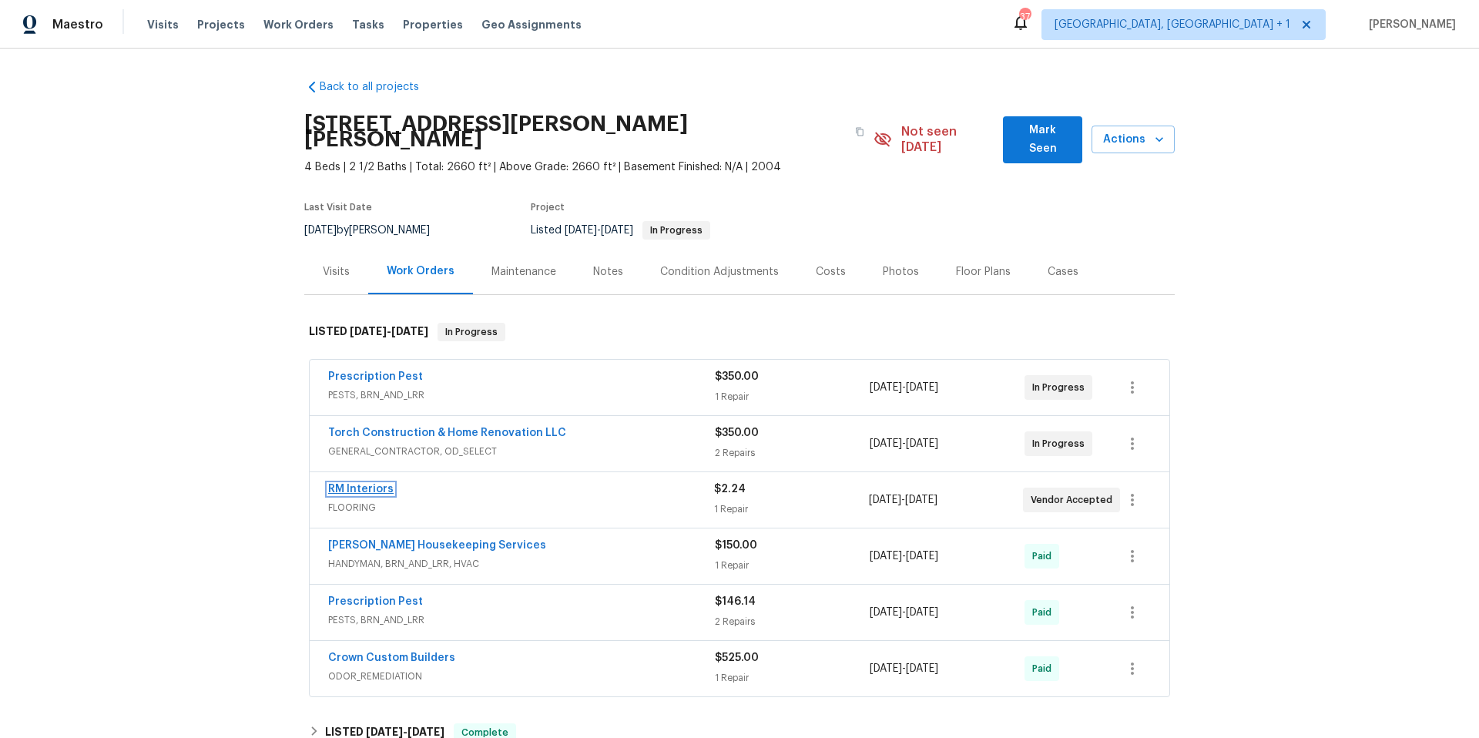
click at [355, 484] on link "RM Interiors" at bounding box center [360, 489] width 65 height 11
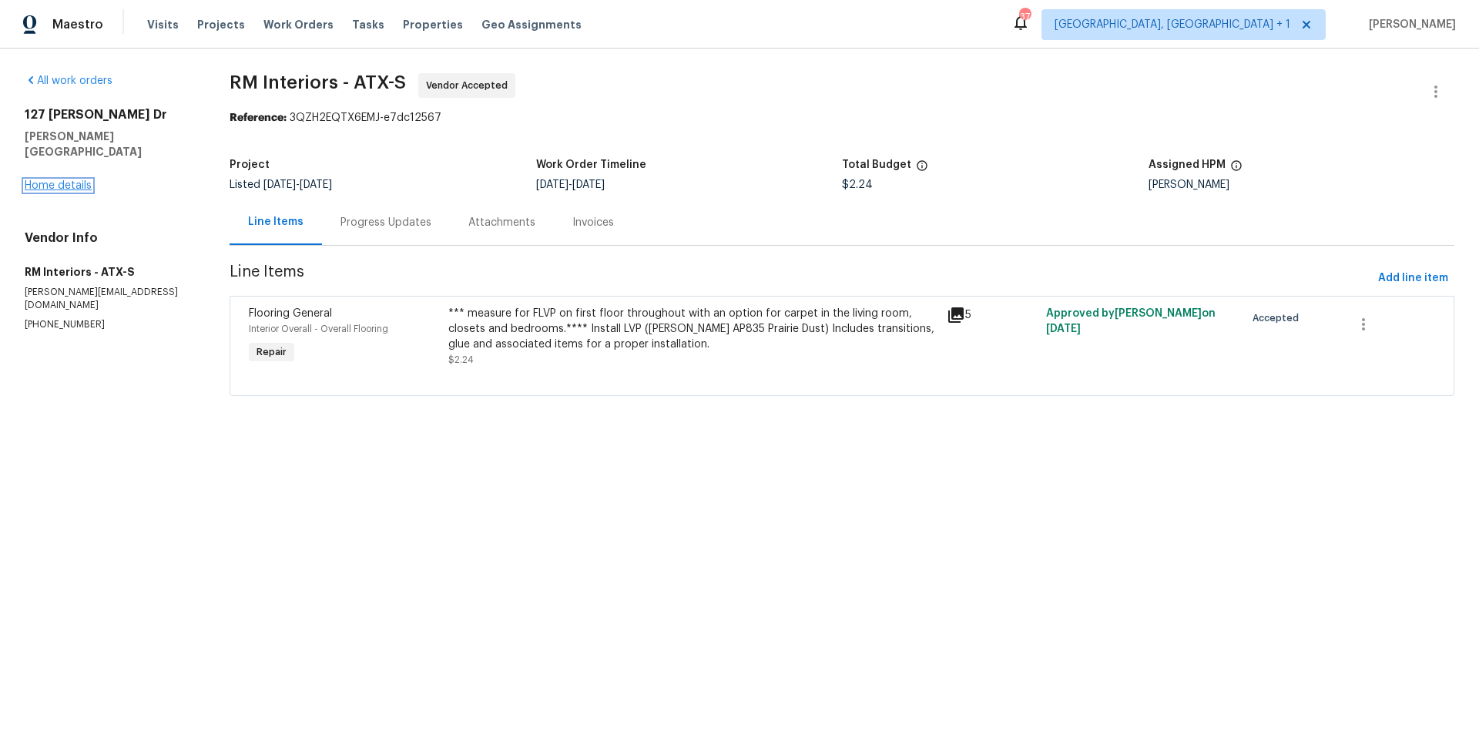
click at [66, 180] on link "Home details" at bounding box center [58, 185] width 67 height 11
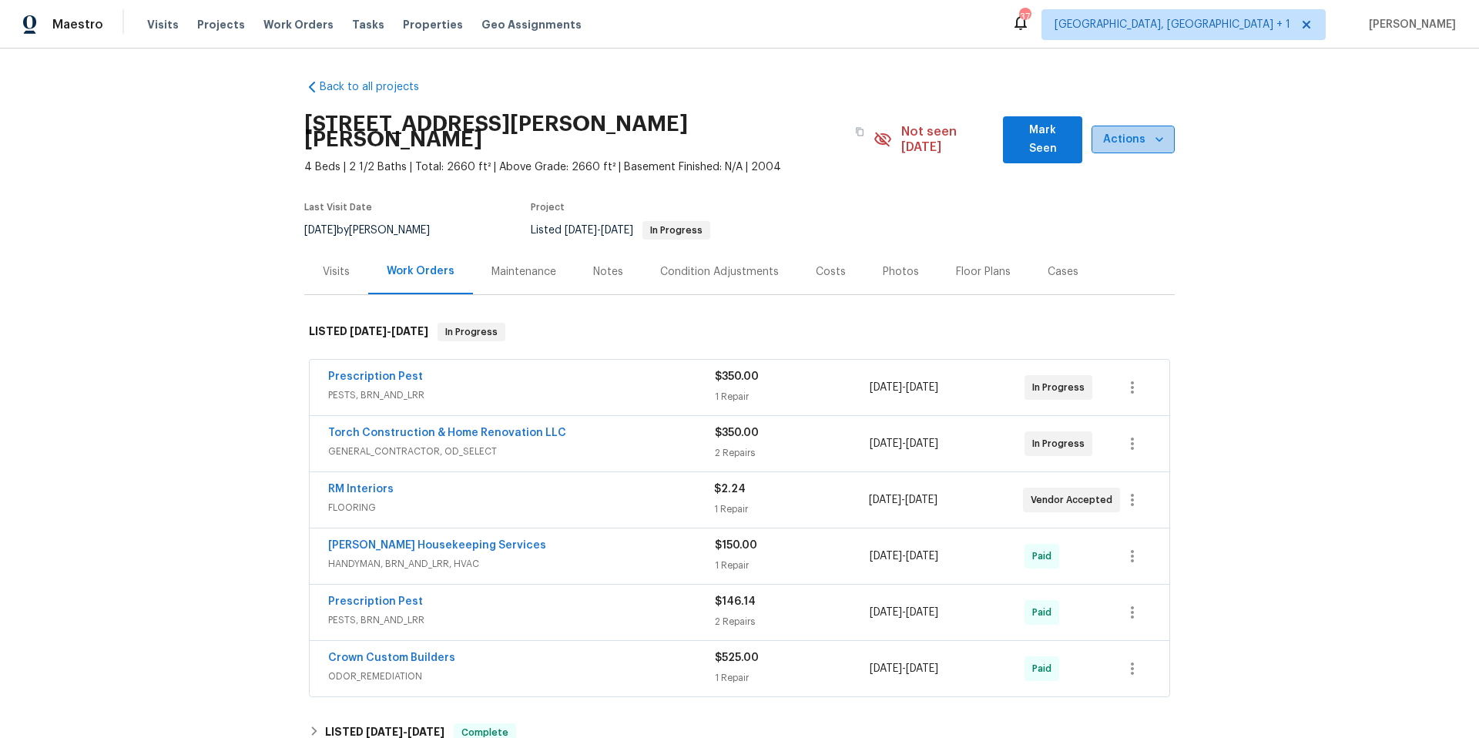
click at [1140, 133] on span "Actions" at bounding box center [1133, 139] width 59 height 19
